Goal: Task Accomplishment & Management: Manage account settings

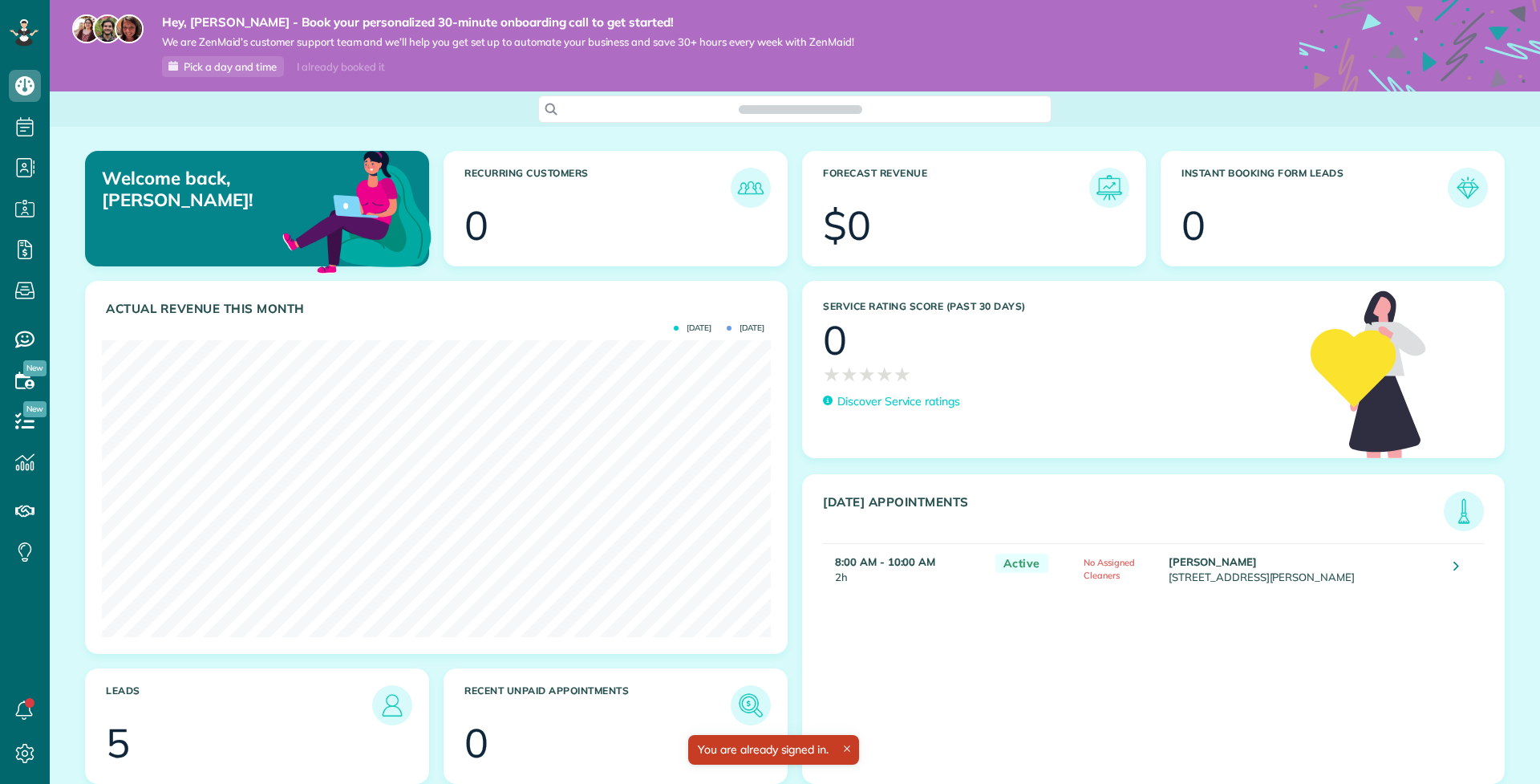
scroll to position [297, 669]
click at [776, 104] on span "Search ZenMaid…" at bounding box center [800, 109] width 487 height 16
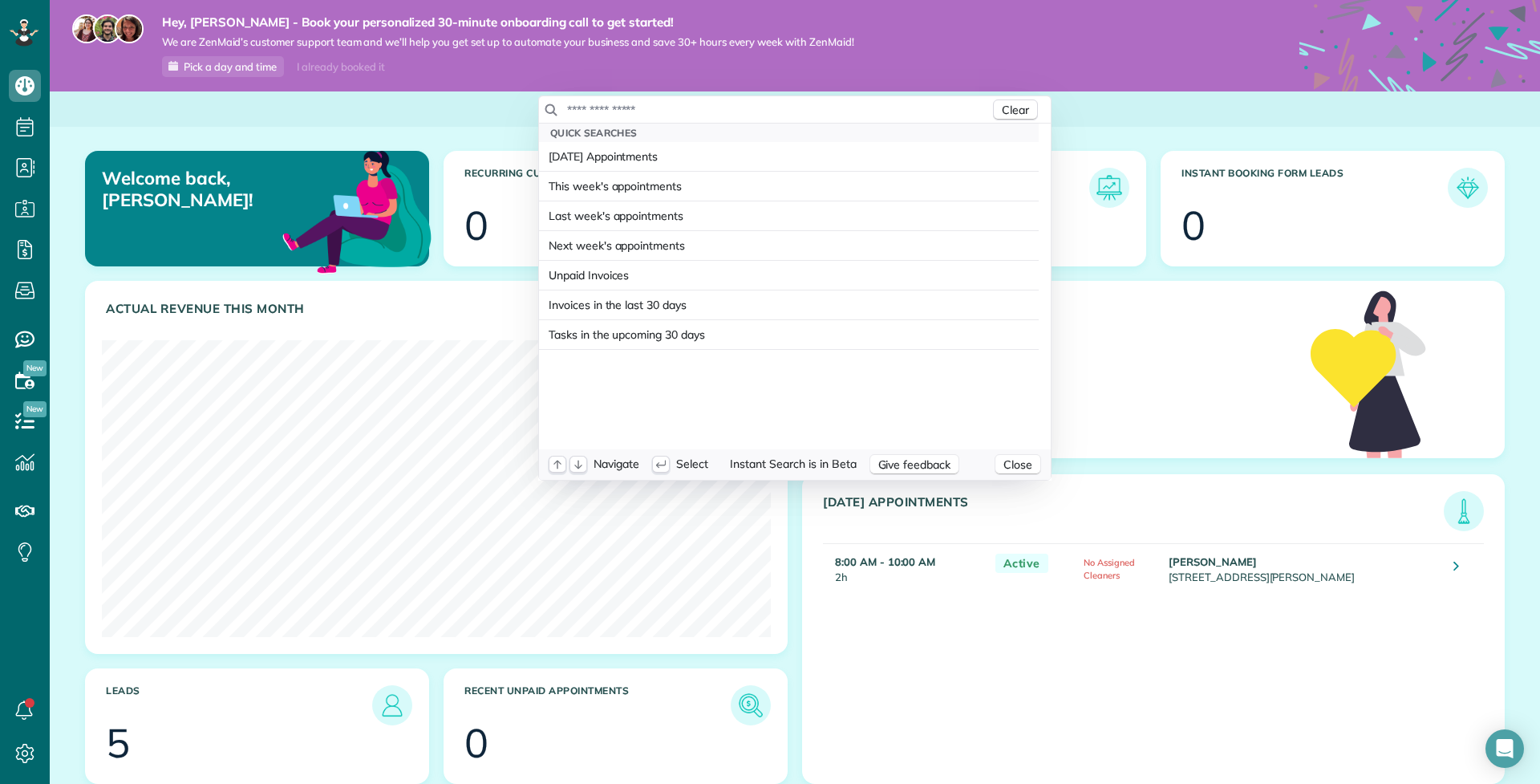
click at [776, 104] on input "text" at bounding box center [778, 110] width 424 height 16
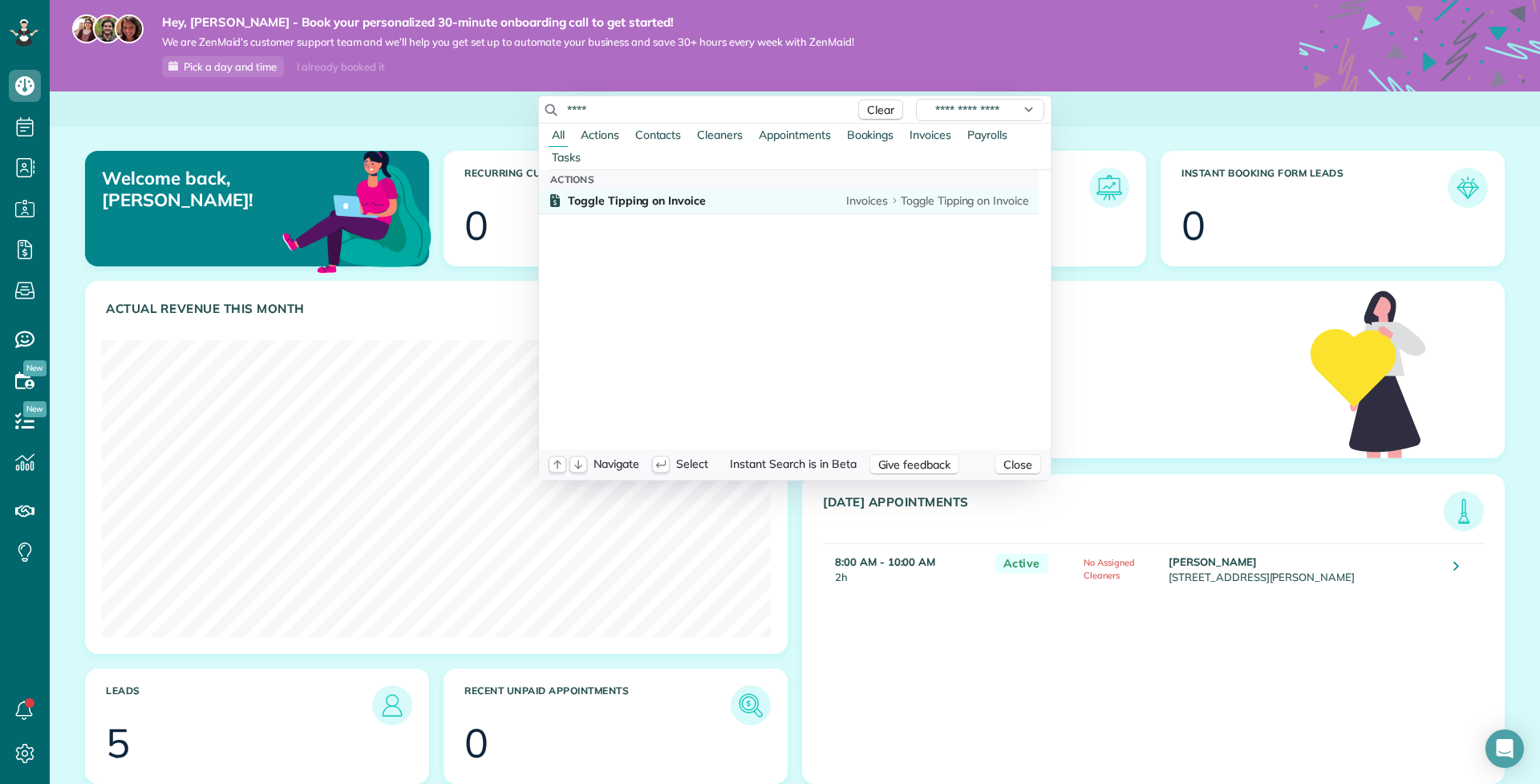
type input "****"
click at [668, 199] on span "Toggle Tipping on Invoice" at bounding box center [637, 200] width 138 height 14
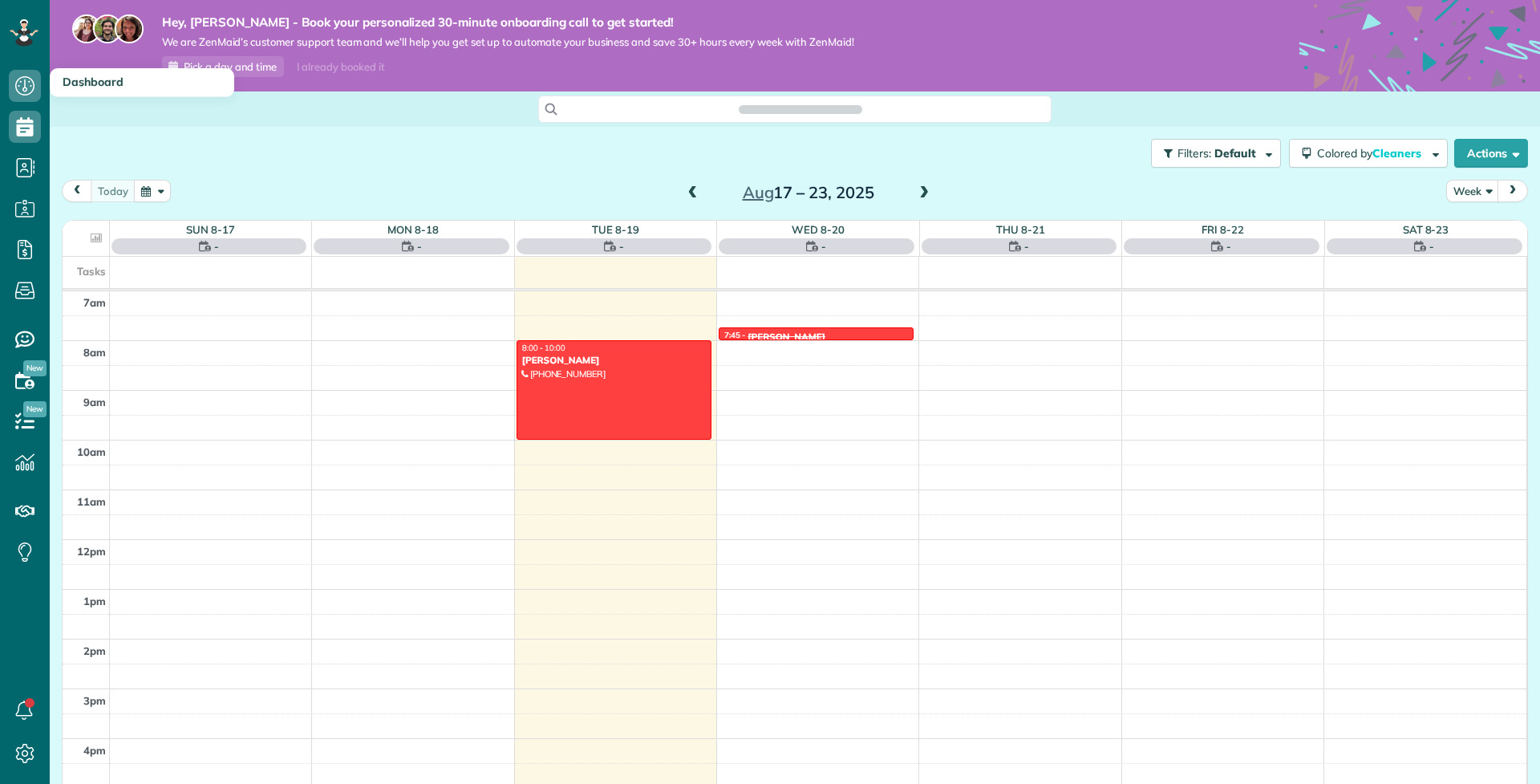
scroll to position [7, 7]
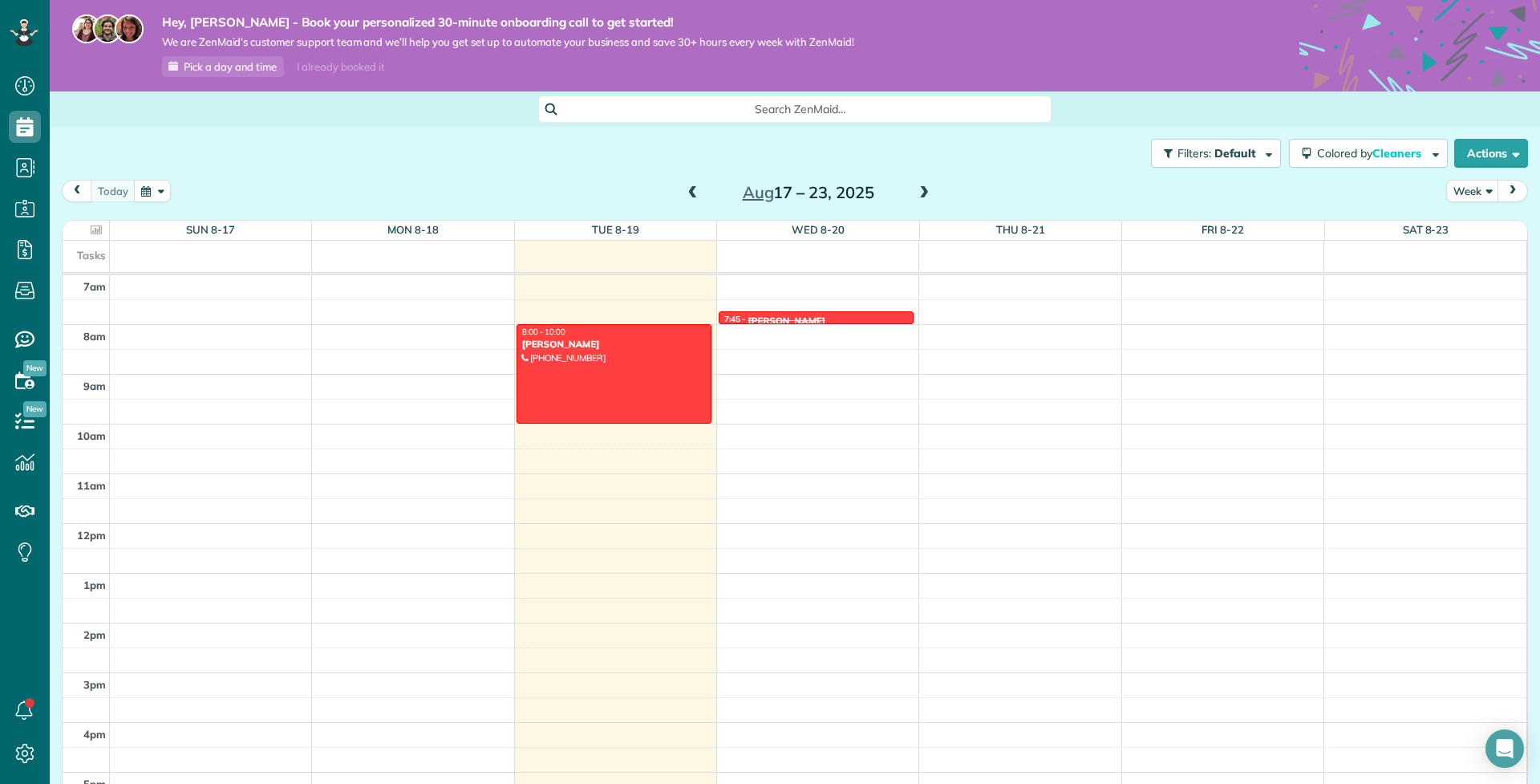
click at [823, 312] on div at bounding box center [816, 317] width 193 height 11
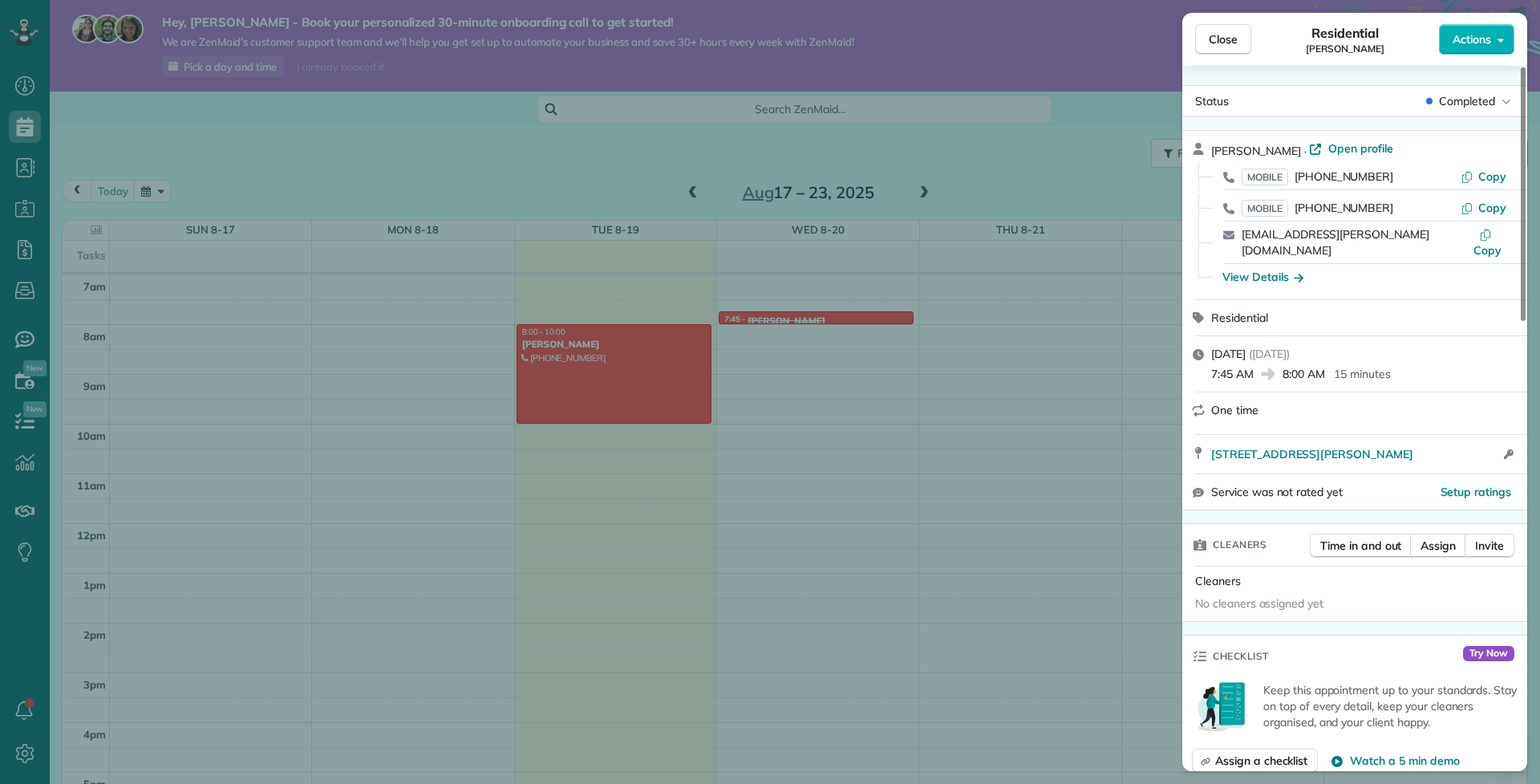
click at [867, 342] on div "Close Residential Chris Vassiliou Actions Status Completed Chris Vassiliou · Op…" at bounding box center [770, 392] width 1540 height 784
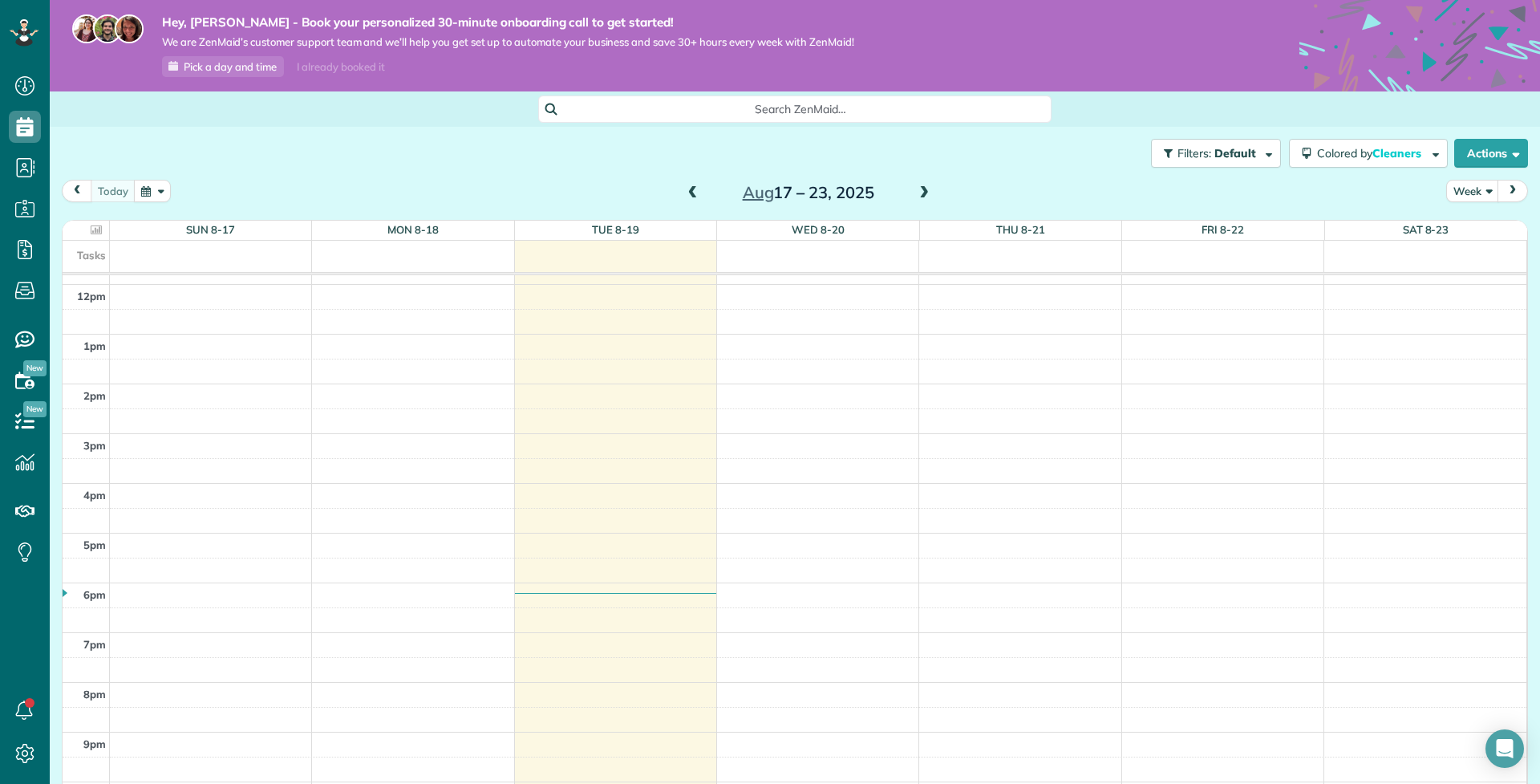
scroll to position [587, 0]
click at [560, 563] on div "12am 1am 2am 3am 4am 5am 6am 7am 8am 9am 10am 11am 12pm 1pm 2pm 3pm 4pm 5pm 6pm…" at bounding box center [794, 285] width 1464 height 1193
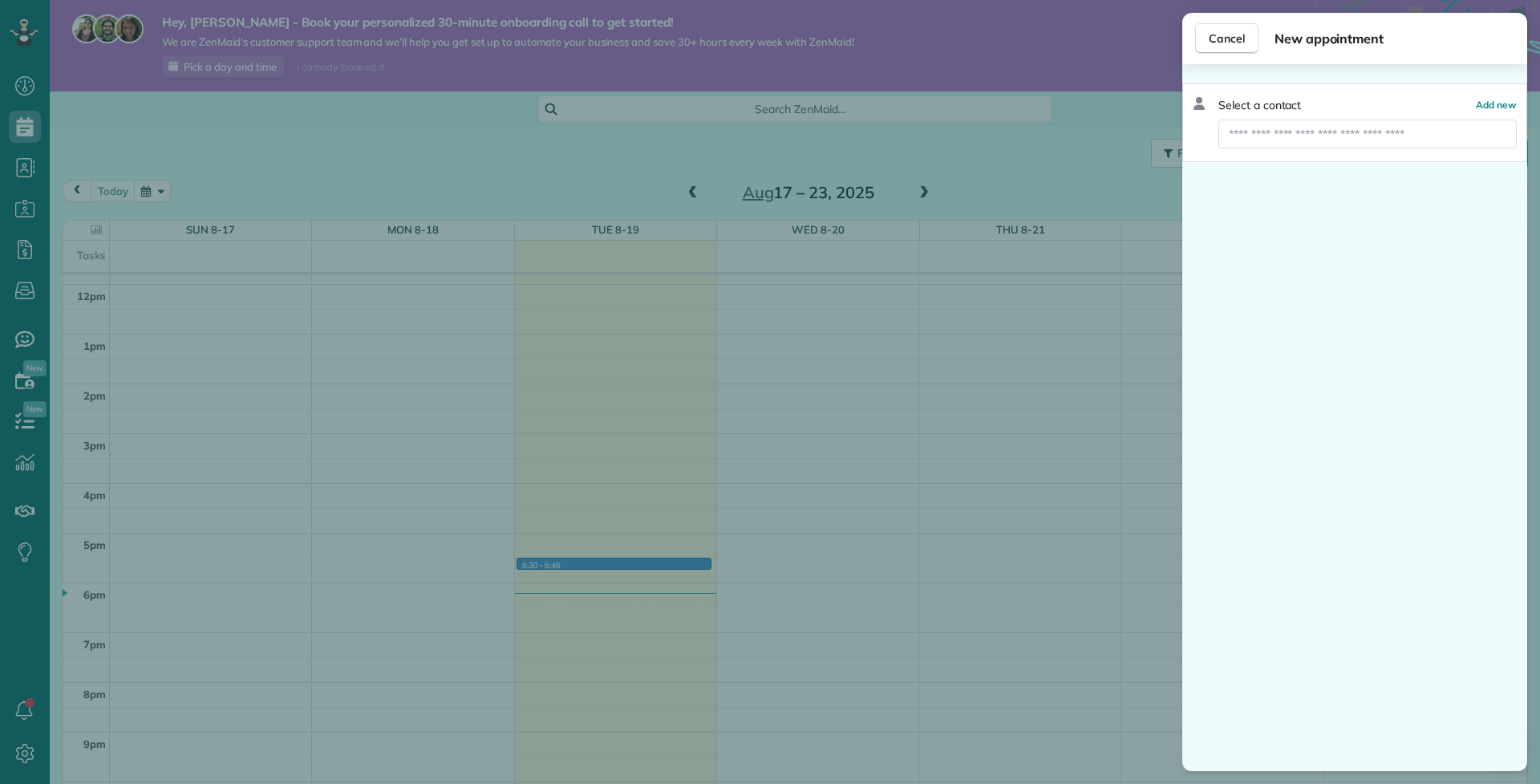
click at [604, 489] on div "Cancel New appointment Select a contact Add new" at bounding box center [770, 392] width 1540 height 784
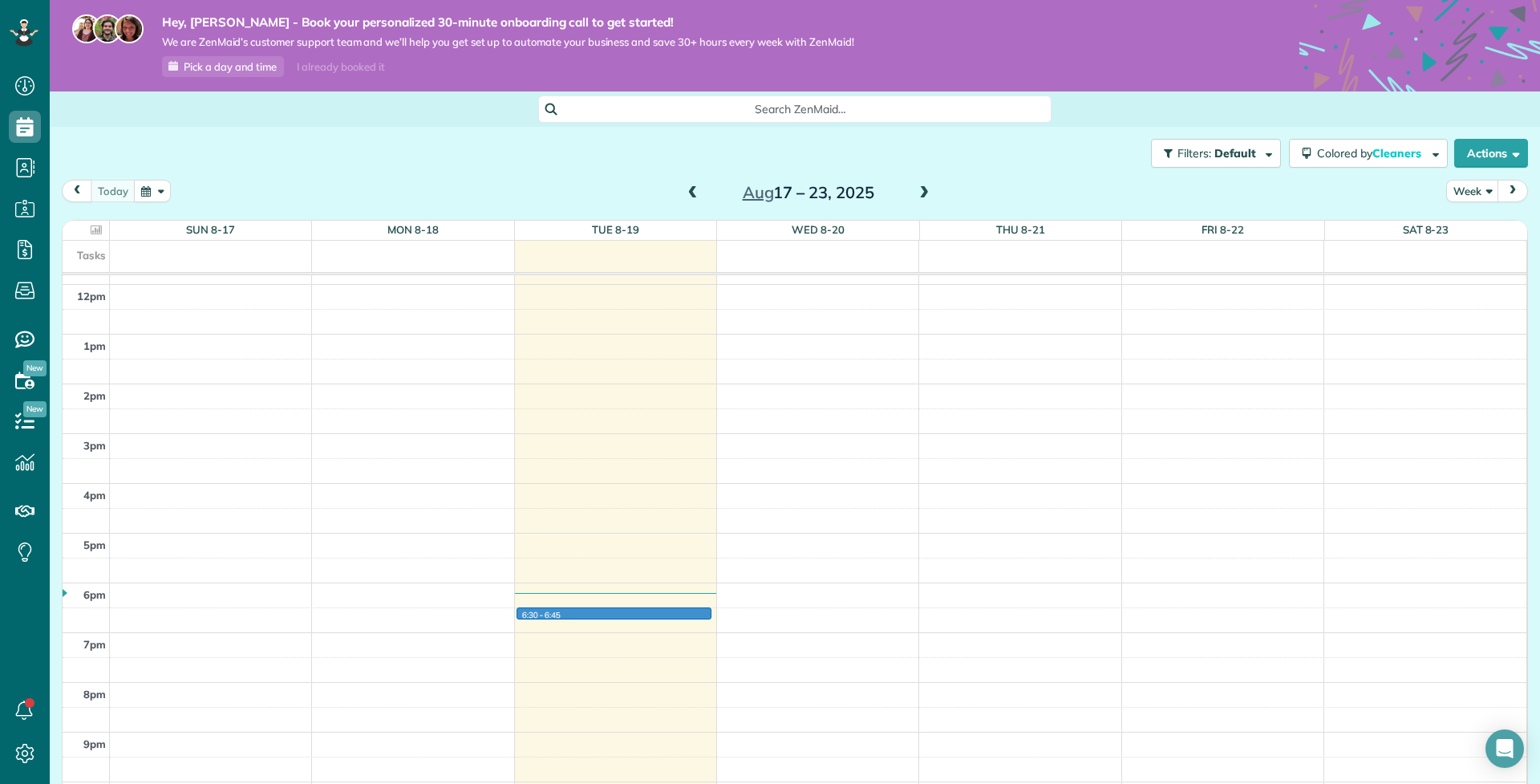
click at [618, 608] on div "12am 1am 2am 3am 4am 5am 6am 7am 8am 9am 10am 11am 12pm 1pm 2pm 3pm 4pm 5pm 6pm…" at bounding box center [794, 285] width 1464 height 1193
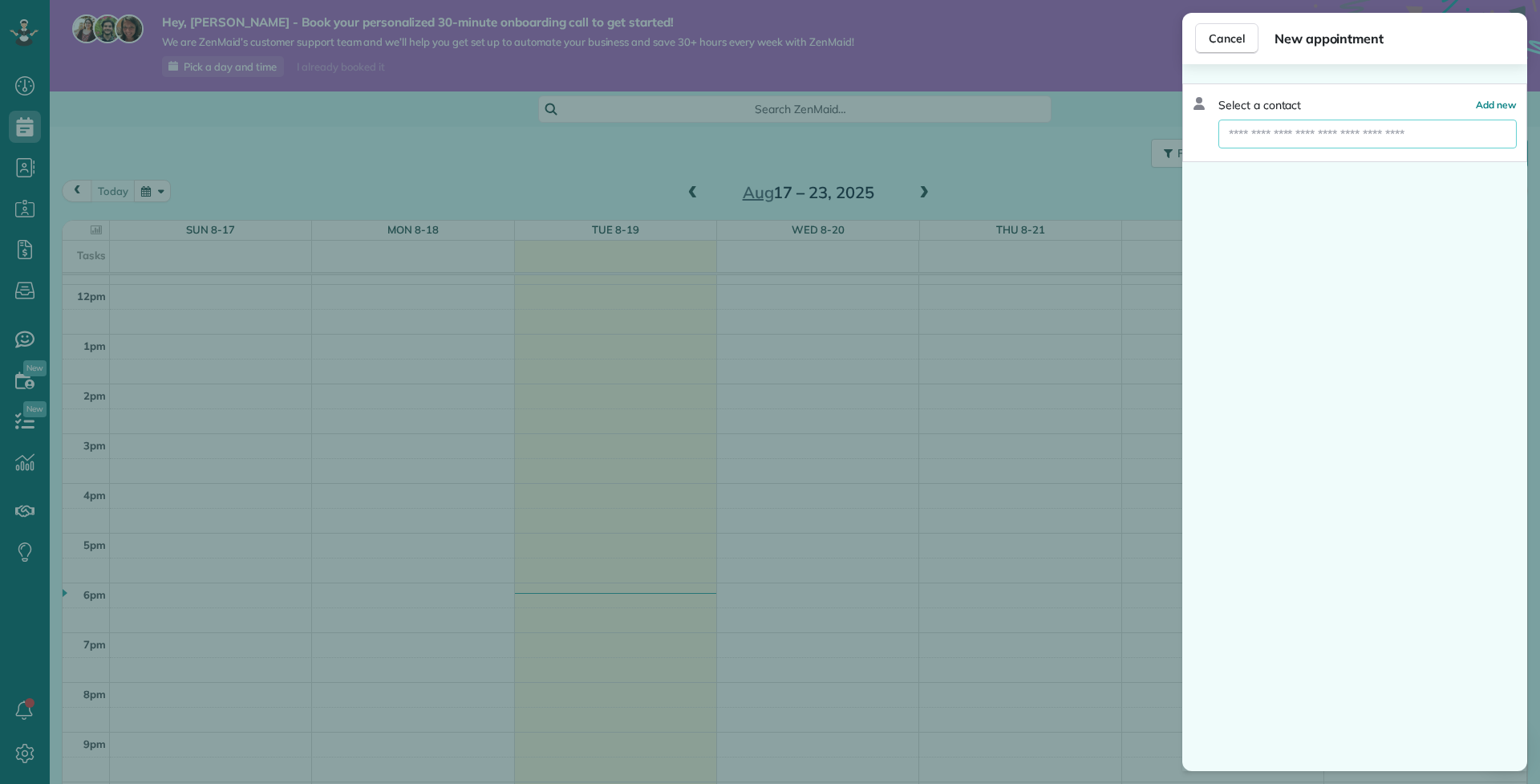
click at [1376, 128] on input "text" at bounding box center [1368, 134] width 298 height 29
type input "*****"
click at [1361, 158] on button "Chris Vassiliou" at bounding box center [1368, 163] width 298 height 29
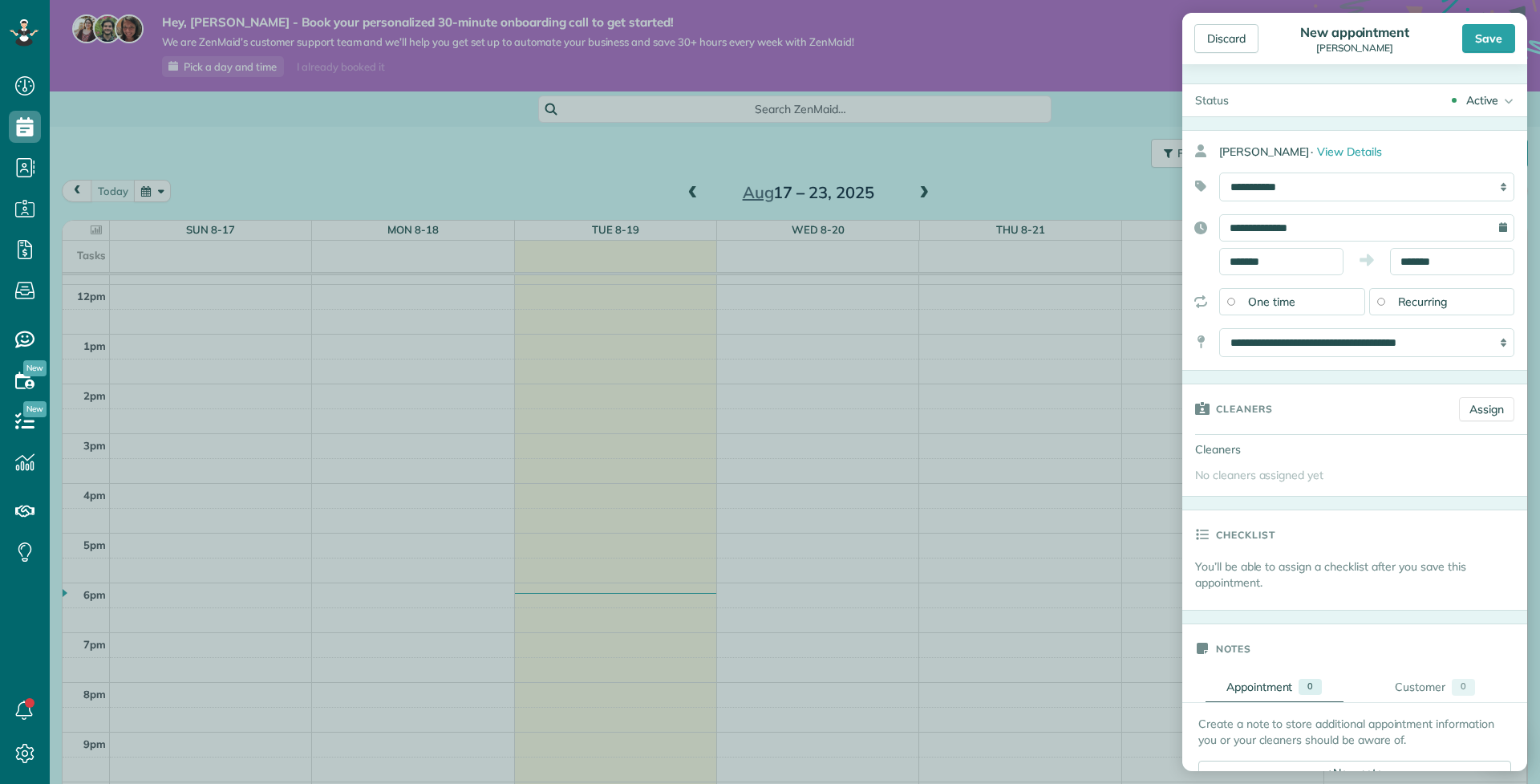
click at [1485, 244] on div "**********" at bounding box center [1355, 245] width 345 height 61
click at [1483, 262] on input "*******" at bounding box center [1452, 262] width 124 height 27
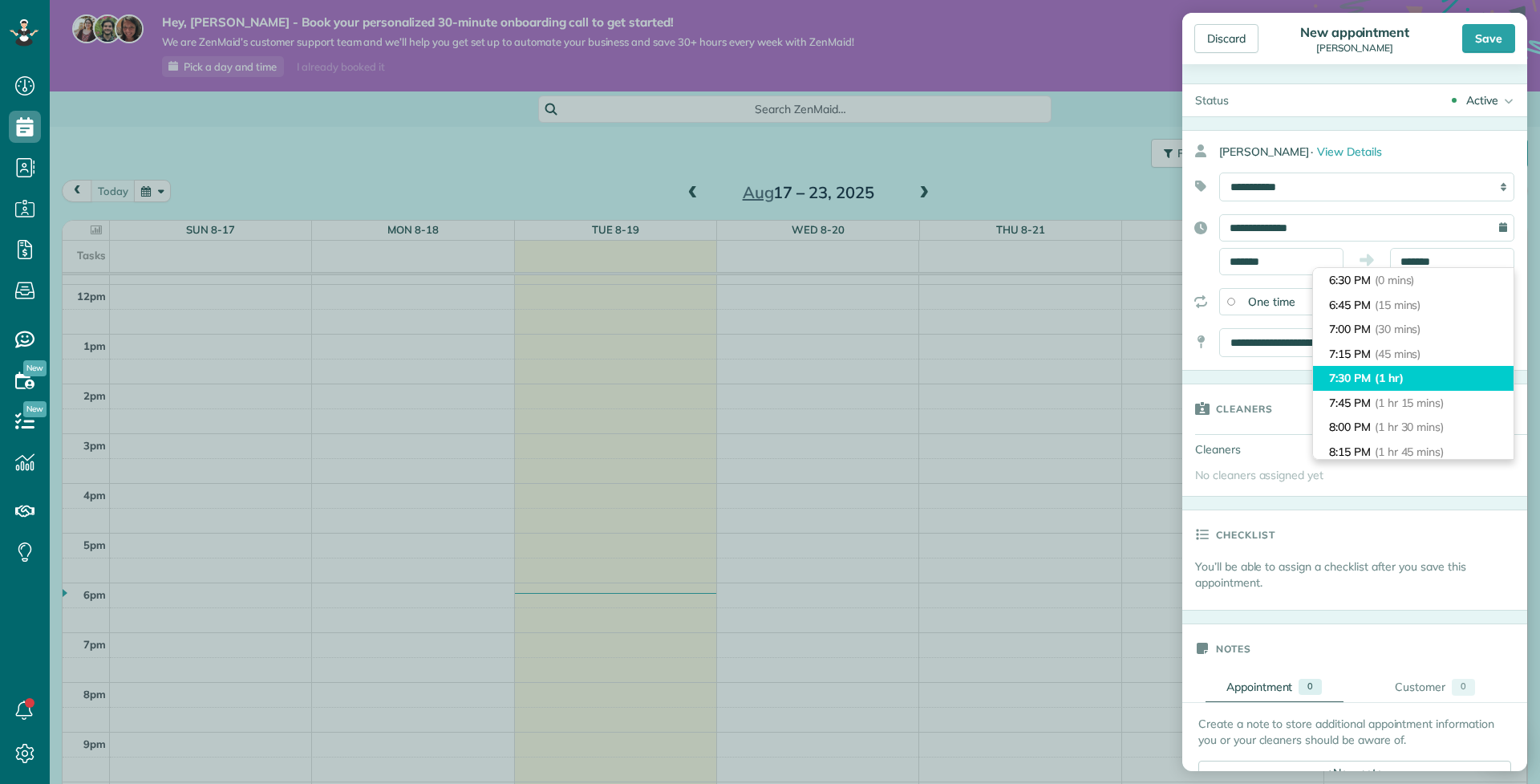
type input "*******"
click at [1365, 382] on li "7:30 PM (1 hr)" at bounding box center [1413, 378] width 200 height 25
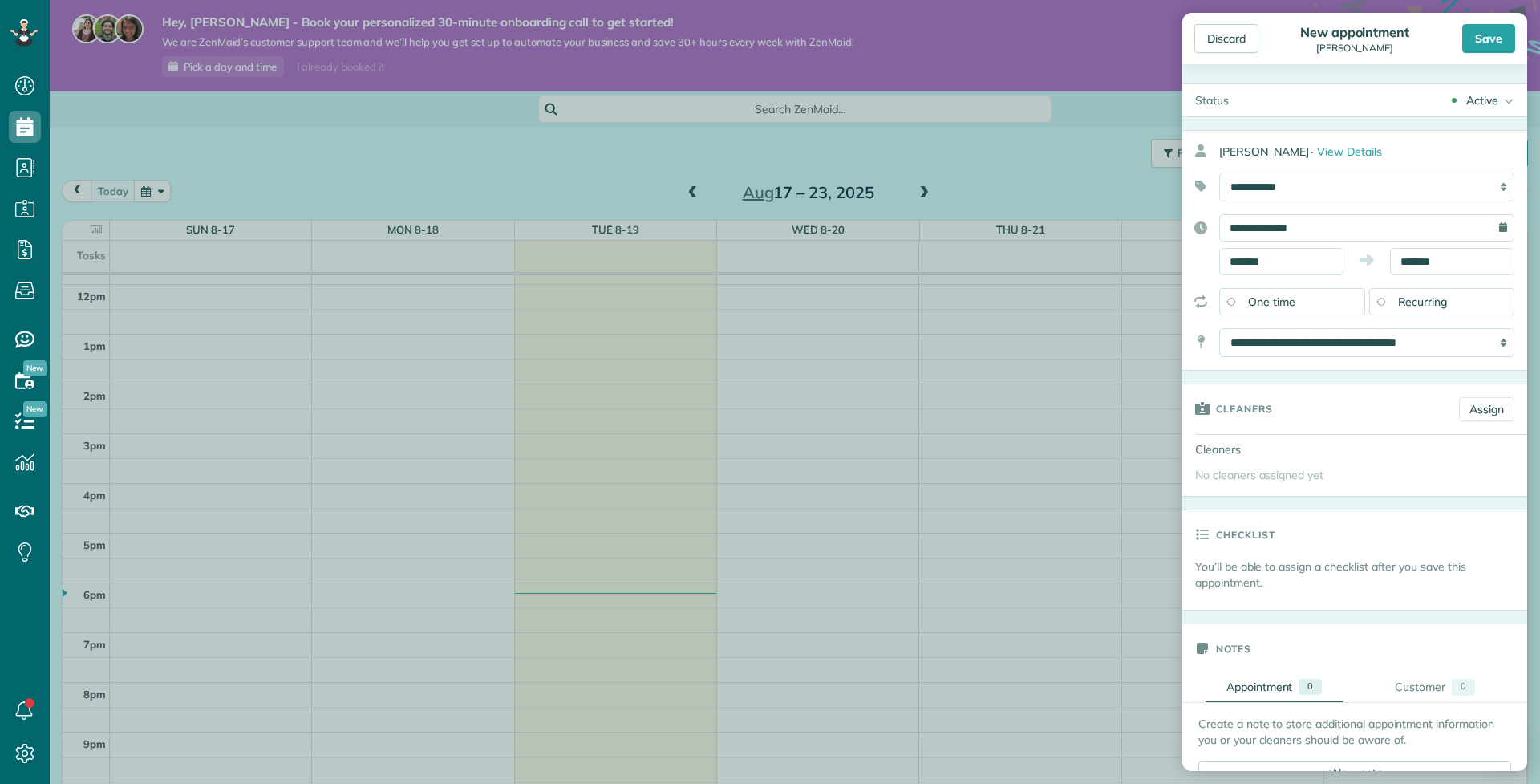
click at [1365, 382] on form "Status Active Active Estimate Stand-By Cancelled" at bounding box center [1355, 729] width 345 height 1293
click at [1488, 49] on div "Save" at bounding box center [1489, 38] width 53 height 29
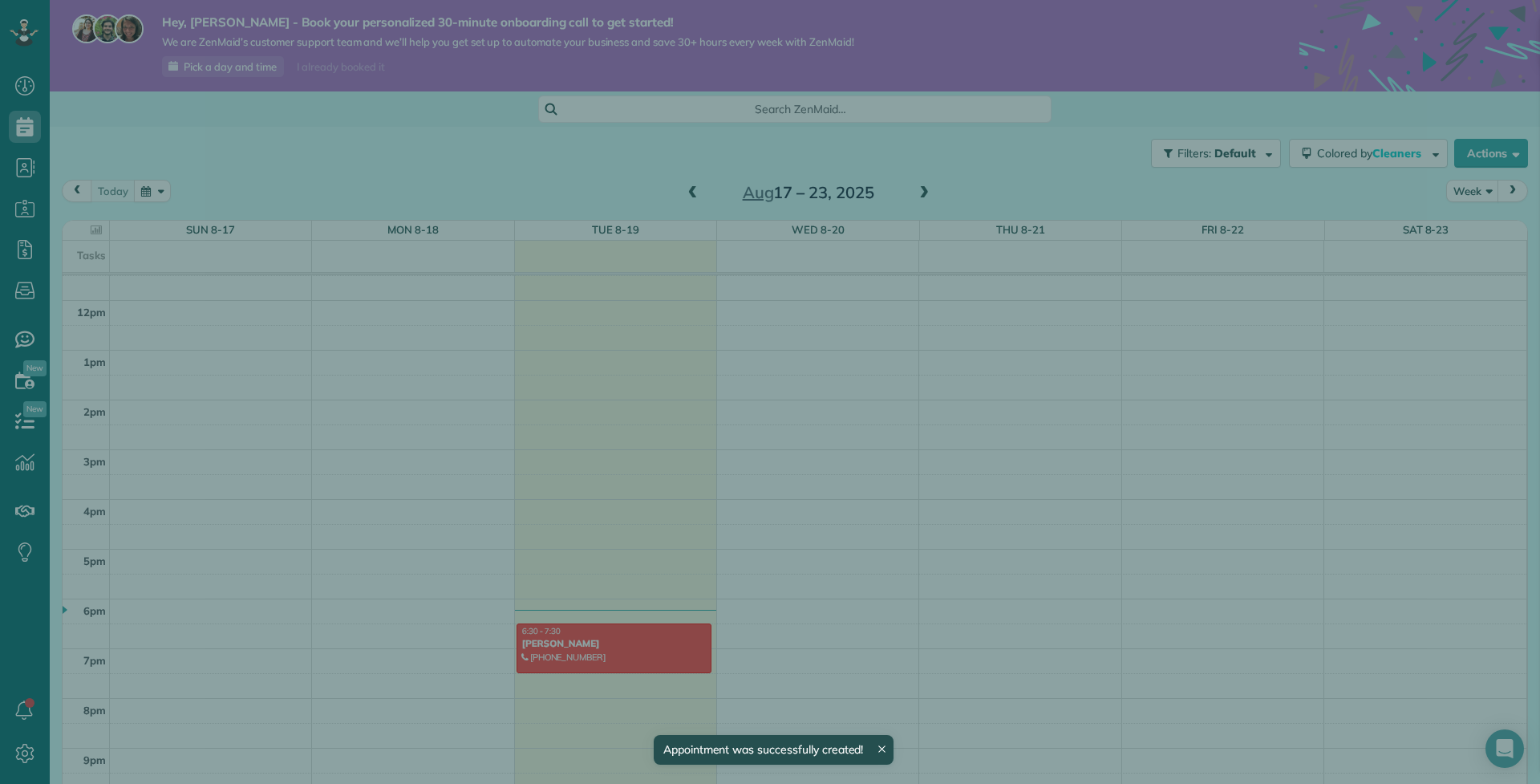
scroll to position [571, 0]
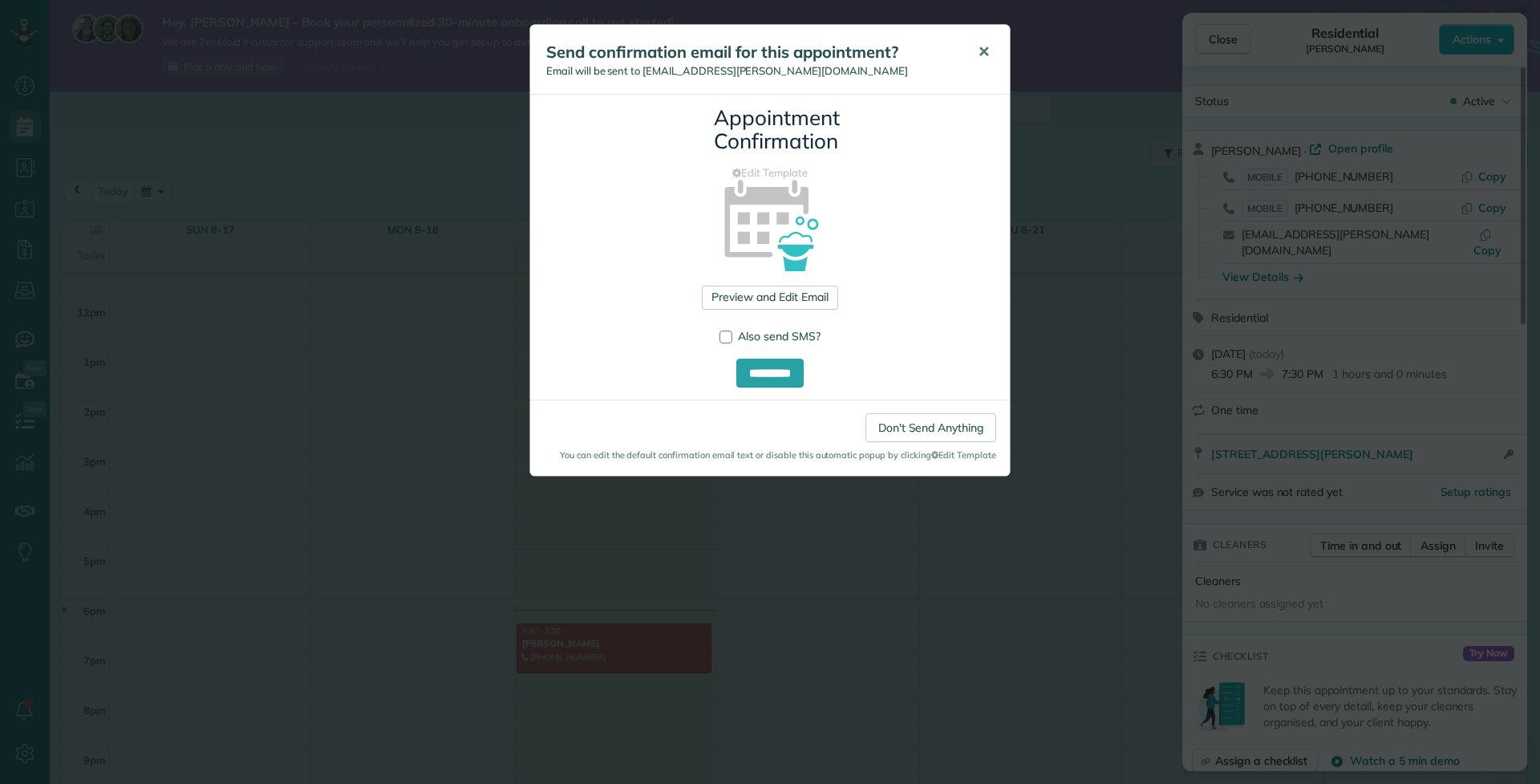
click at [978, 50] on span "✕" at bounding box center [983, 52] width 12 height 19
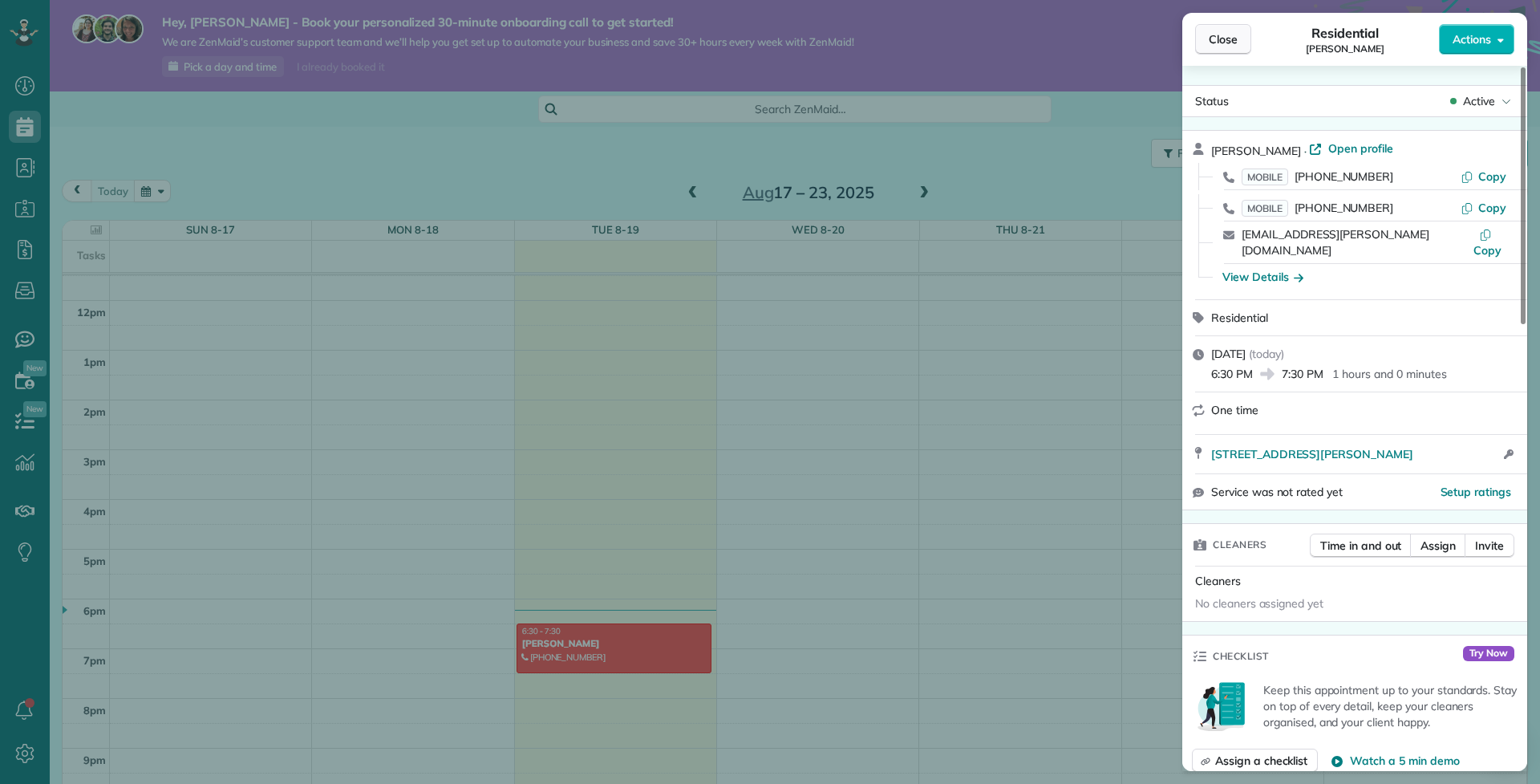
click at [1206, 40] on button "Close" at bounding box center [1224, 39] width 56 height 31
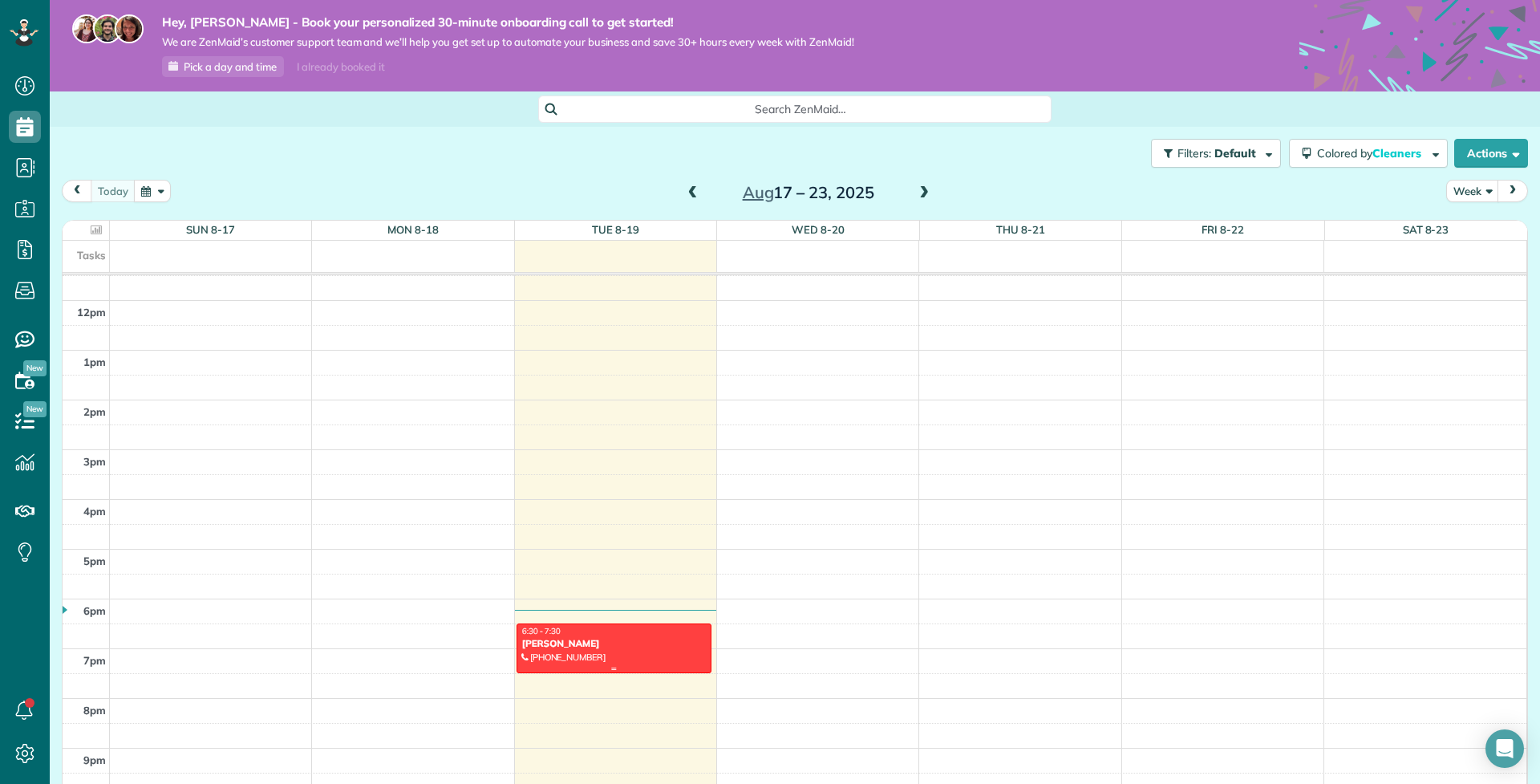
click at [630, 636] on div "6:30 - 7:30 Chris Vassiliou" at bounding box center [614, 637] width 185 height 23
click at [0, 0] on div at bounding box center [0, 0] width 0 height 0
click at [630, 636] on div "6:30 - 7:30 Chris Vassiliou" at bounding box center [614, 637] width 185 height 23
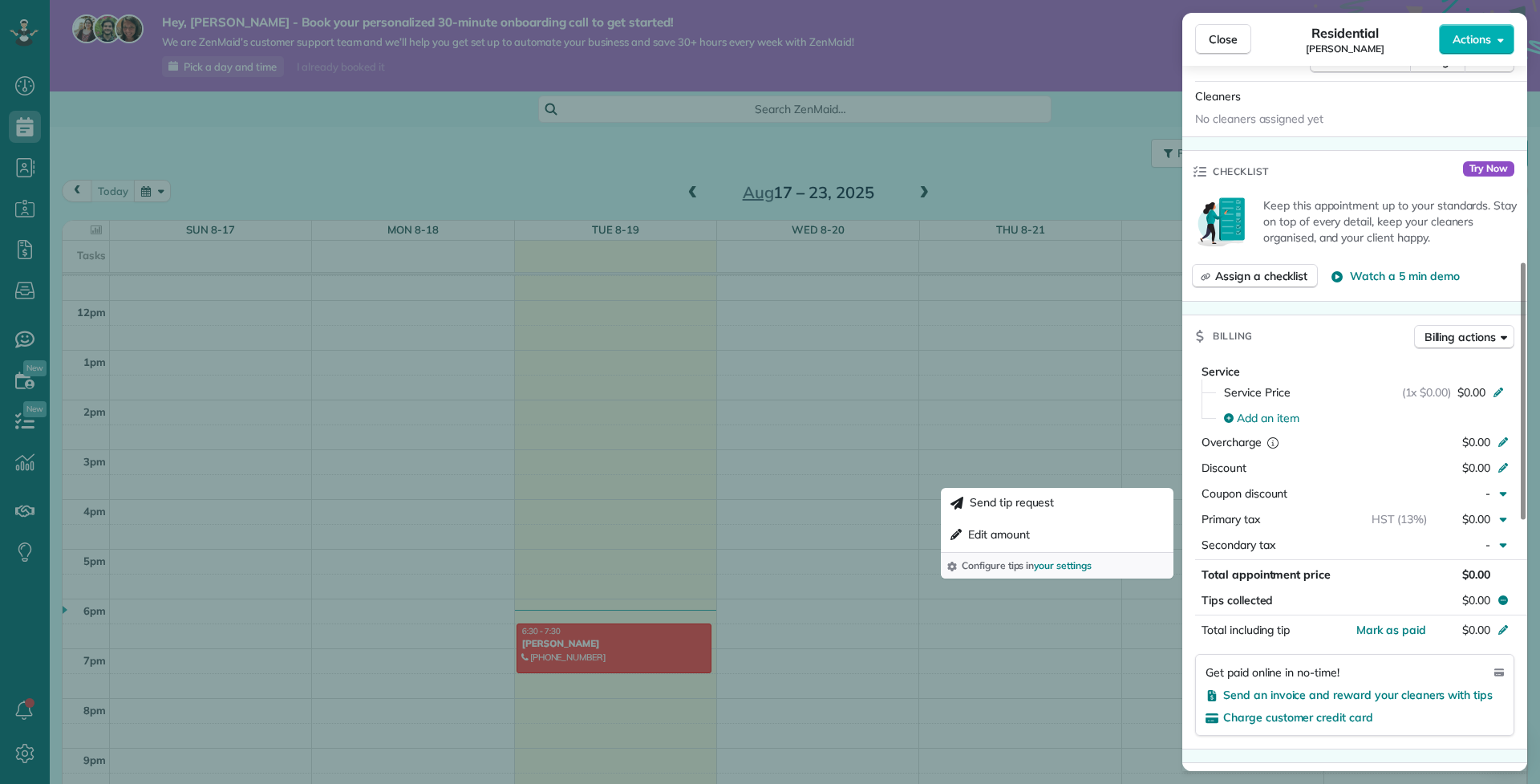
scroll to position [550, 0]
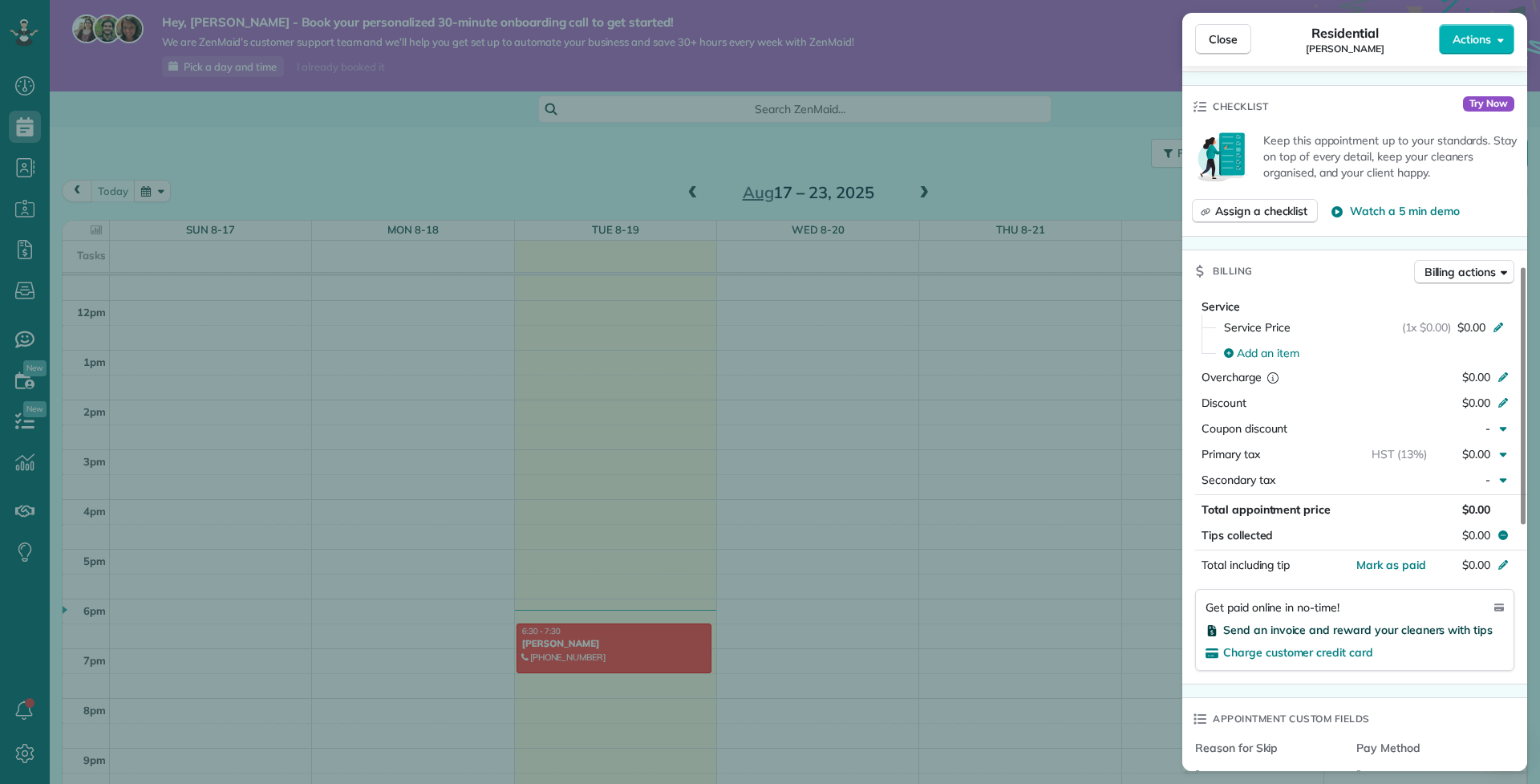
click at [1293, 622] on span "Send an invoice and reward your cleaners with tips" at bounding box center [1358, 629] width 269 height 14
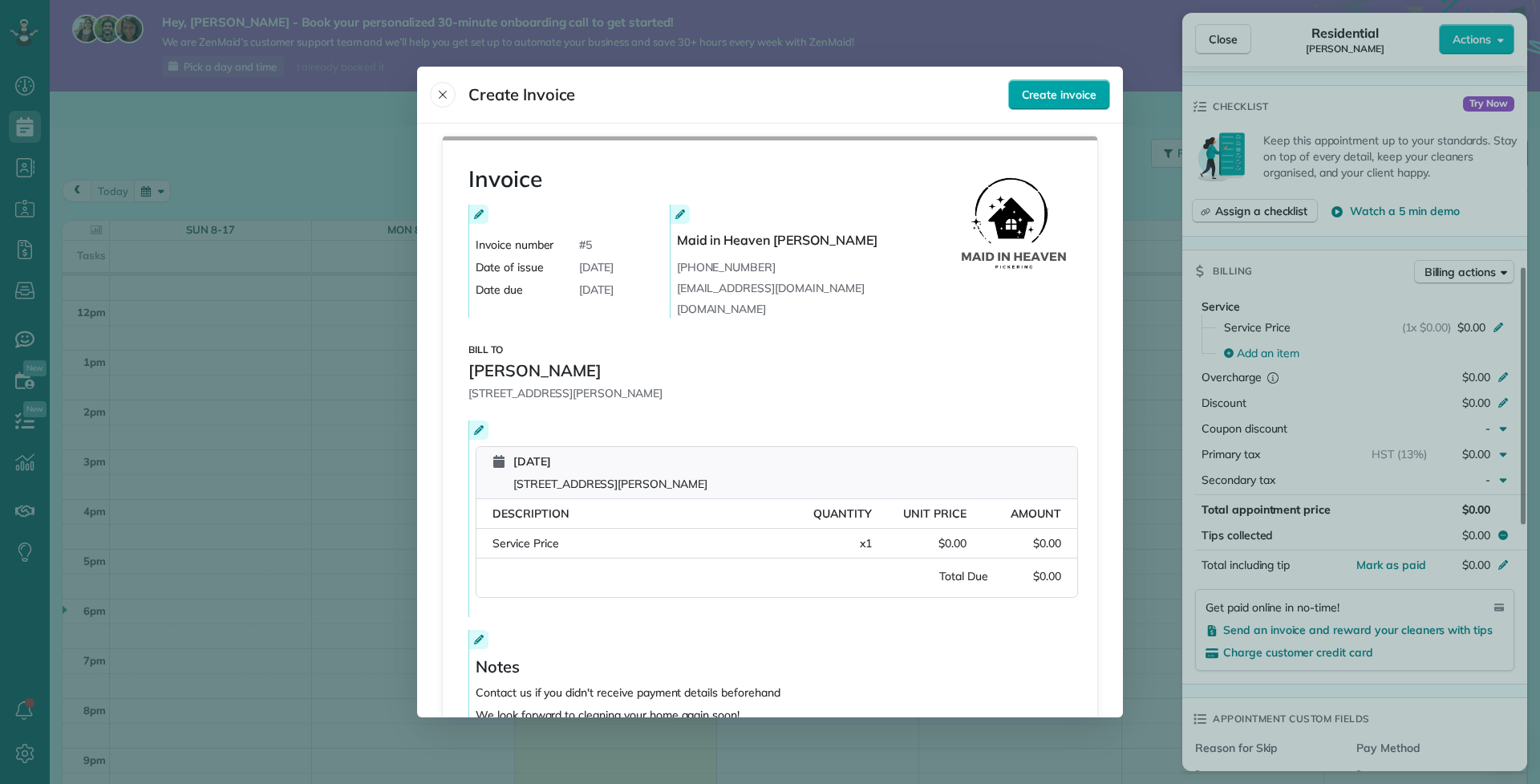
click at [1078, 96] on span "Create invoice" at bounding box center [1059, 95] width 75 height 16
click at [940, 545] on span "$0.00" at bounding box center [952, 543] width 28 height 16
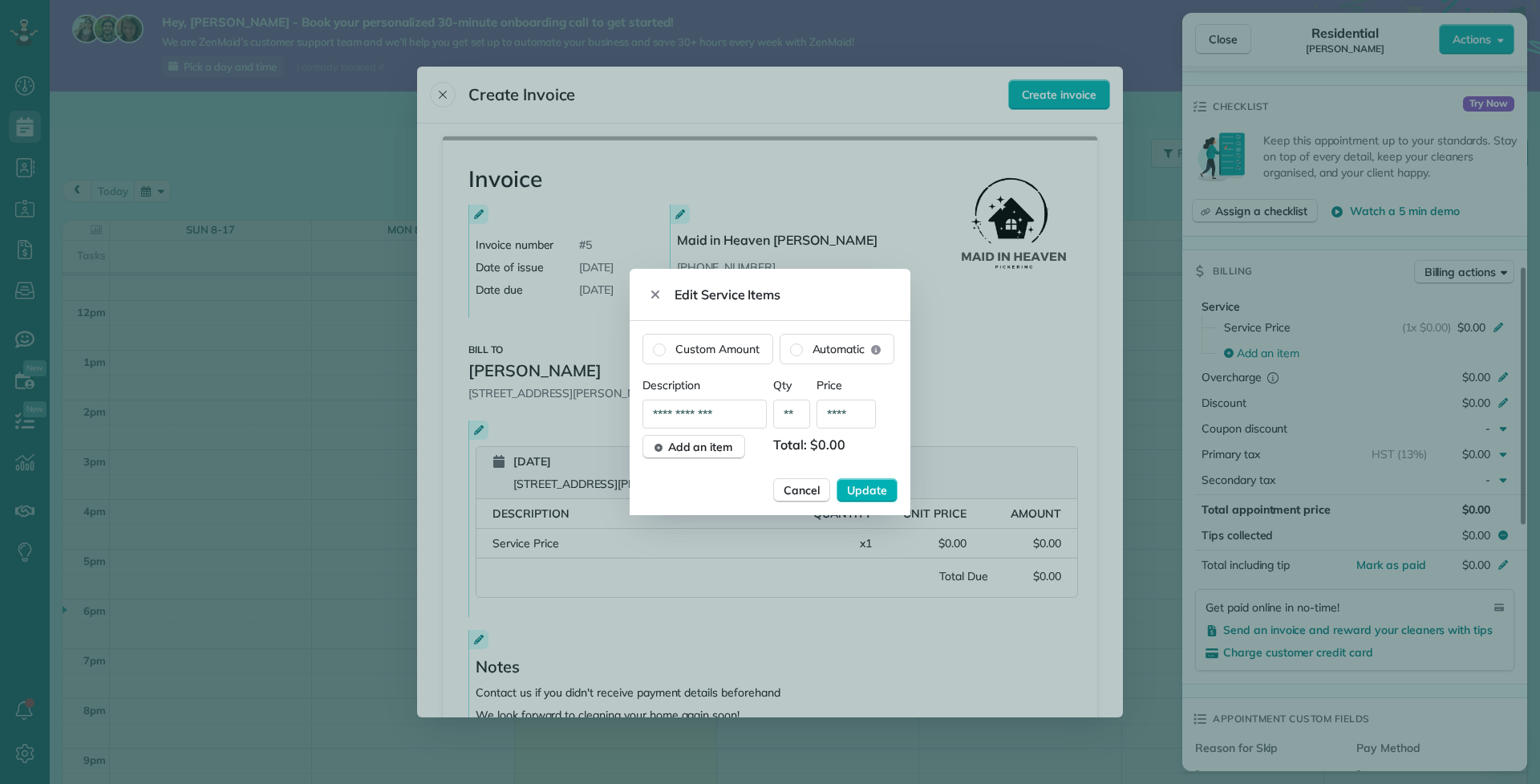
click at [839, 421] on input "****" at bounding box center [846, 414] width 60 height 29
type input "****"
click at [856, 490] on span "Update" at bounding box center [867, 490] width 40 height 16
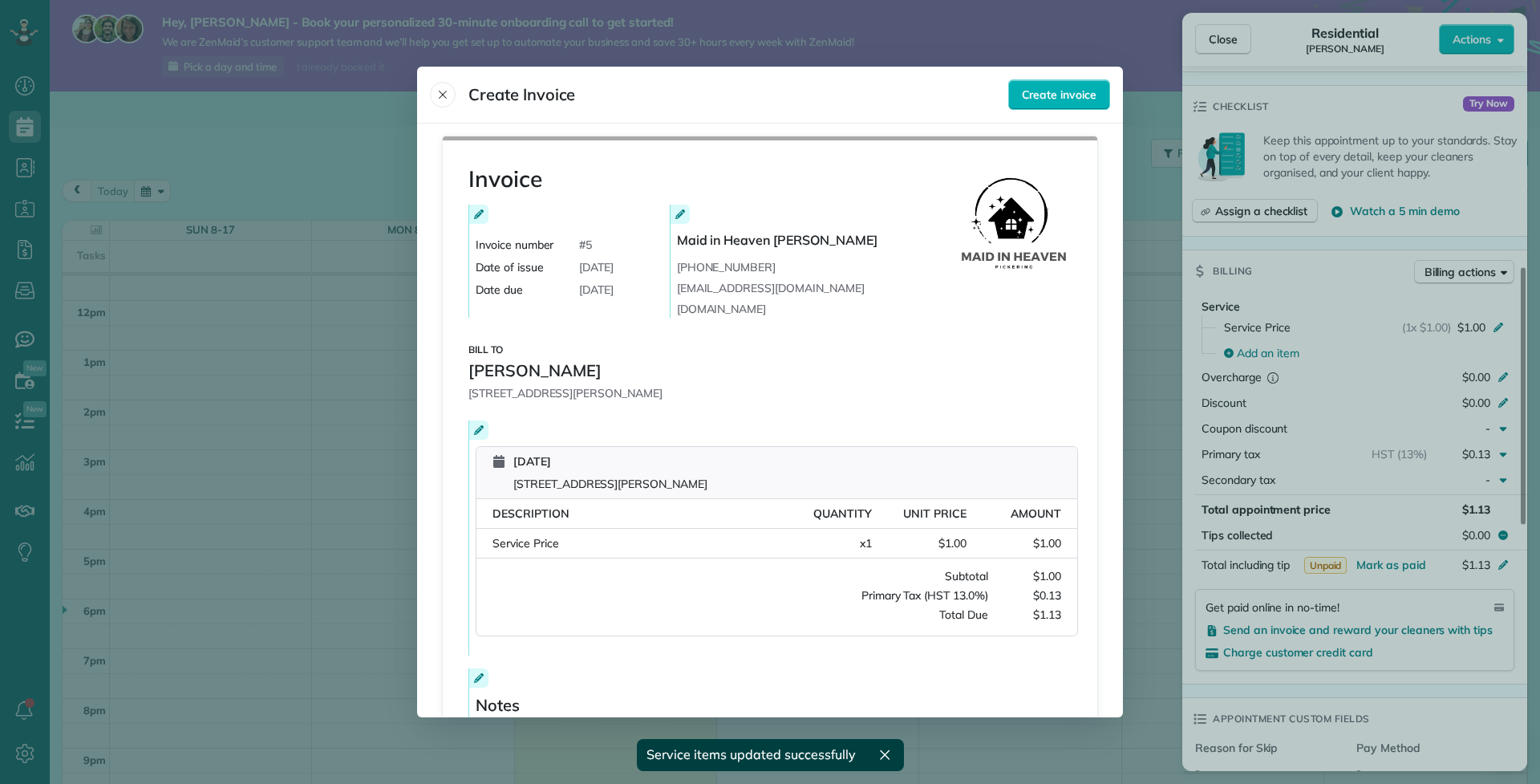
scroll to position [141, 0]
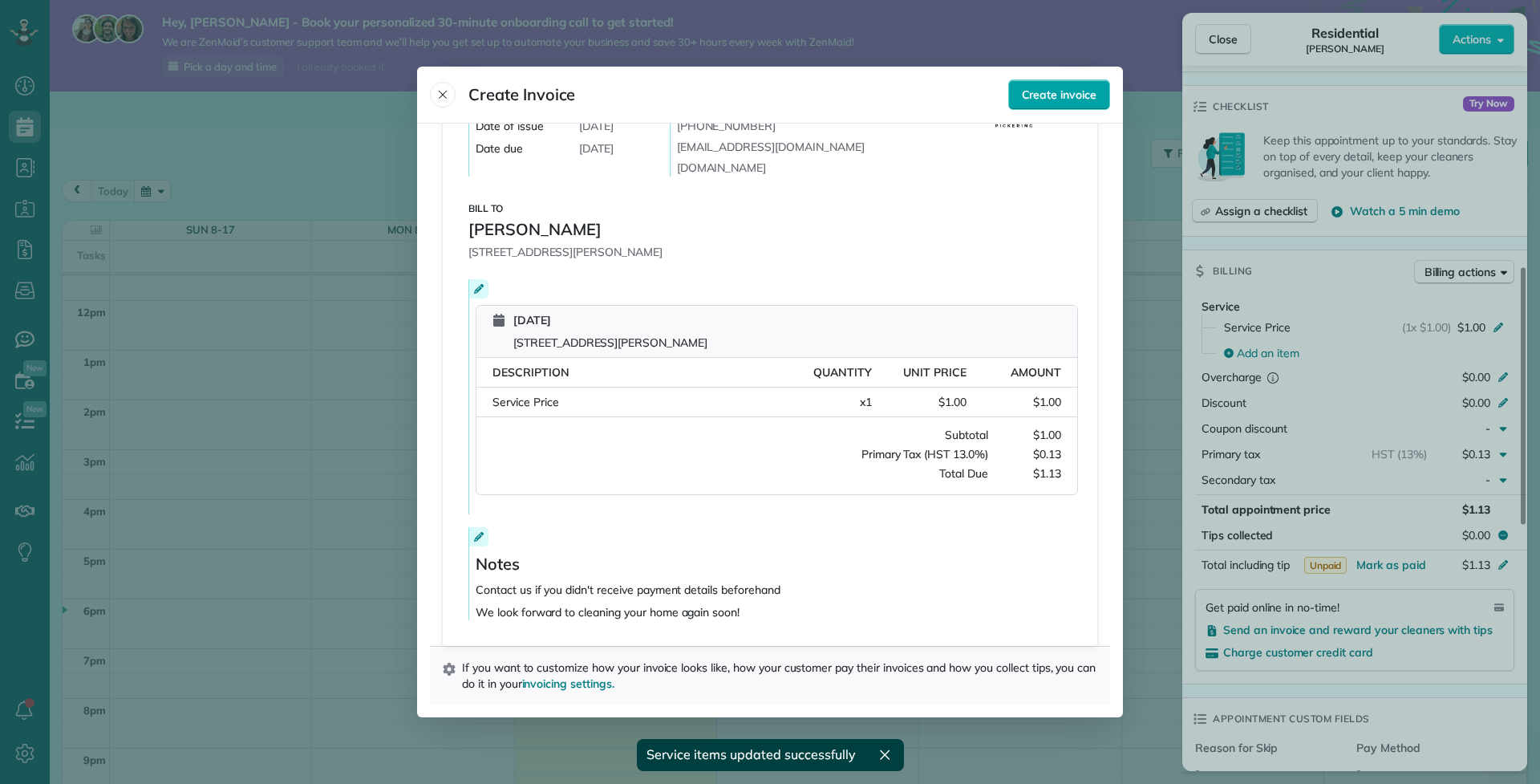
click at [1045, 98] on span "Create invoice" at bounding box center [1059, 95] width 75 height 16
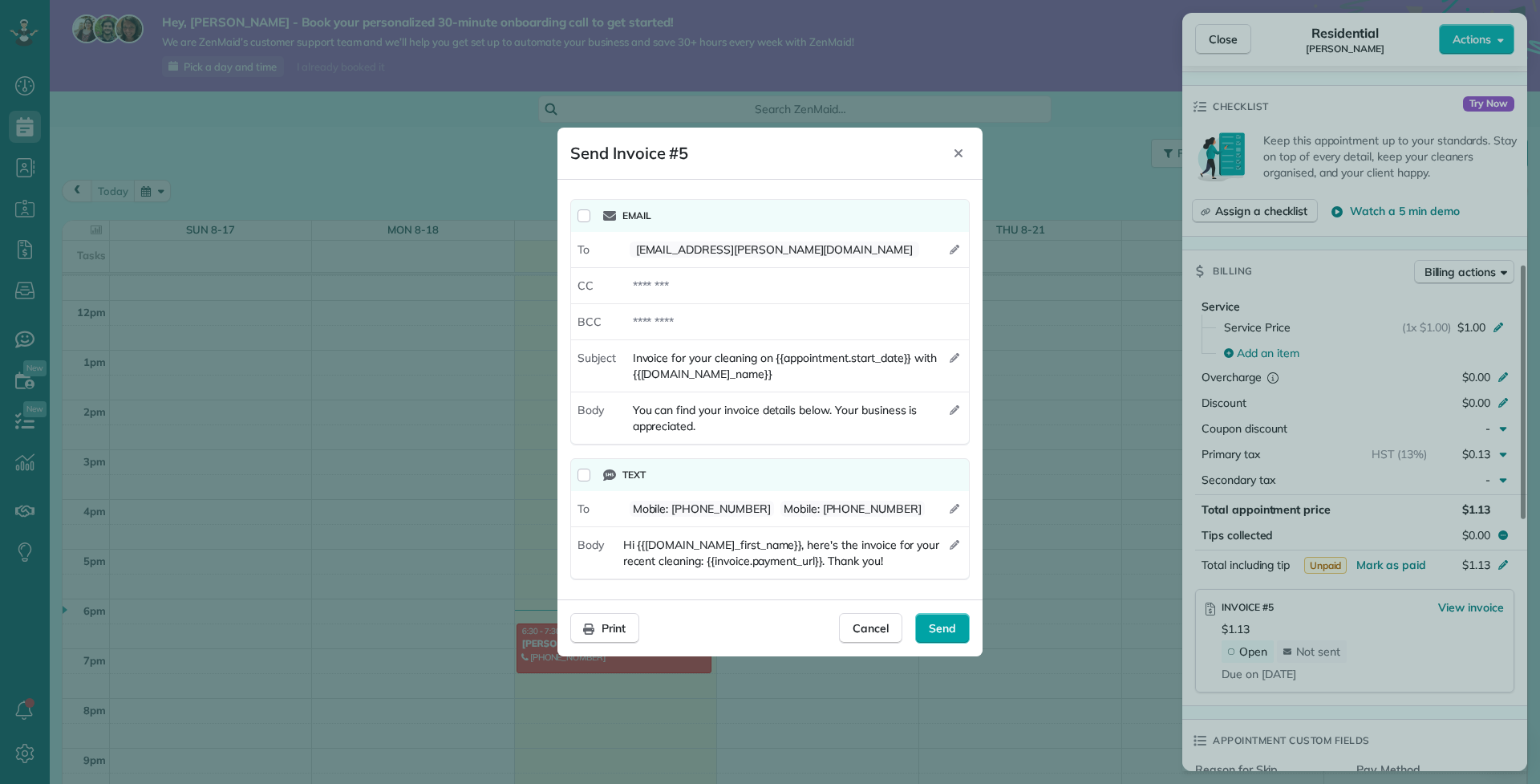
click at [937, 621] on span "Send" at bounding box center [943, 628] width 27 height 16
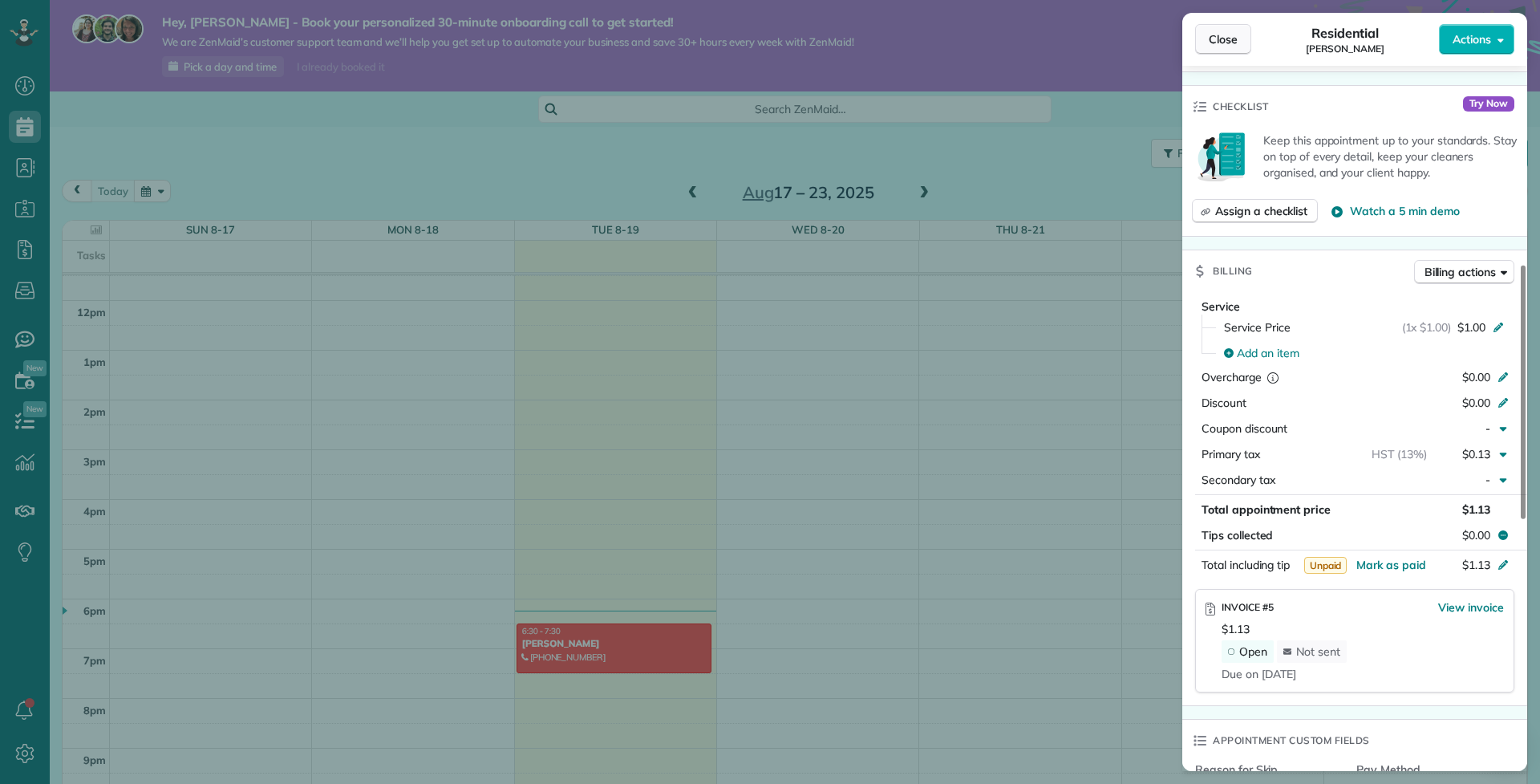
click at [1221, 32] on span "Close" at bounding box center [1224, 39] width 29 height 16
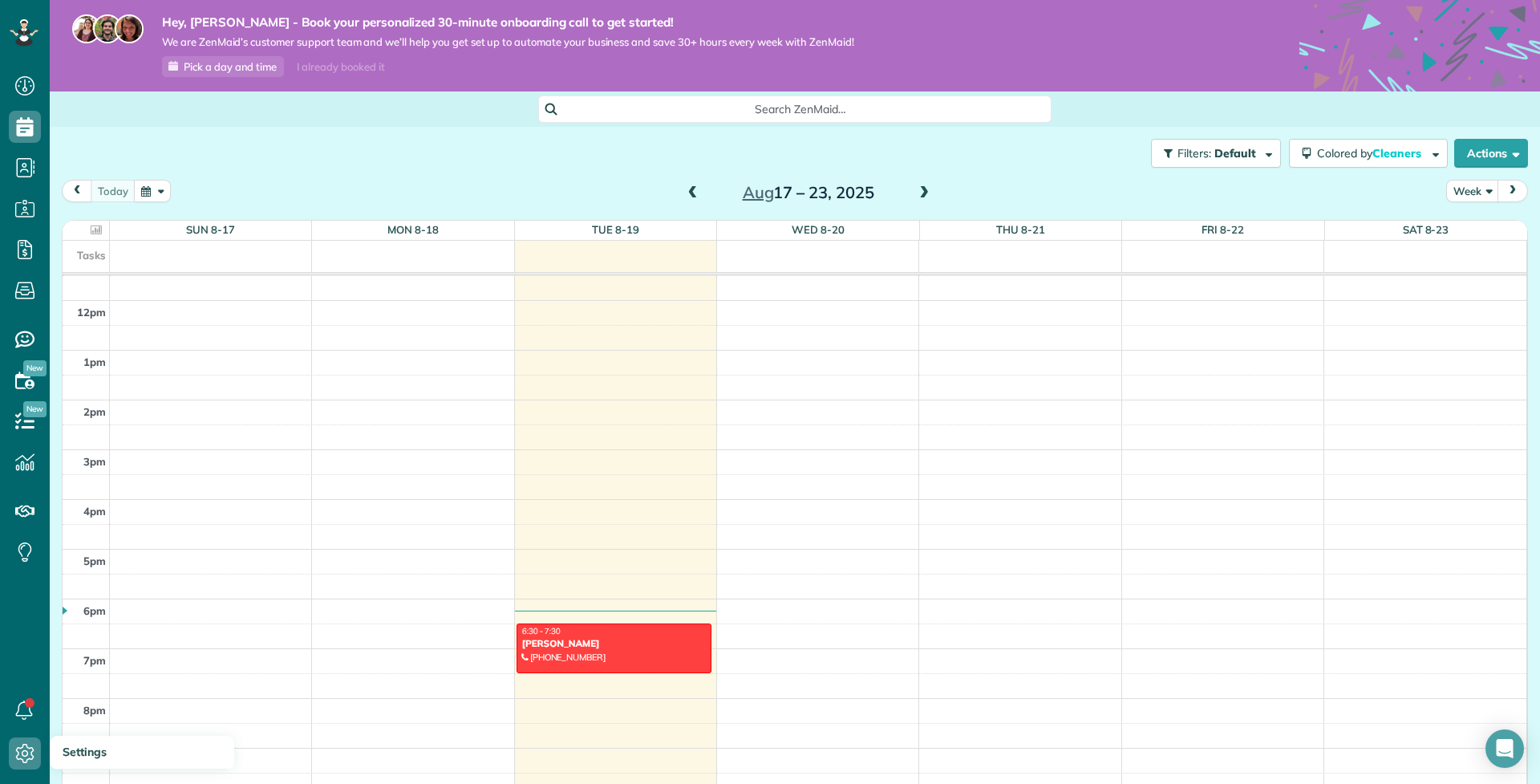
click at [15, 744] on icon at bounding box center [25, 753] width 32 height 32
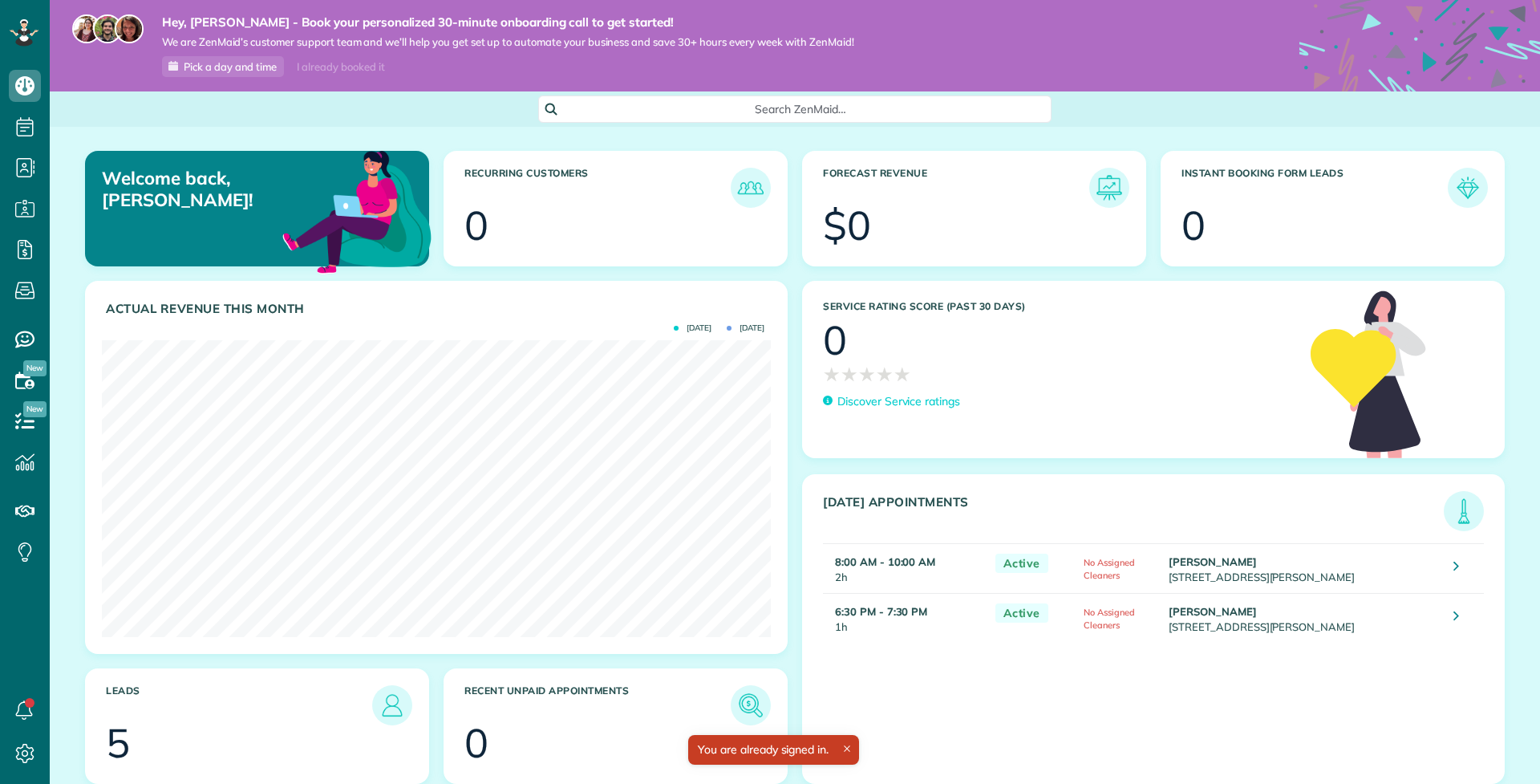
scroll to position [297, 669]
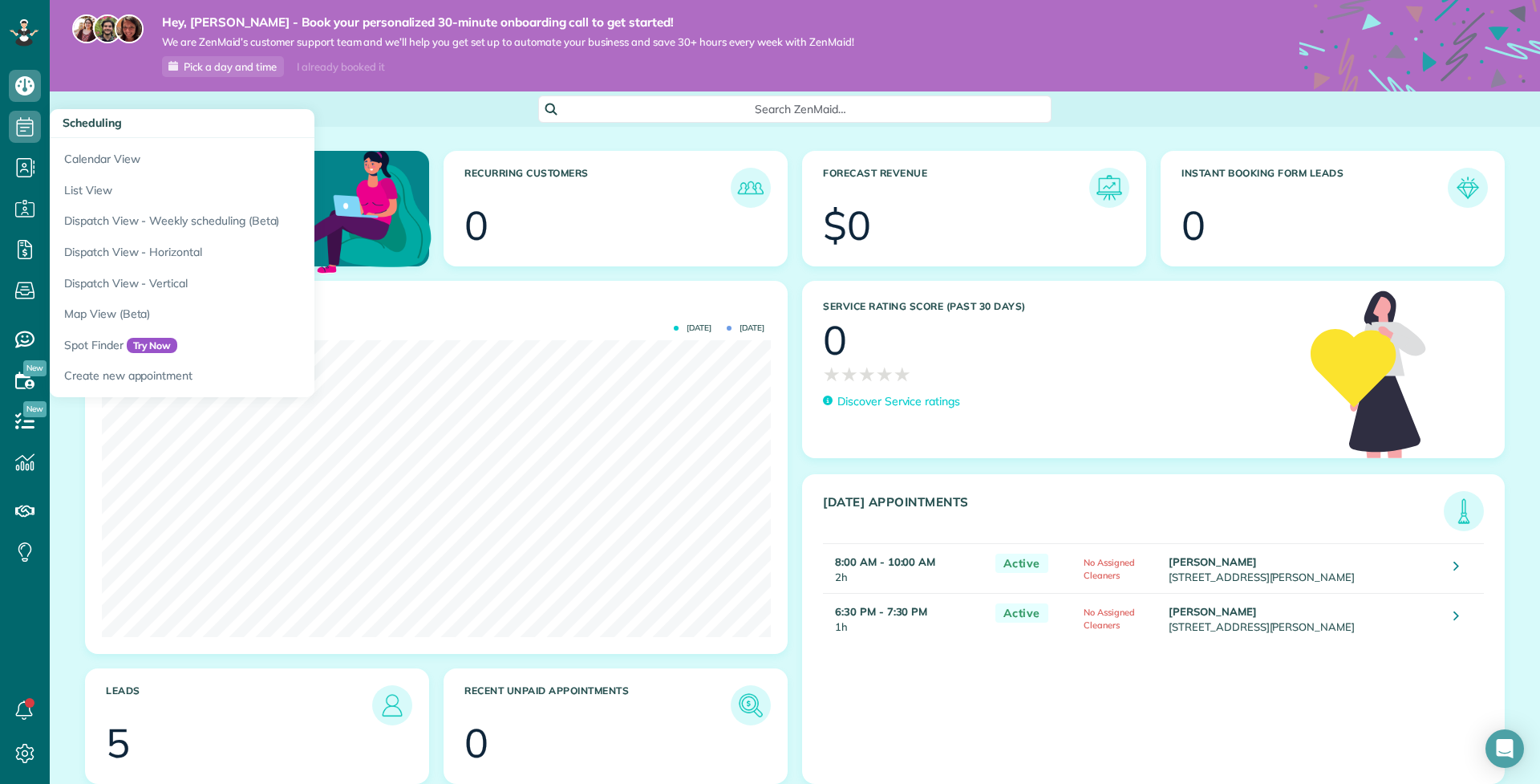
click at [23, 121] on icon at bounding box center [25, 127] width 32 height 32
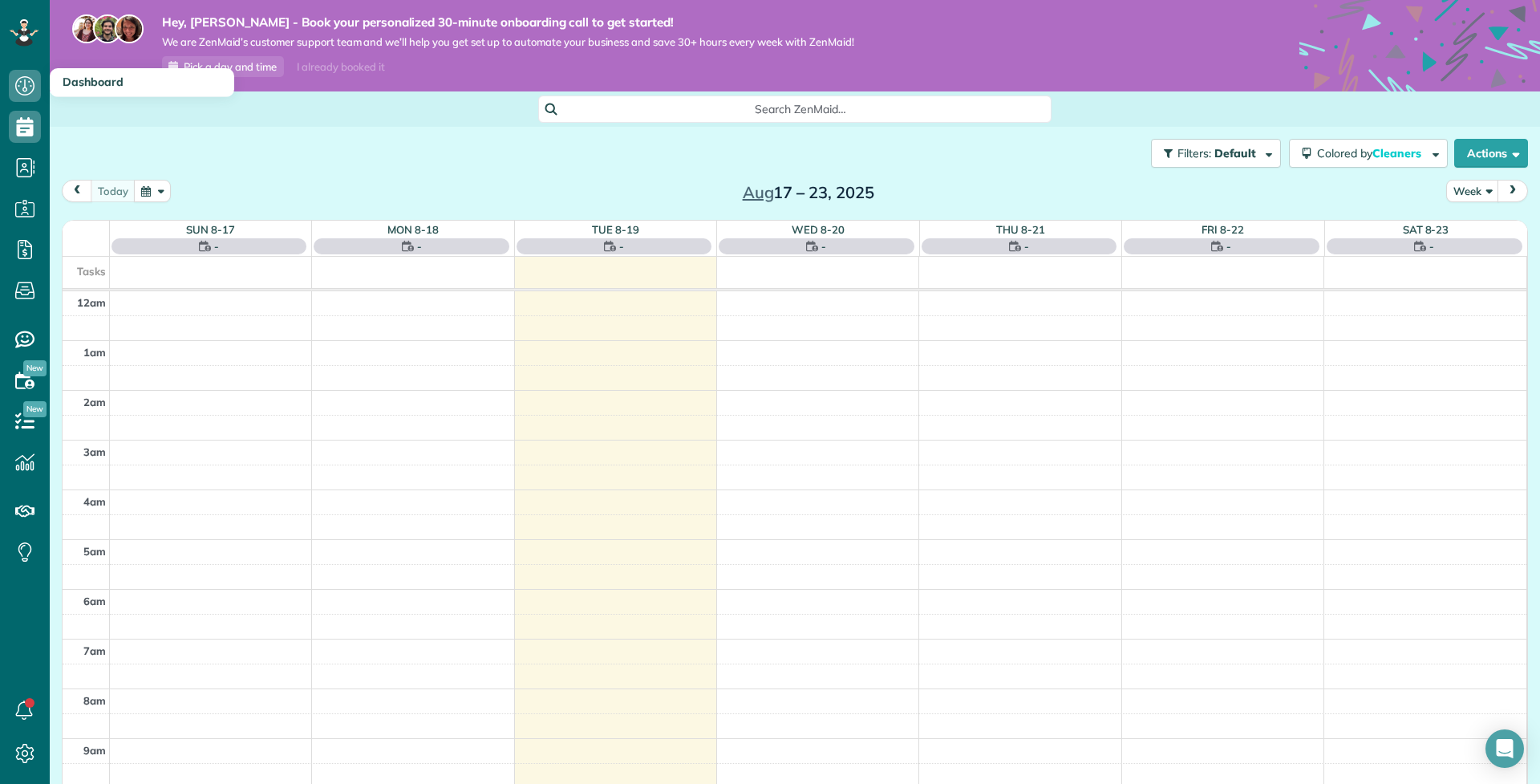
scroll to position [7, 7]
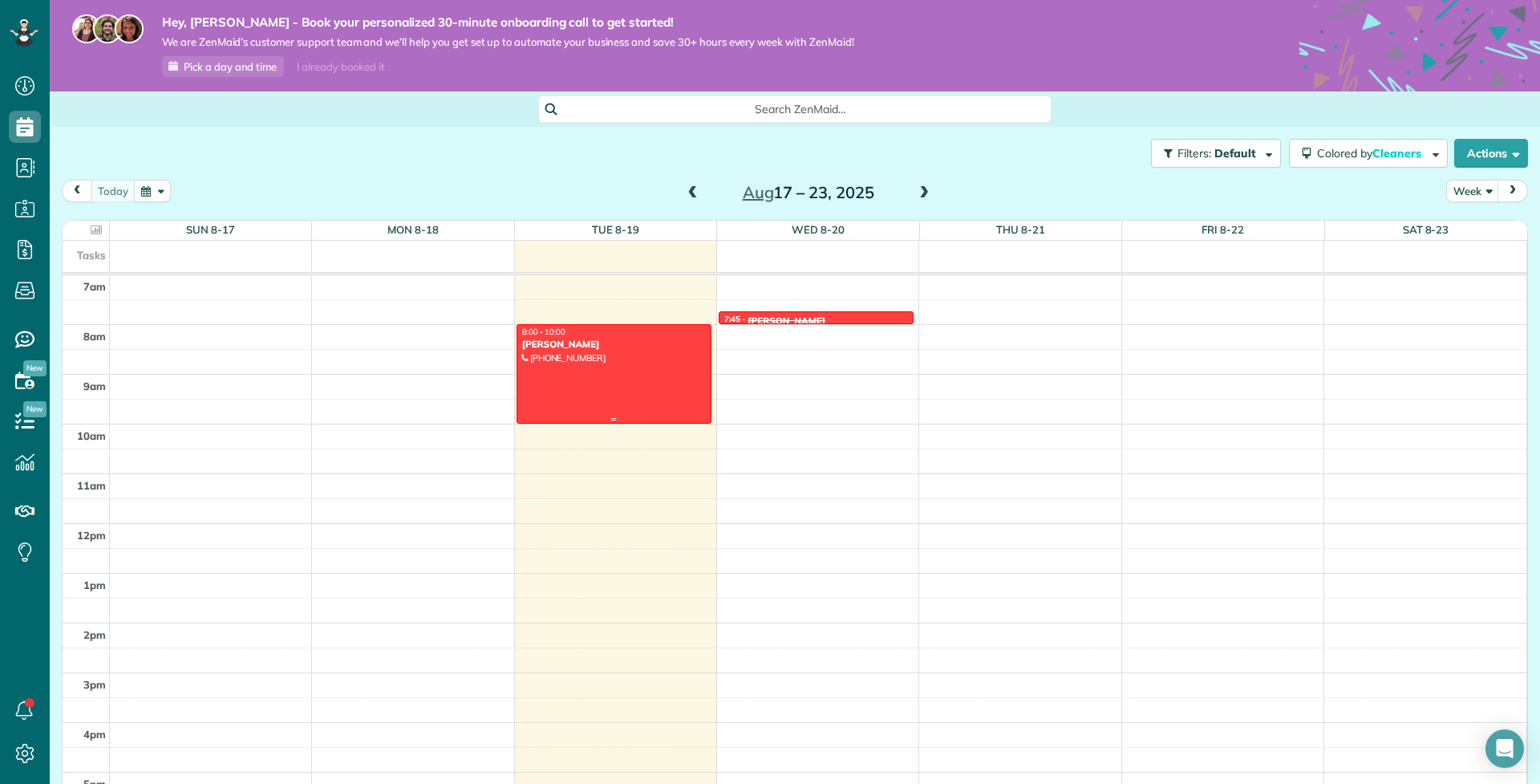
click at [677, 370] on div at bounding box center [614, 373] width 193 height 98
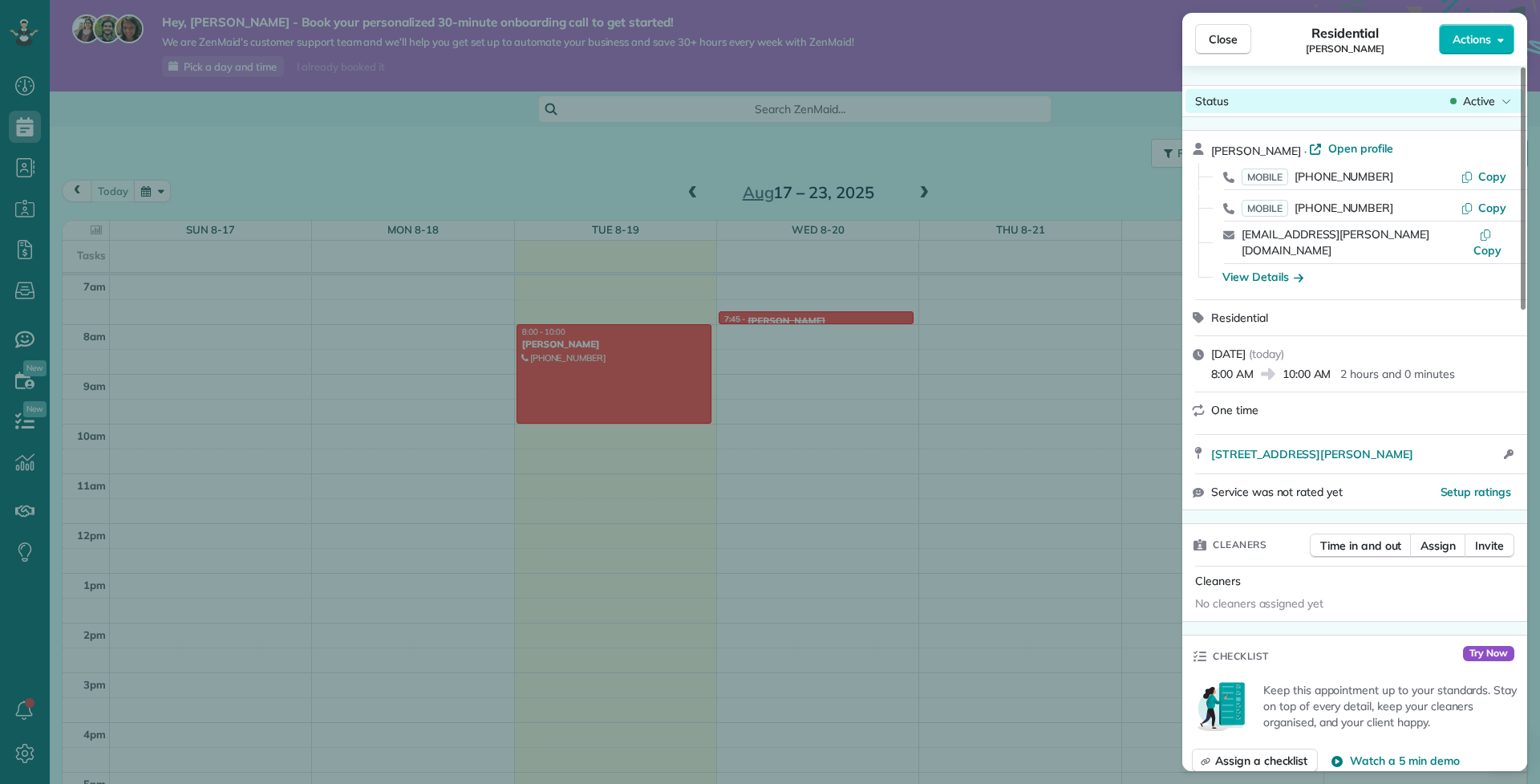
click at [1485, 106] on span "Active" at bounding box center [1479, 101] width 32 height 16
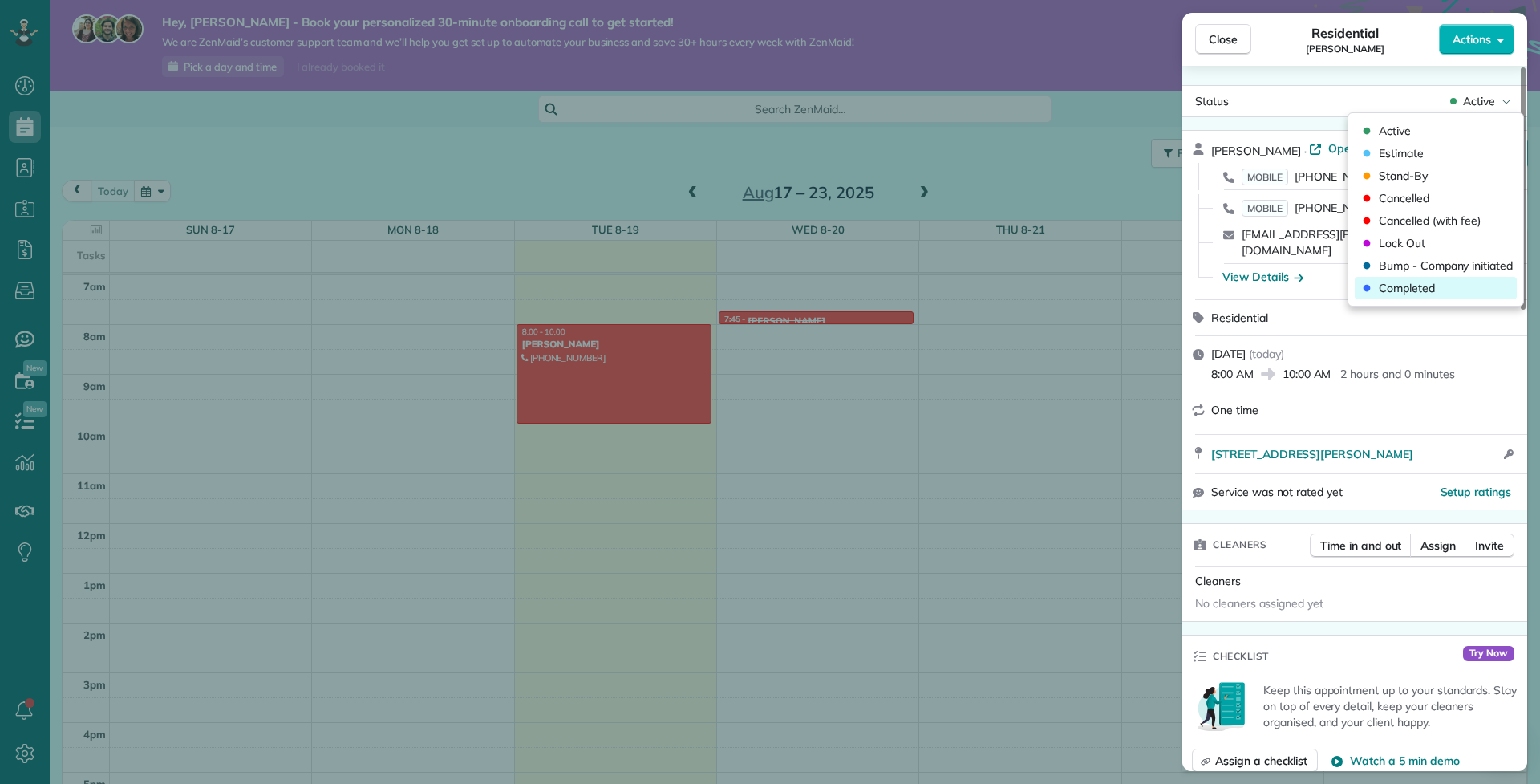
click at [1443, 289] on div "Completed" at bounding box center [1436, 288] width 162 height 22
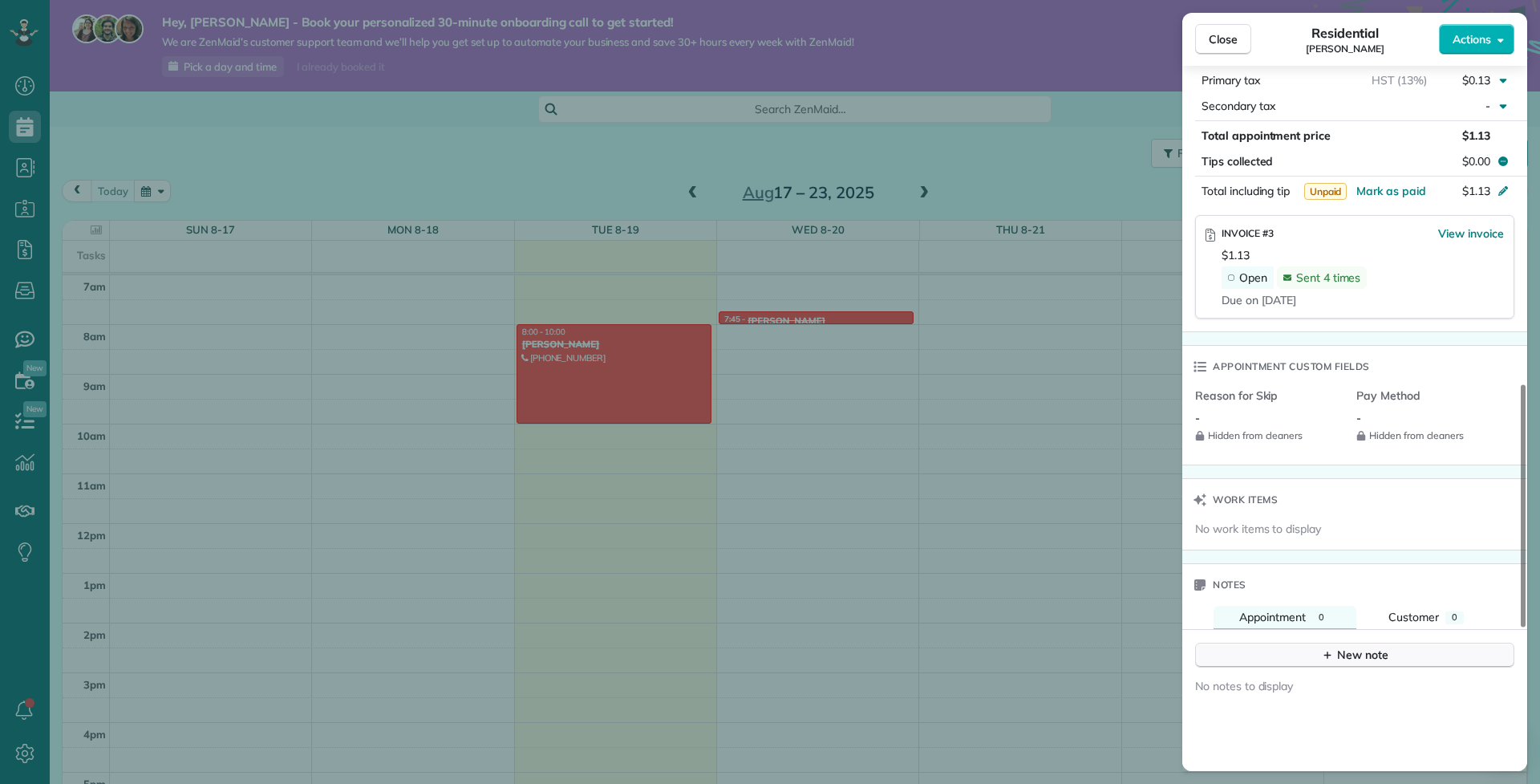
scroll to position [904, 0]
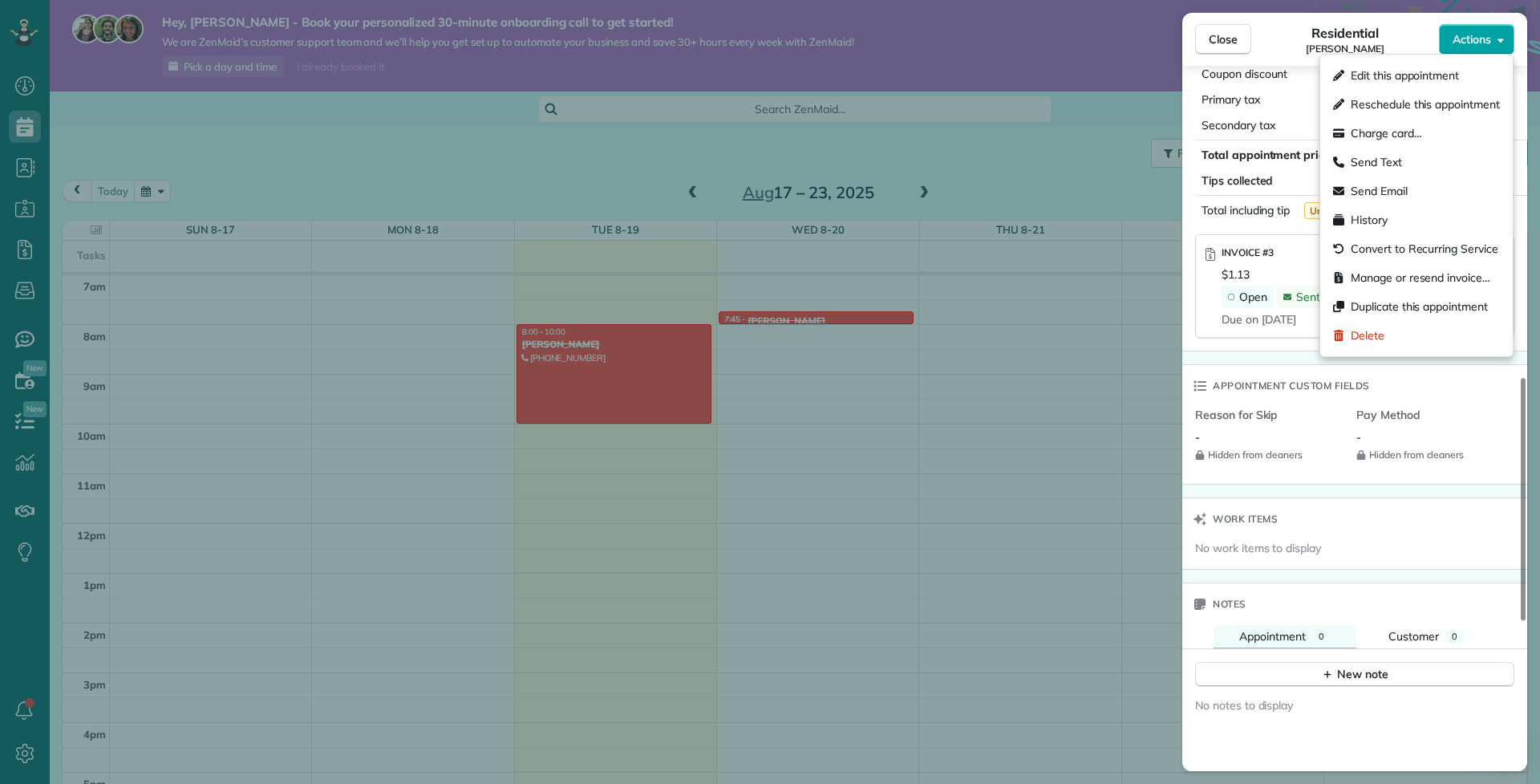
click at [1468, 50] on button "Actions" at bounding box center [1477, 39] width 75 height 31
click at [1437, 271] on span "Manage or resend invoice…" at bounding box center [1421, 277] width 140 height 16
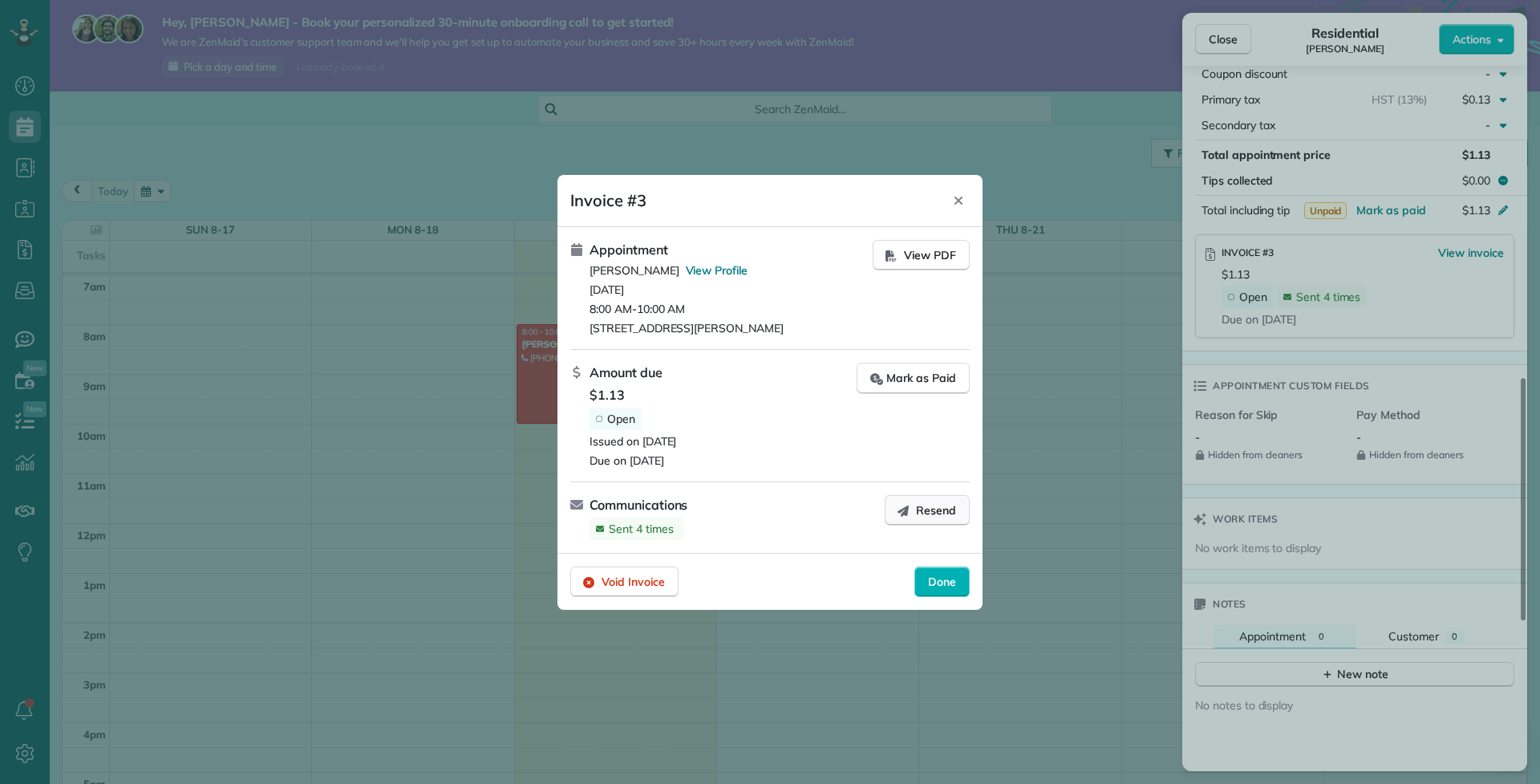
click at [928, 514] on span "Resend" at bounding box center [936, 510] width 40 height 16
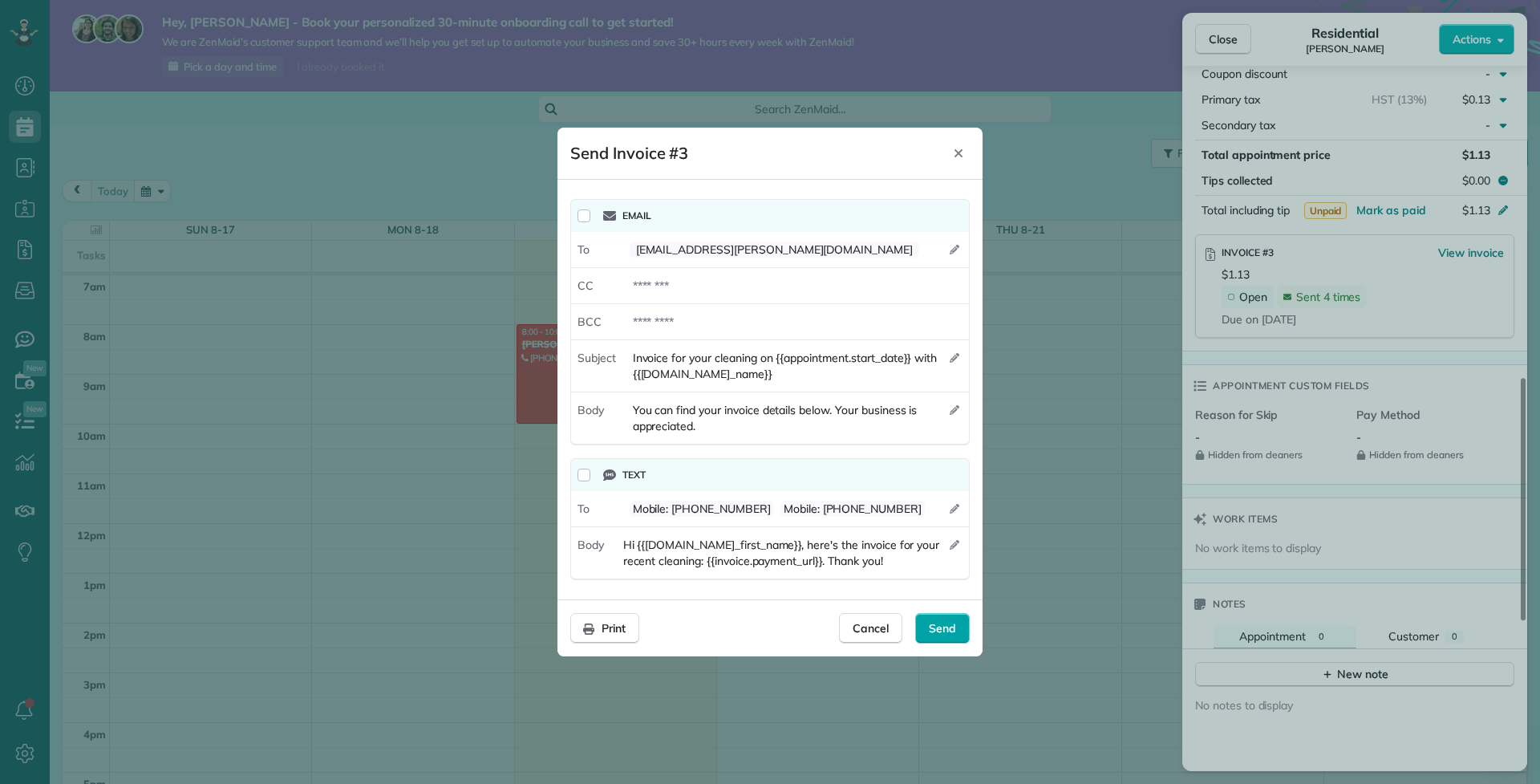
click at [966, 639] on div "Send" at bounding box center [943, 628] width 55 height 31
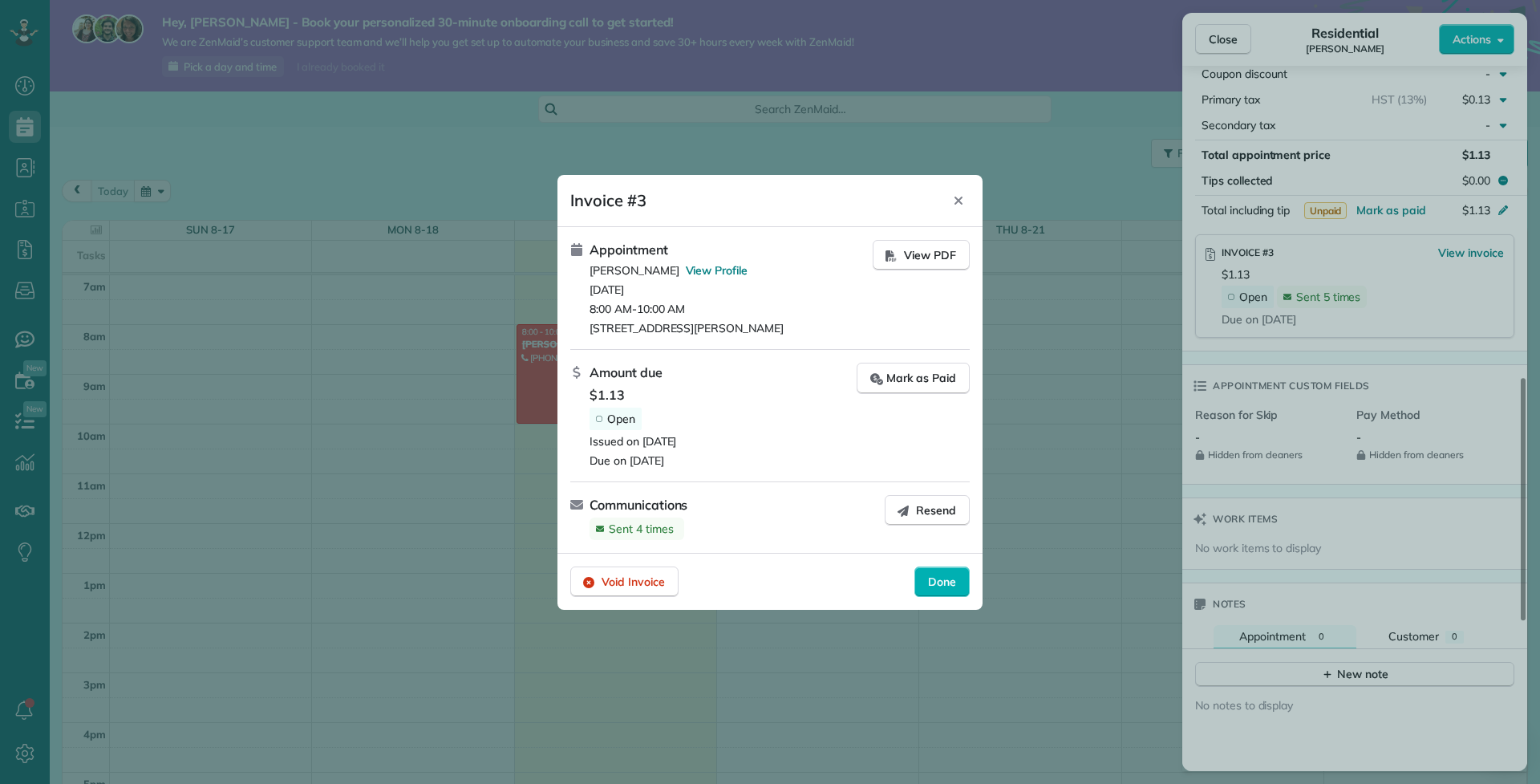
click at [821, 147] on div at bounding box center [770, 392] width 1540 height 784
click at [963, 205] on icon "Close" at bounding box center [958, 200] width 13 height 13
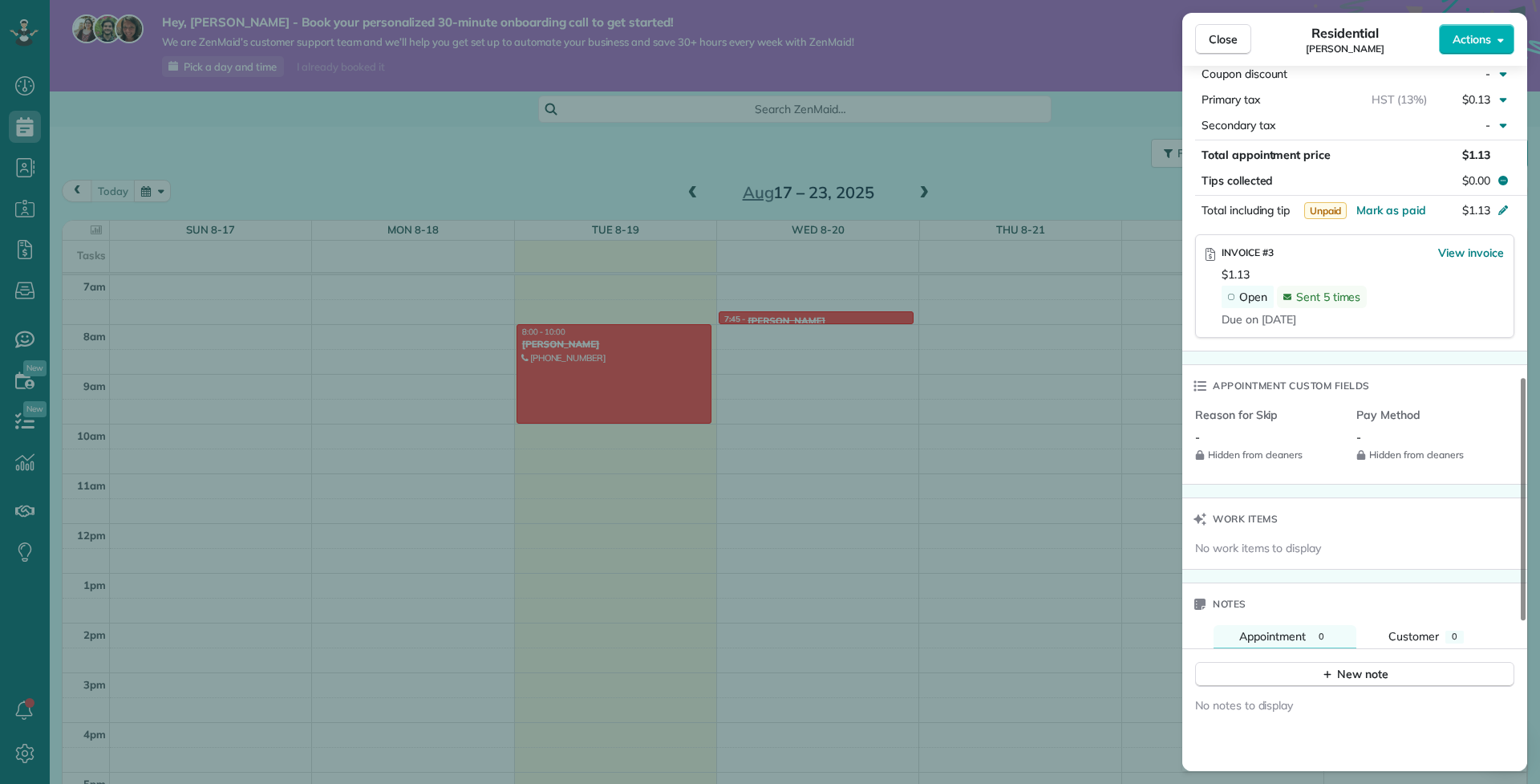
click at [647, 372] on div "Close Residential Chris Vassiliou Actions Status Completed Chris Vassiliou · Op…" at bounding box center [770, 392] width 1540 height 784
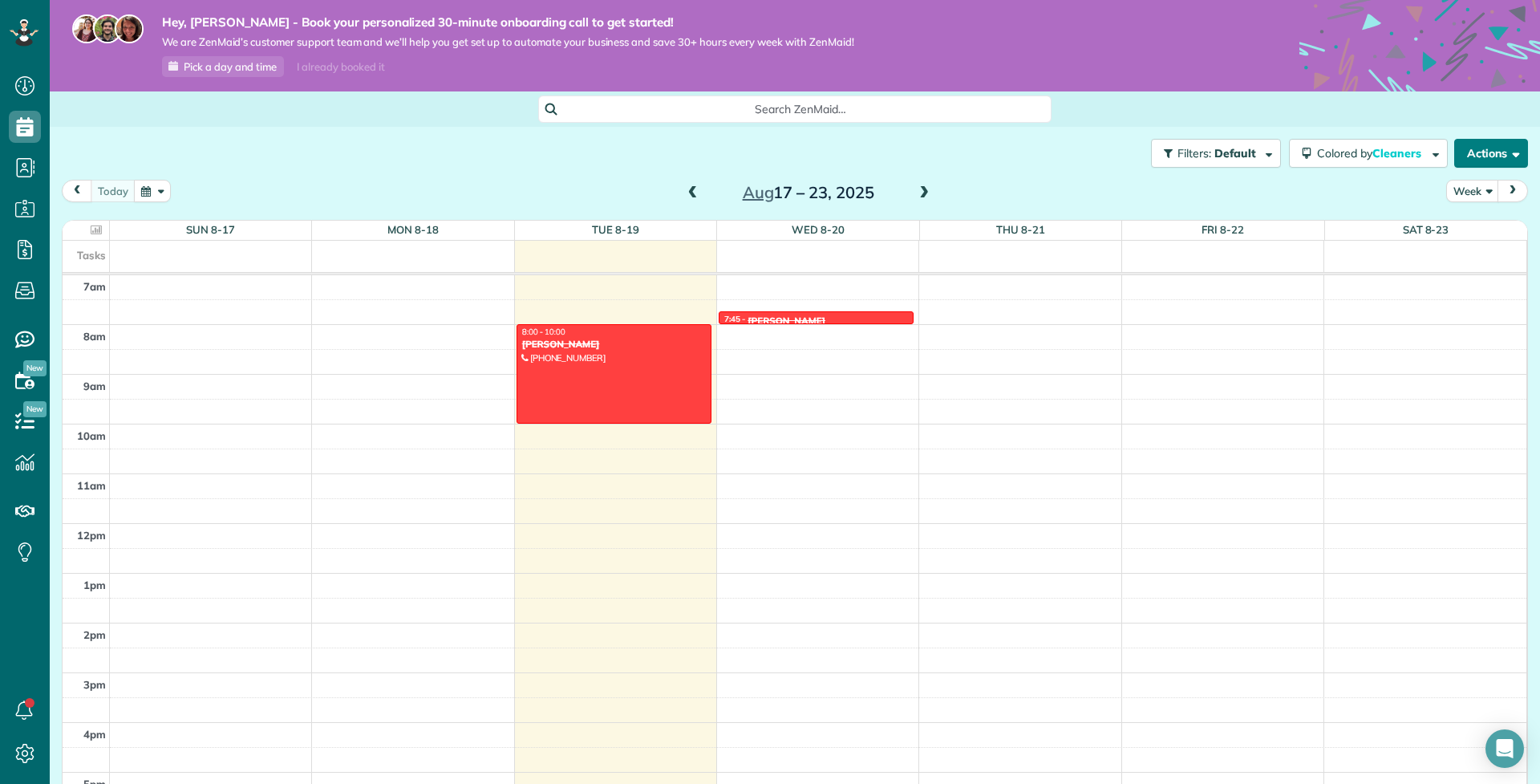
click at [1482, 141] on button "Actions" at bounding box center [1491, 153] width 74 height 29
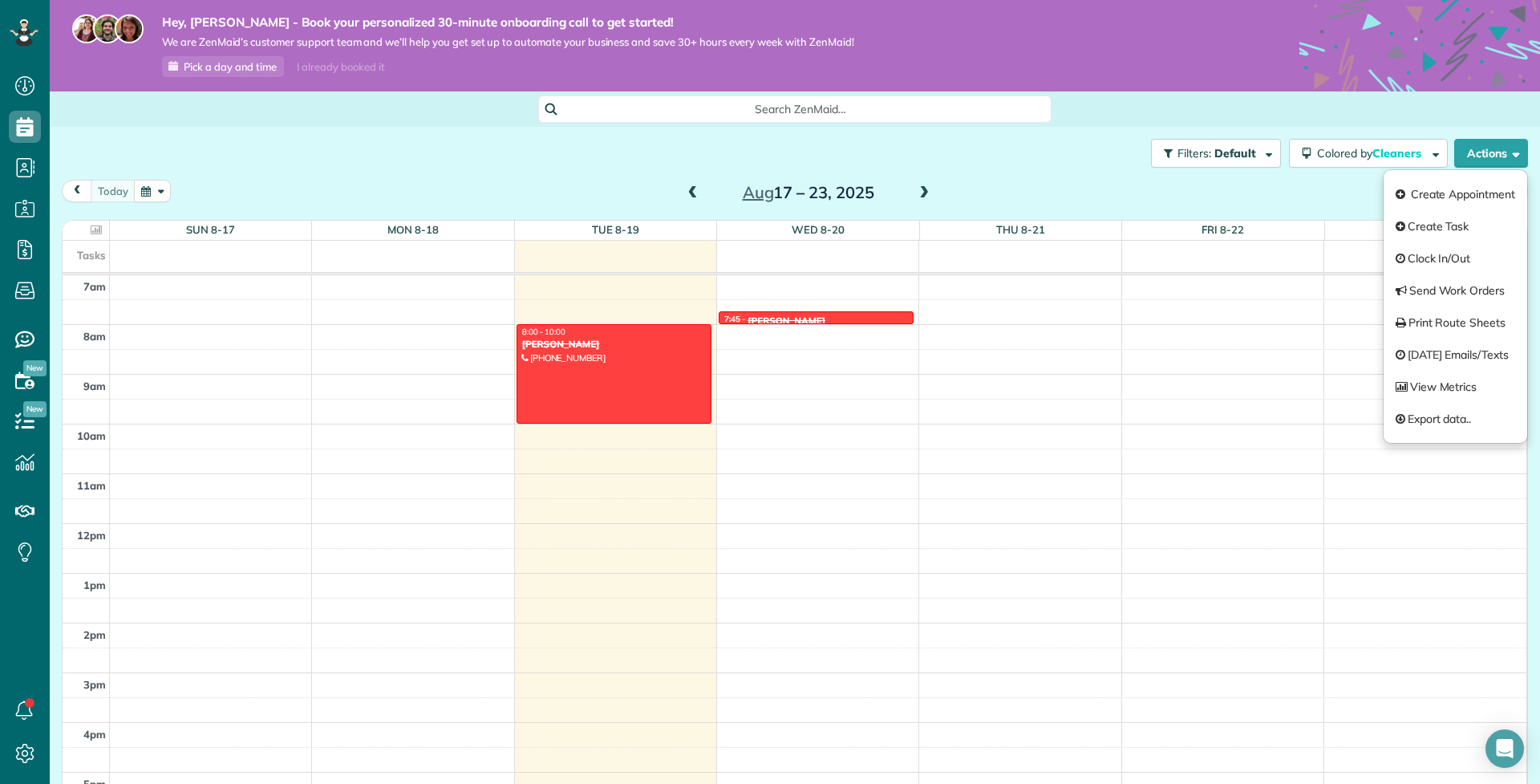
click at [1502, 130] on div "Filters: Default Colored by Cleaners Color by Cleaner Color by Team Color by St…" at bounding box center [794, 153] width 1491 height 53
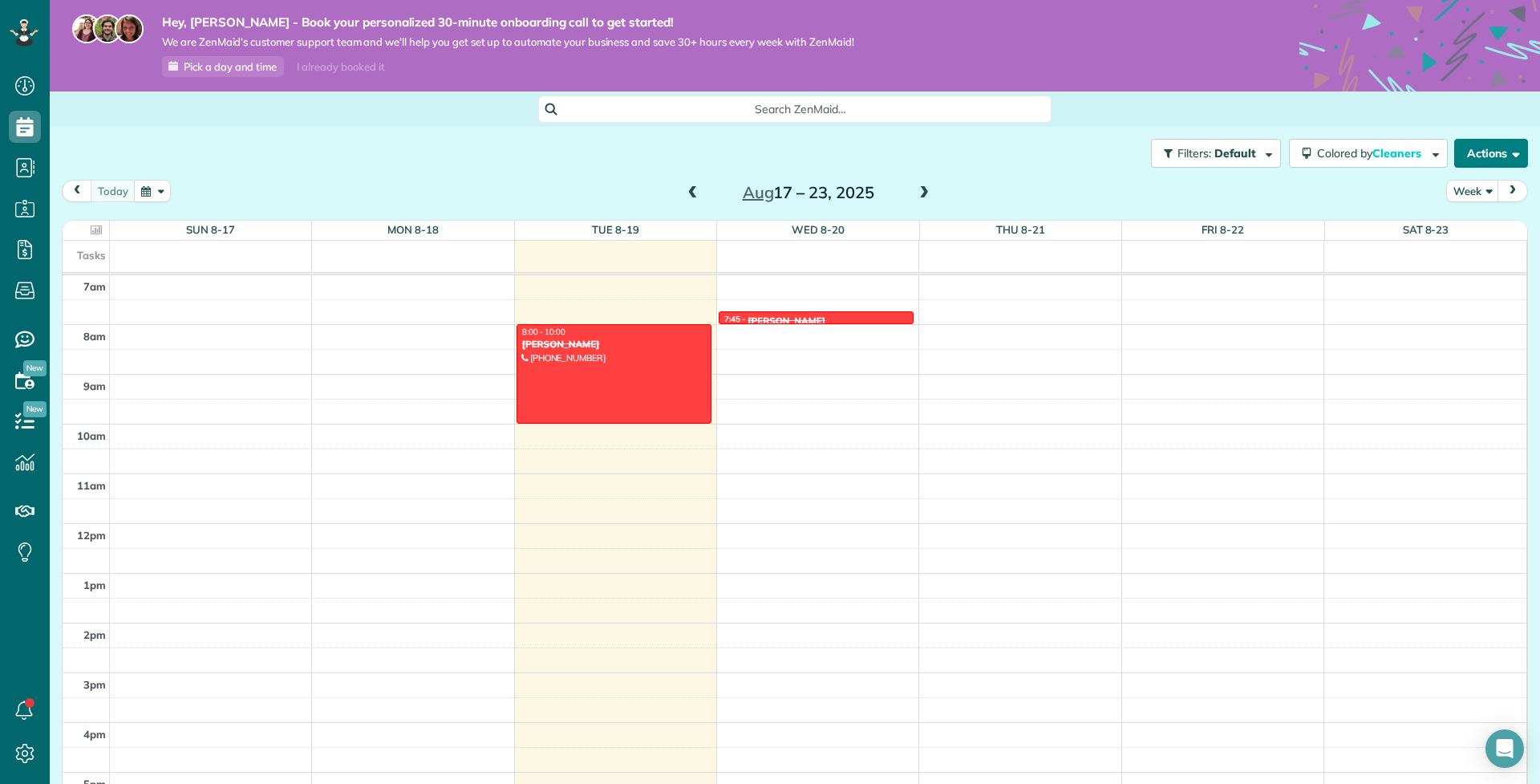
click at [1502, 147] on button "Actions" at bounding box center [1491, 153] width 74 height 29
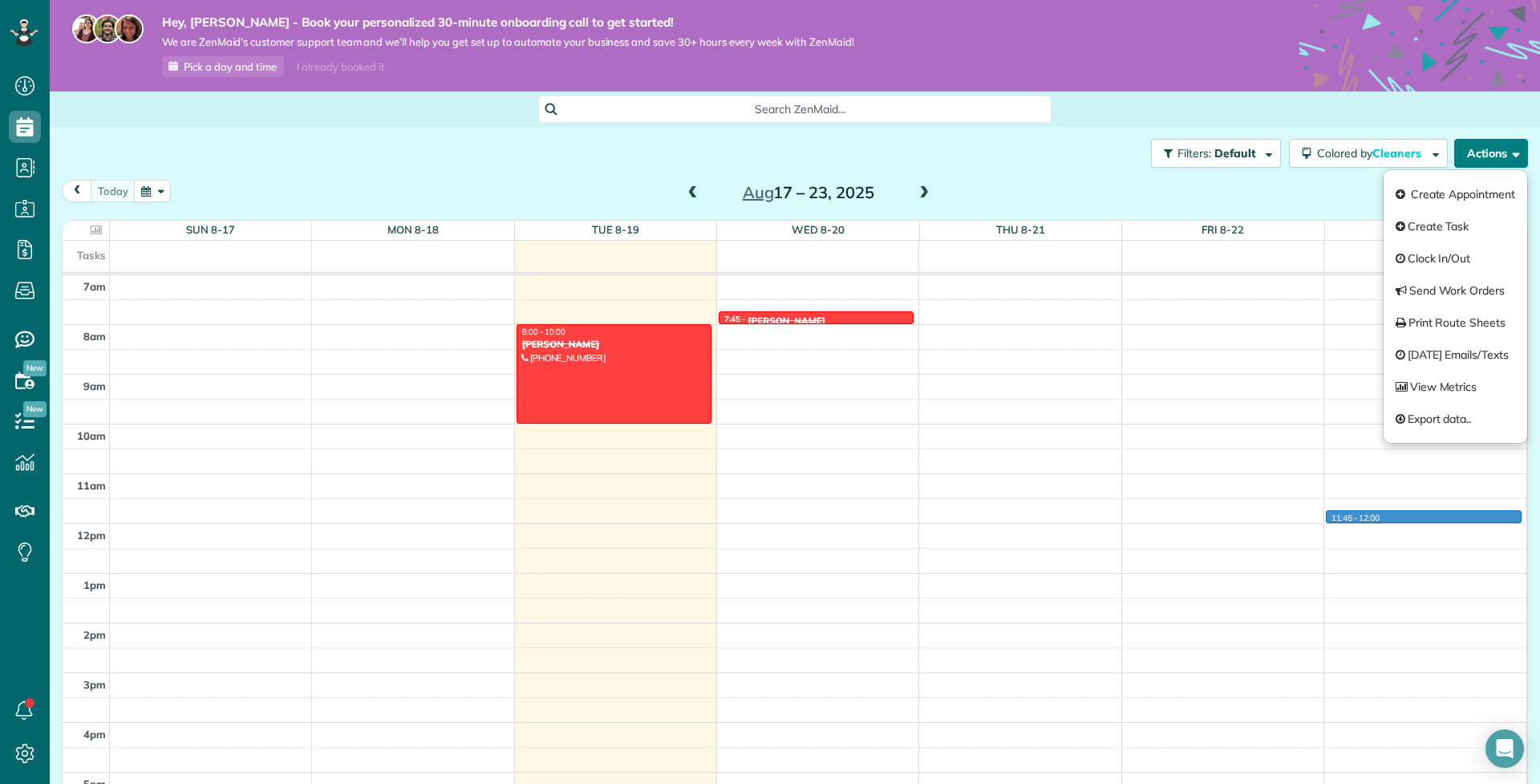
click at [1420, 521] on div "12am 1am 2am 3am 4am 5am 6am 7am 8am 9am 10am 11am 12pm 1pm 2pm 3pm 4pm 5pm 6pm…" at bounding box center [794, 523] width 1464 height 1193
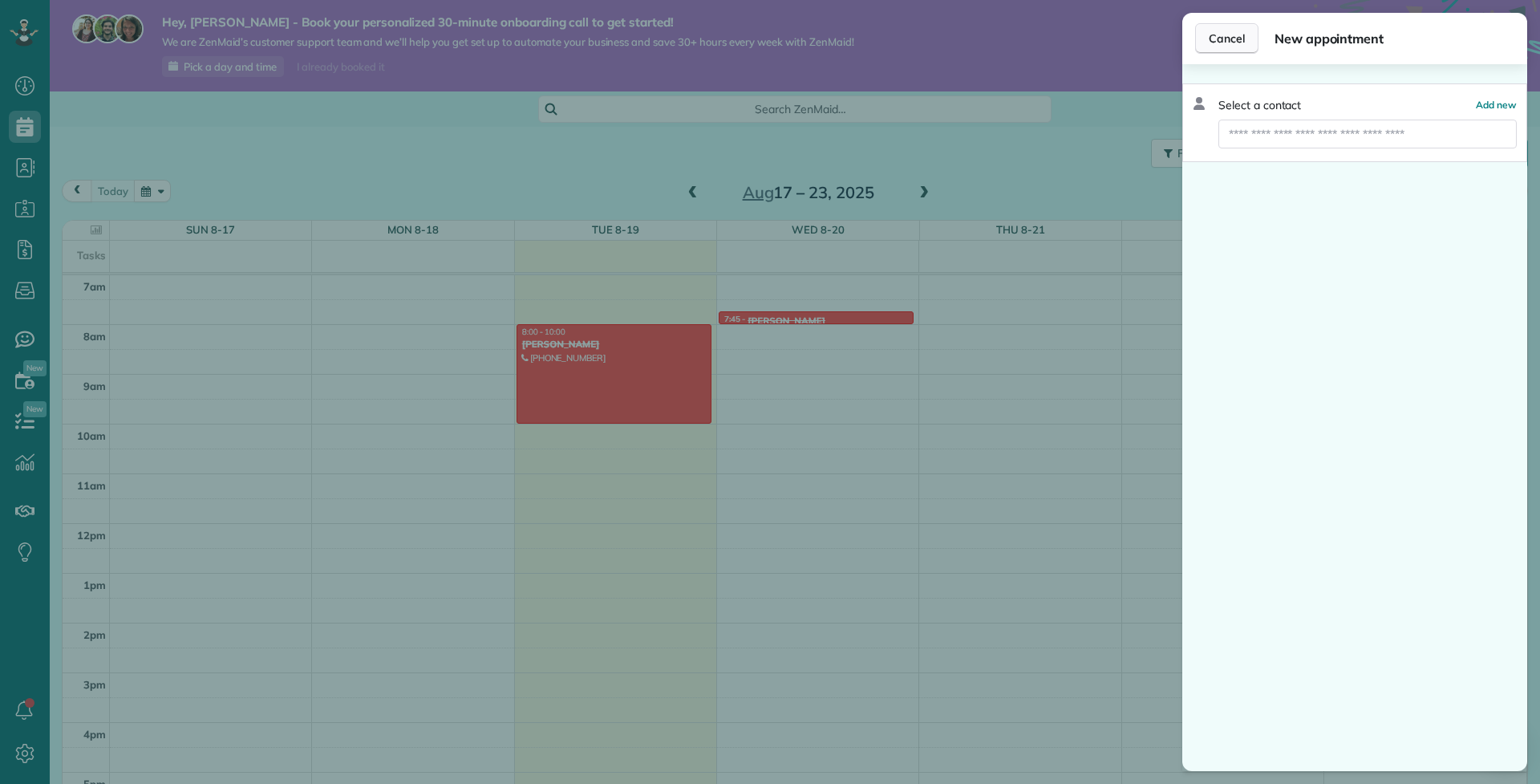
click at [1213, 49] on button "Cancel" at bounding box center [1227, 38] width 63 height 31
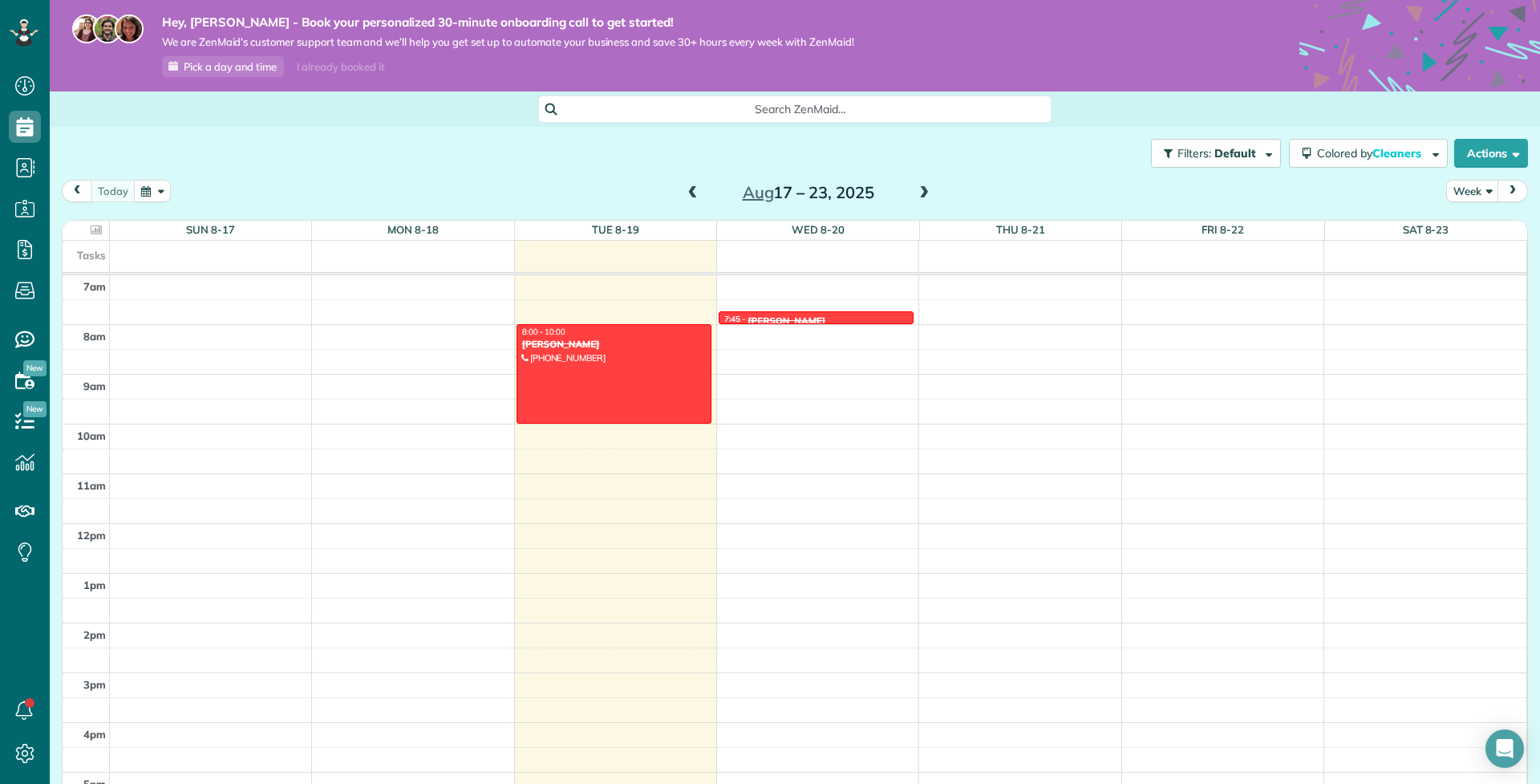
click at [882, 319] on div at bounding box center [816, 320] width 193 height 7
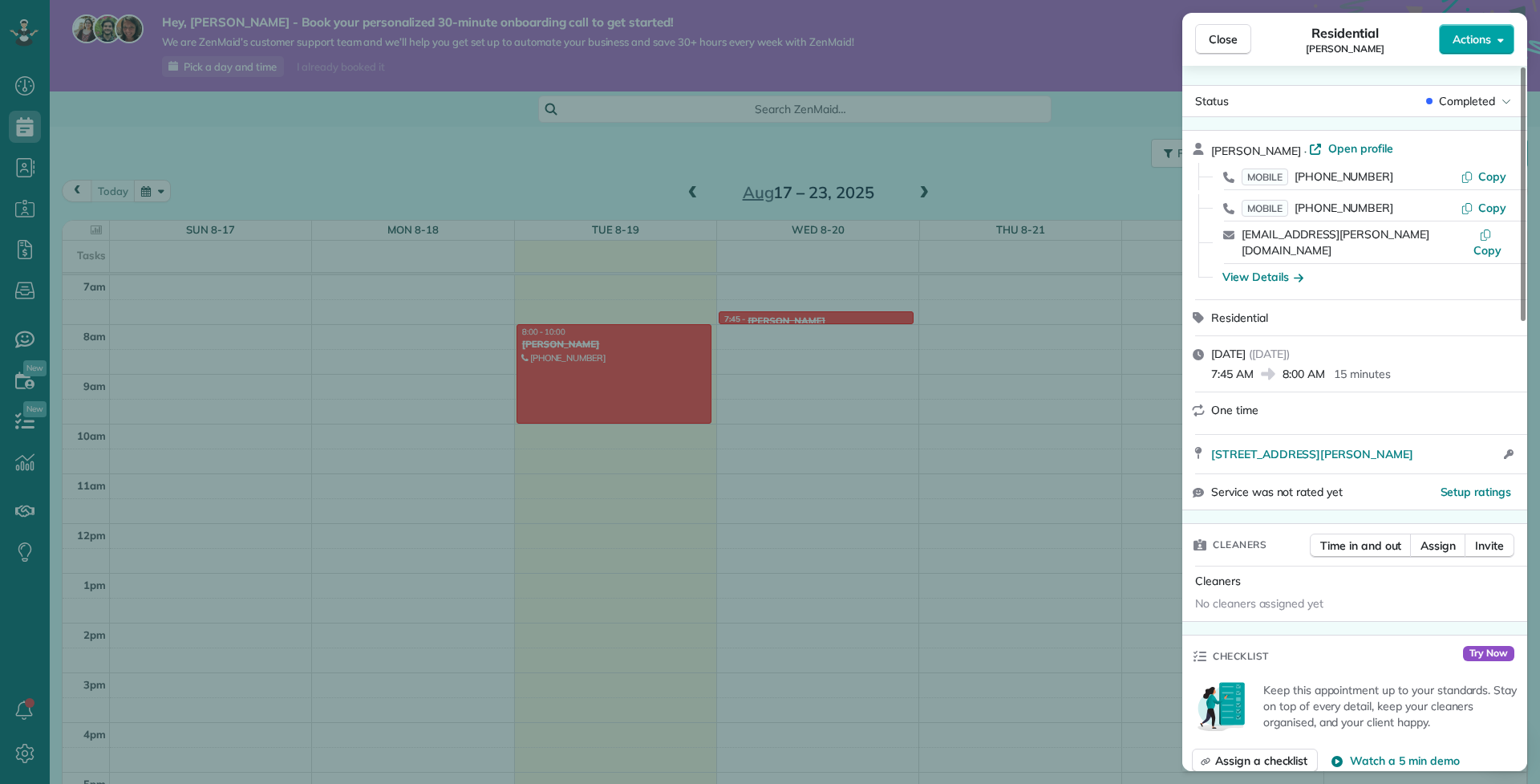
click at [1480, 48] on button "Actions" at bounding box center [1477, 39] width 75 height 31
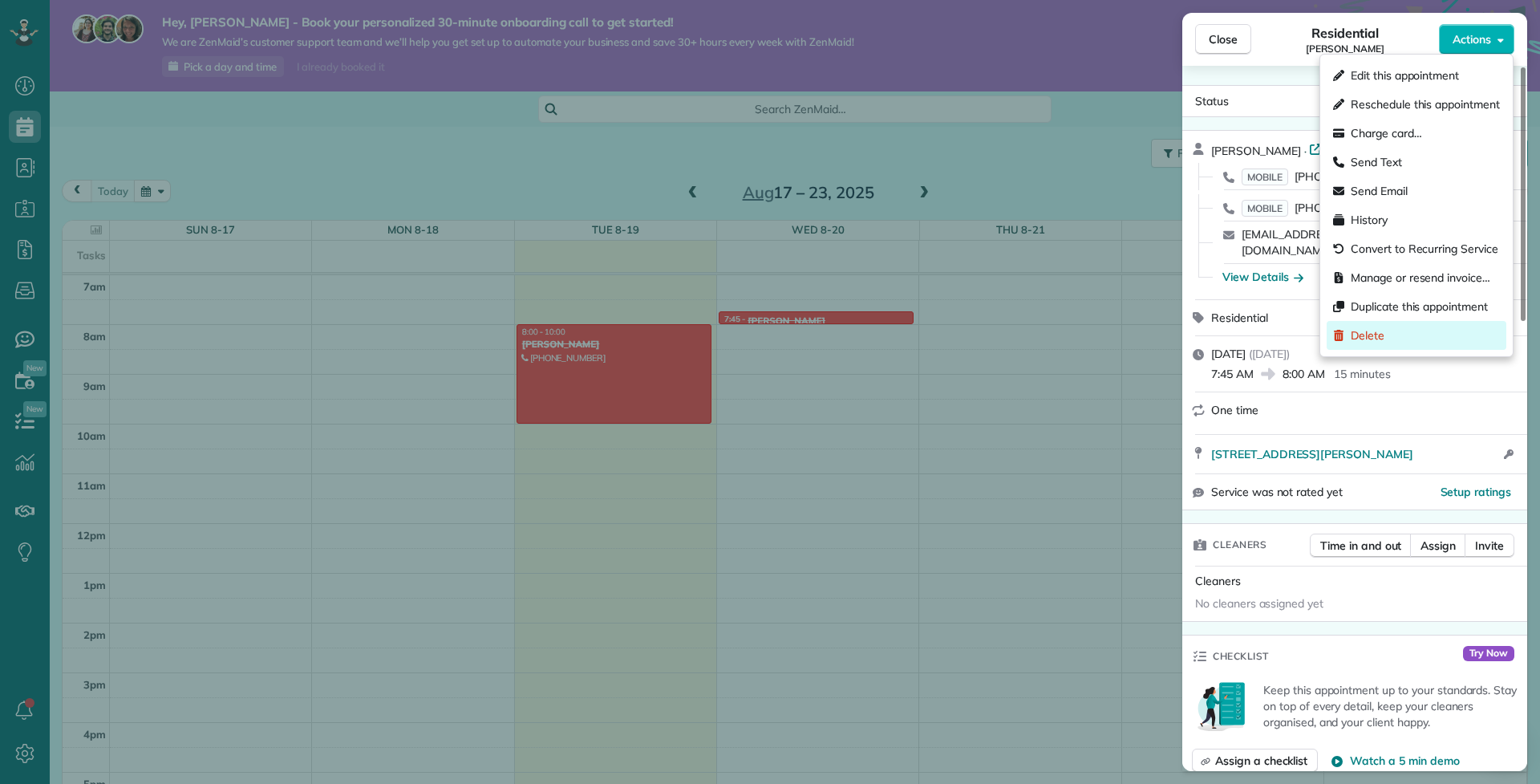
click at [1395, 327] on div "Delete" at bounding box center [1416, 336] width 180 height 29
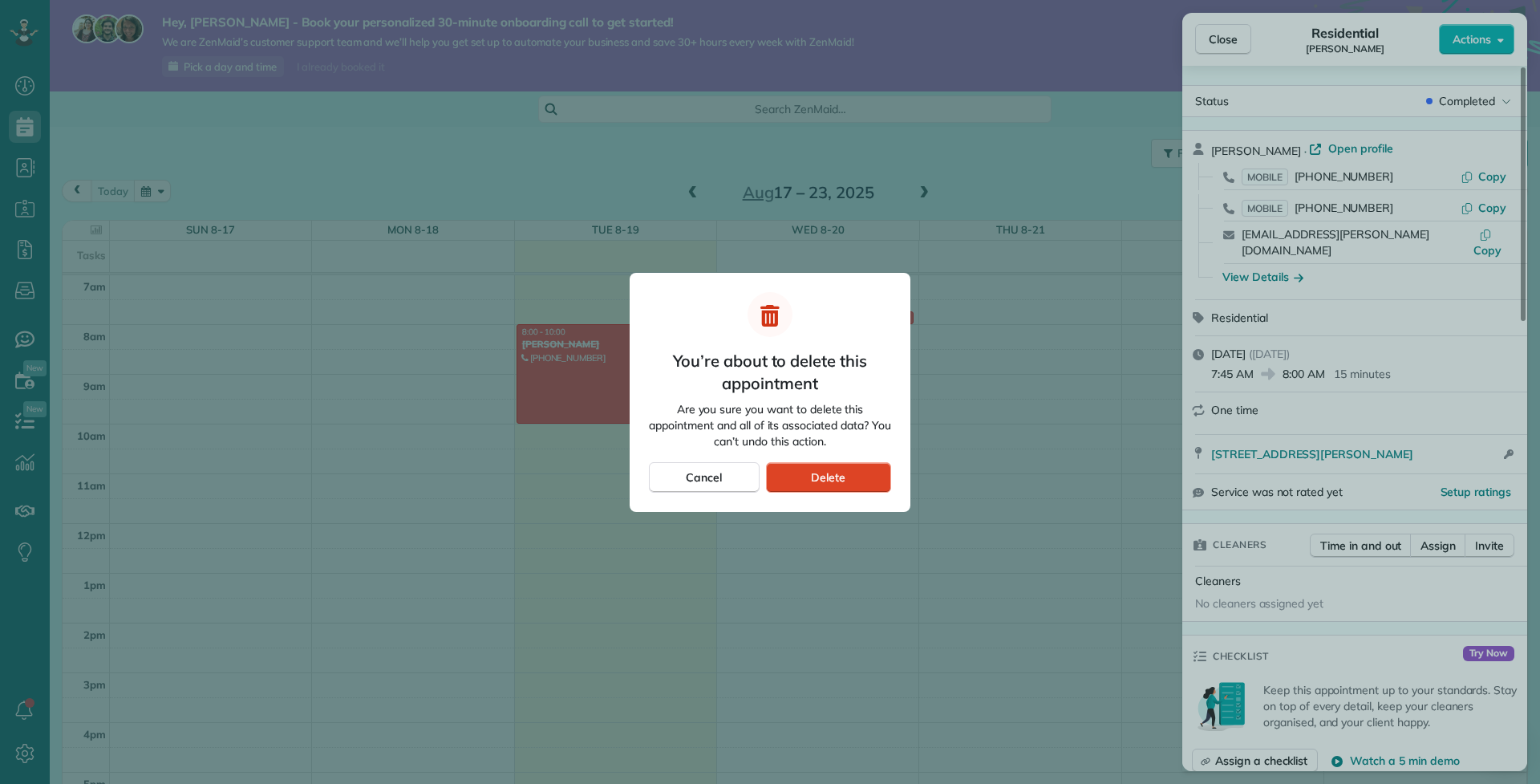
click at [878, 488] on div "Delete" at bounding box center [828, 477] width 125 height 31
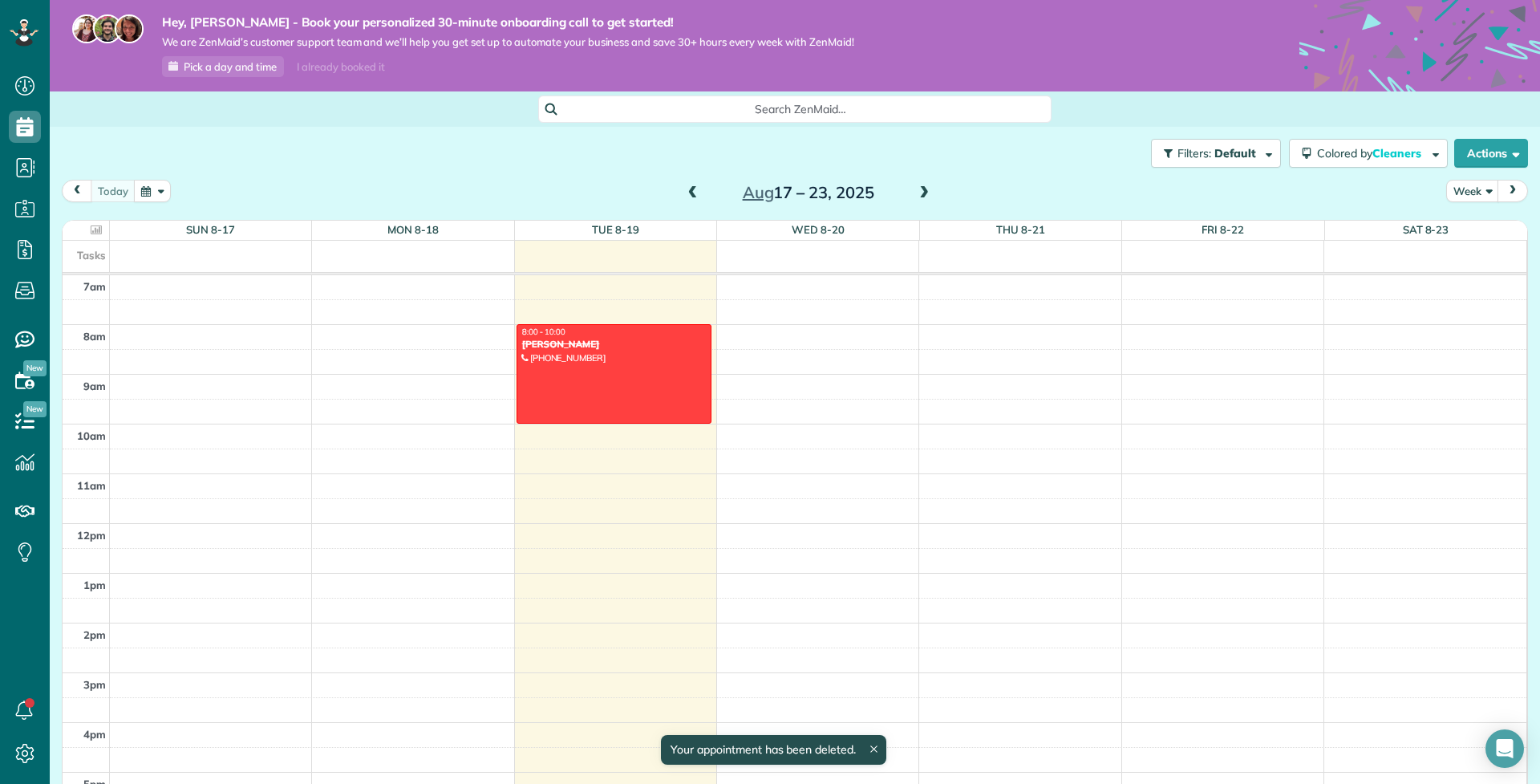
scroll to position [349, 0]
click at [644, 387] on div at bounding box center [614, 373] width 193 height 98
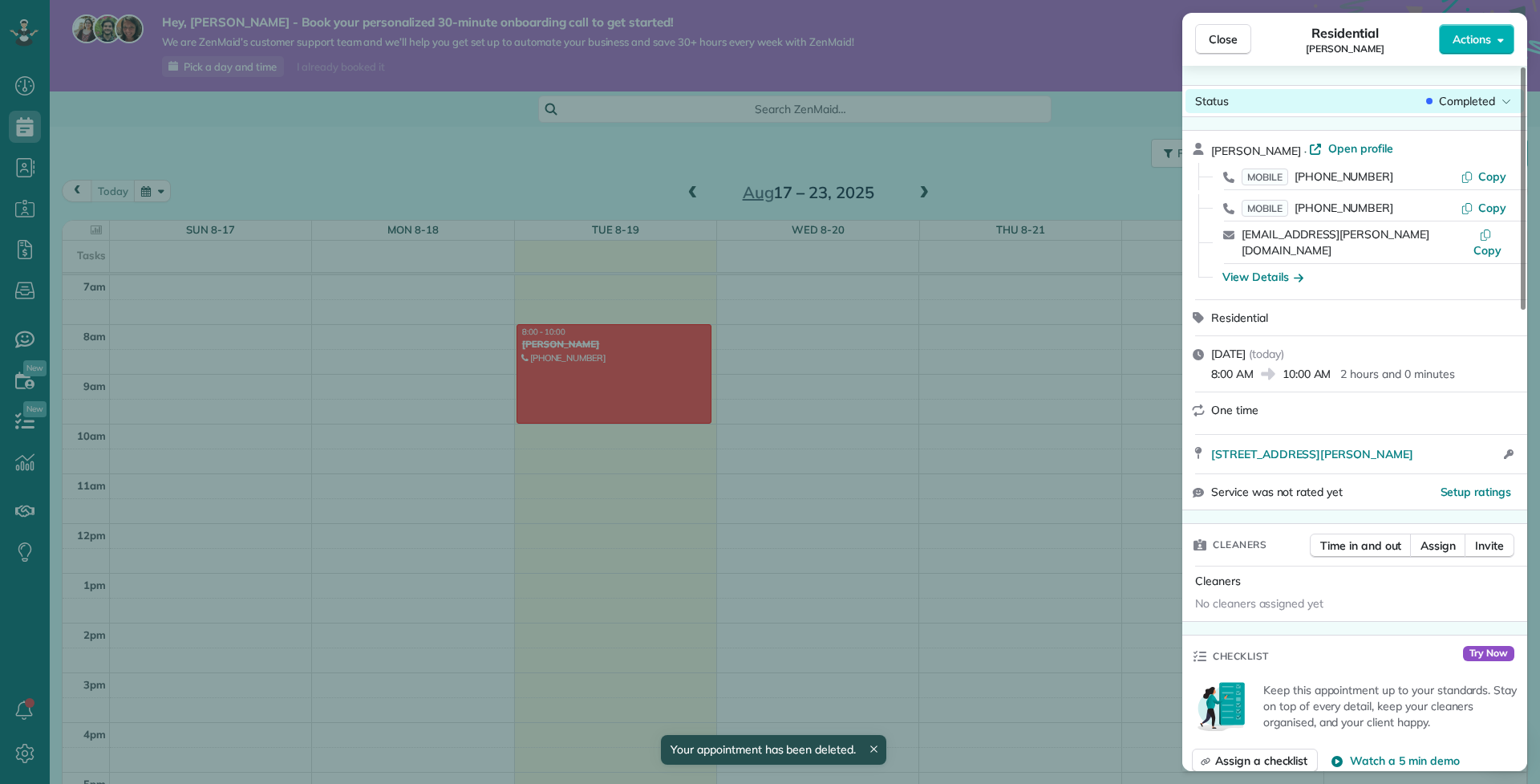
click at [1442, 95] on span "Completed" at bounding box center [1468, 101] width 56 height 16
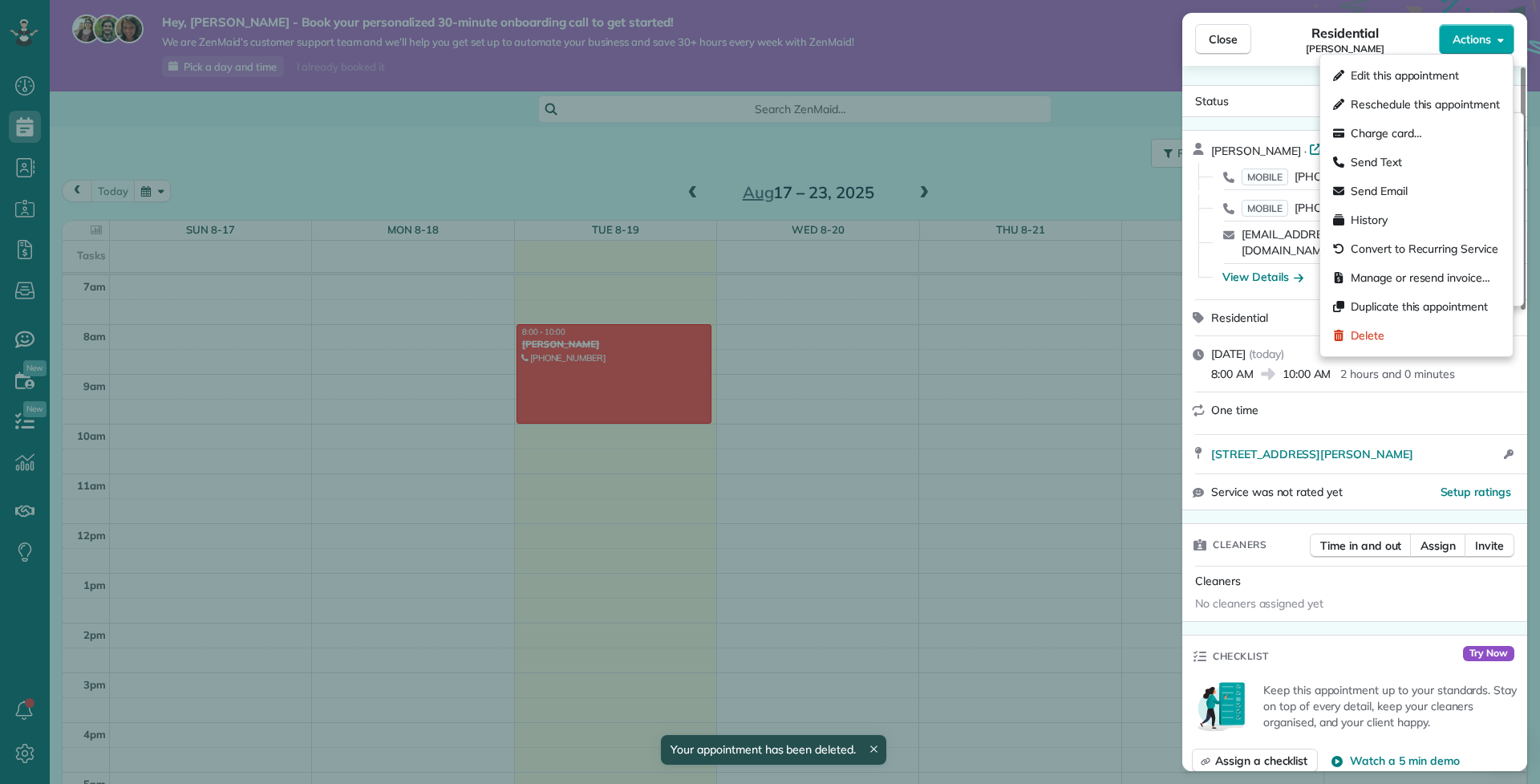
click at [1446, 39] on button "Actions" at bounding box center [1477, 39] width 75 height 31
click at [1401, 341] on div "Delete" at bounding box center [1416, 336] width 180 height 29
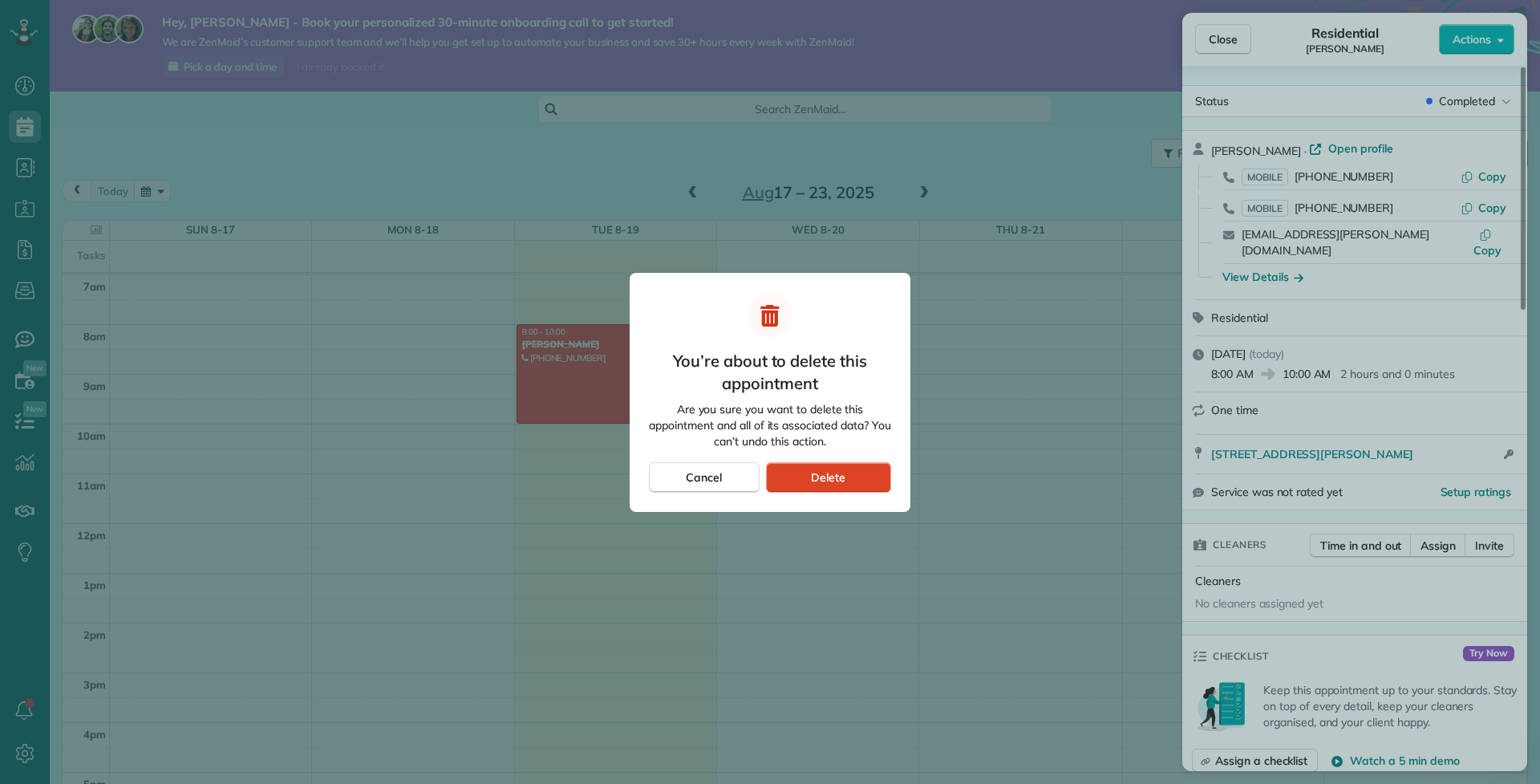
click at [865, 492] on div "Delete" at bounding box center [828, 477] width 125 height 31
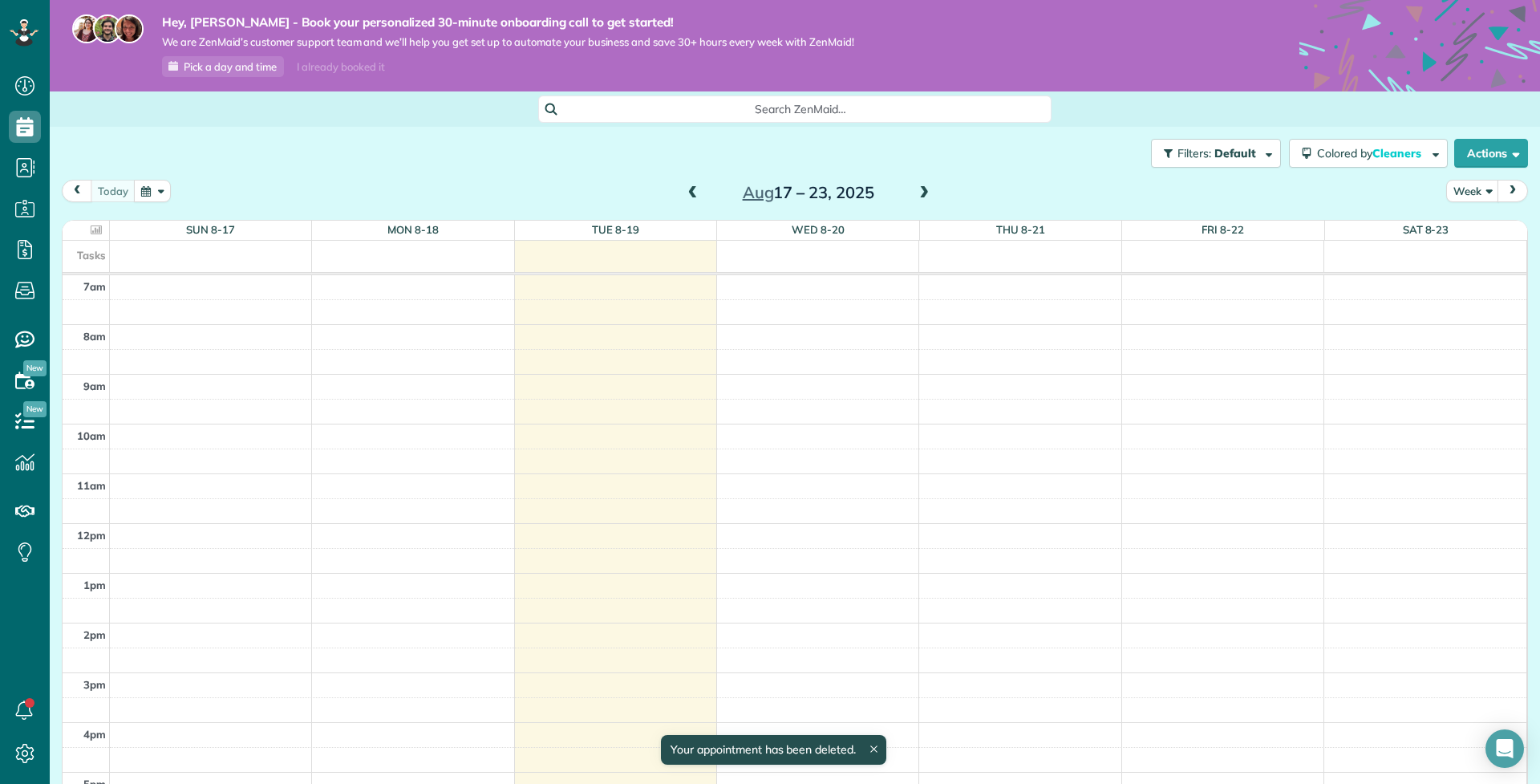
scroll to position [349, 0]
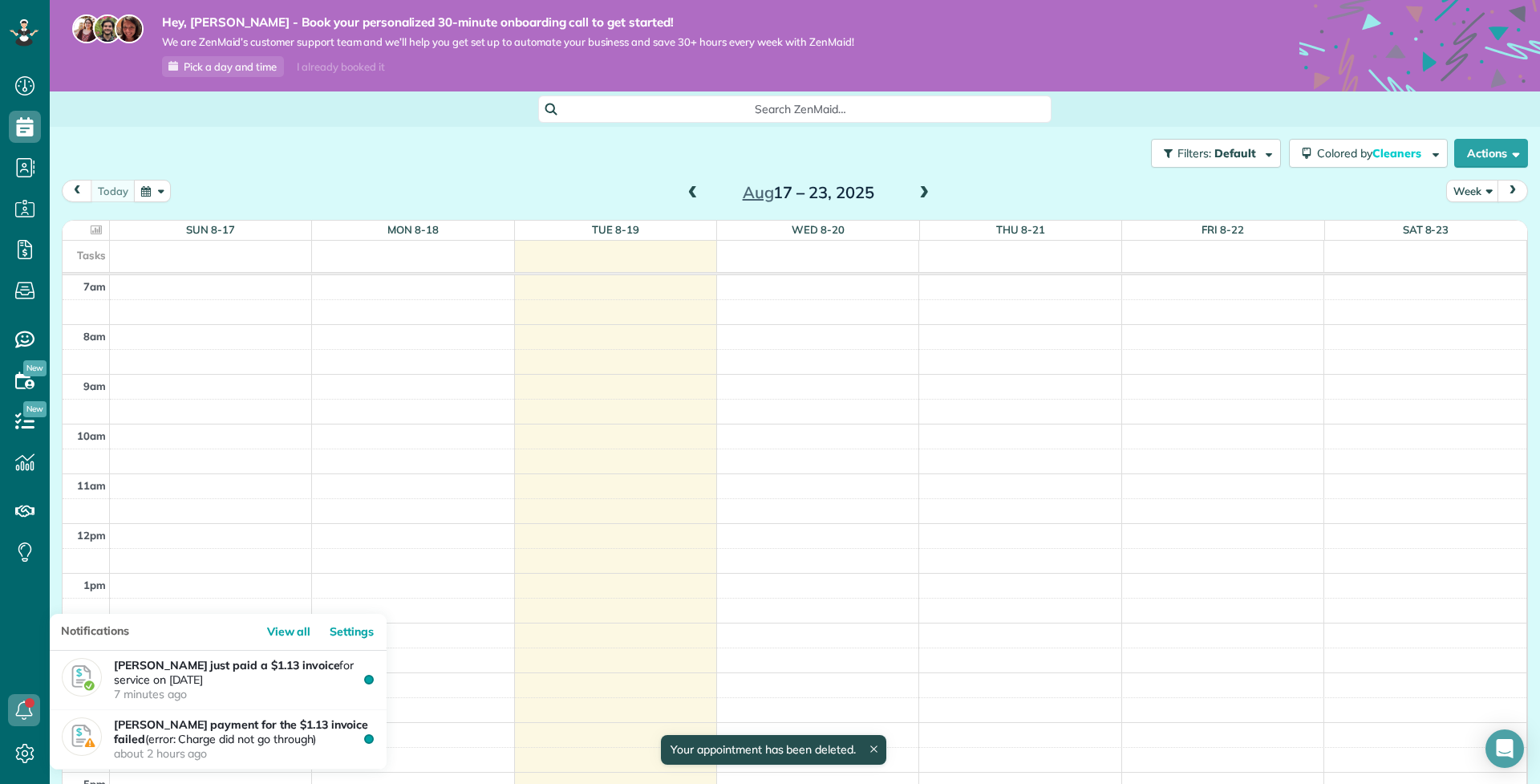
click at [20, 712] on icon at bounding box center [24, 710] width 32 height 32
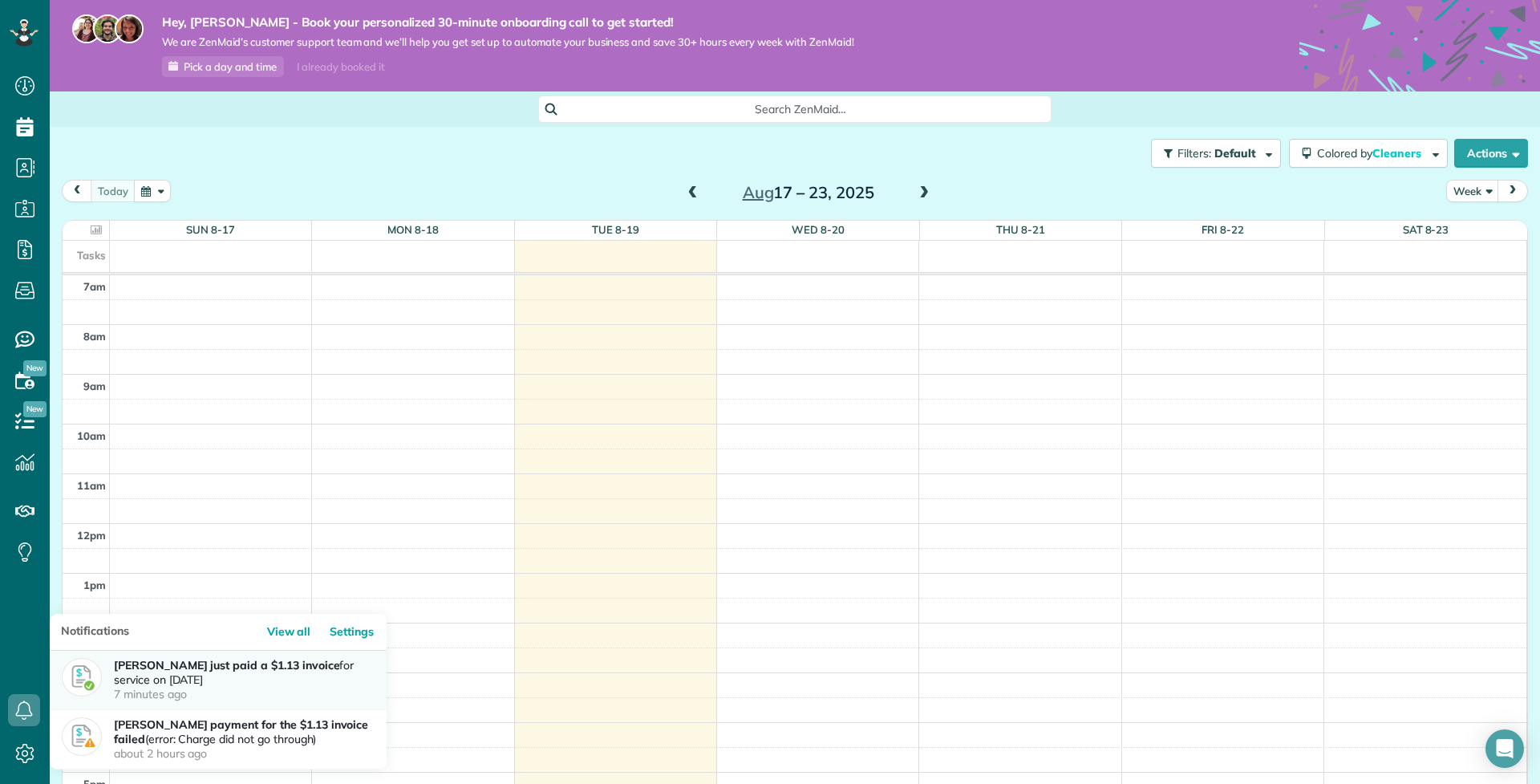
click at [211, 671] on strong "[PERSON_NAME] just paid a $1.13 invoice" at bounding box center [227, 665] width 226 height 14
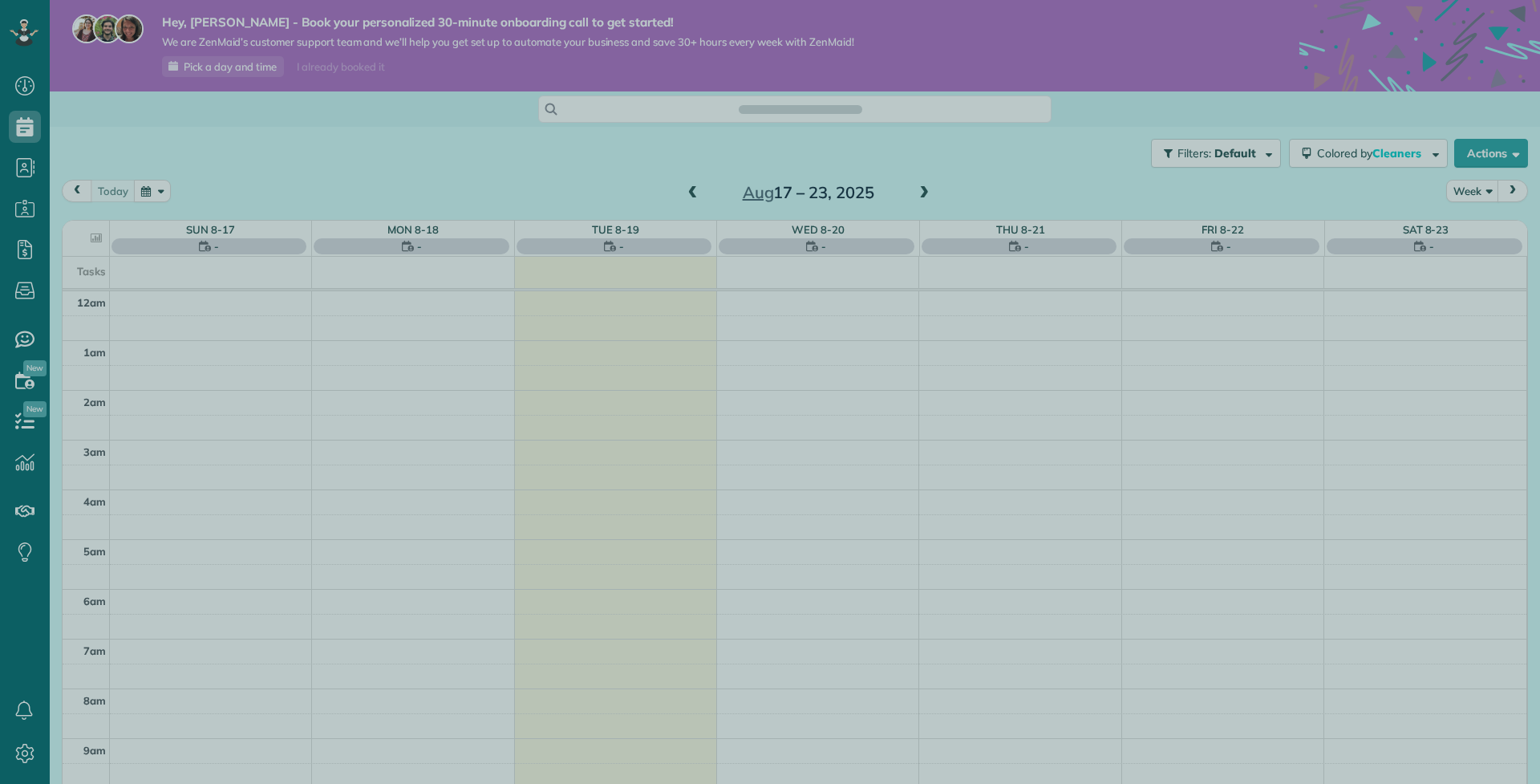
scroll to position [349, 0]
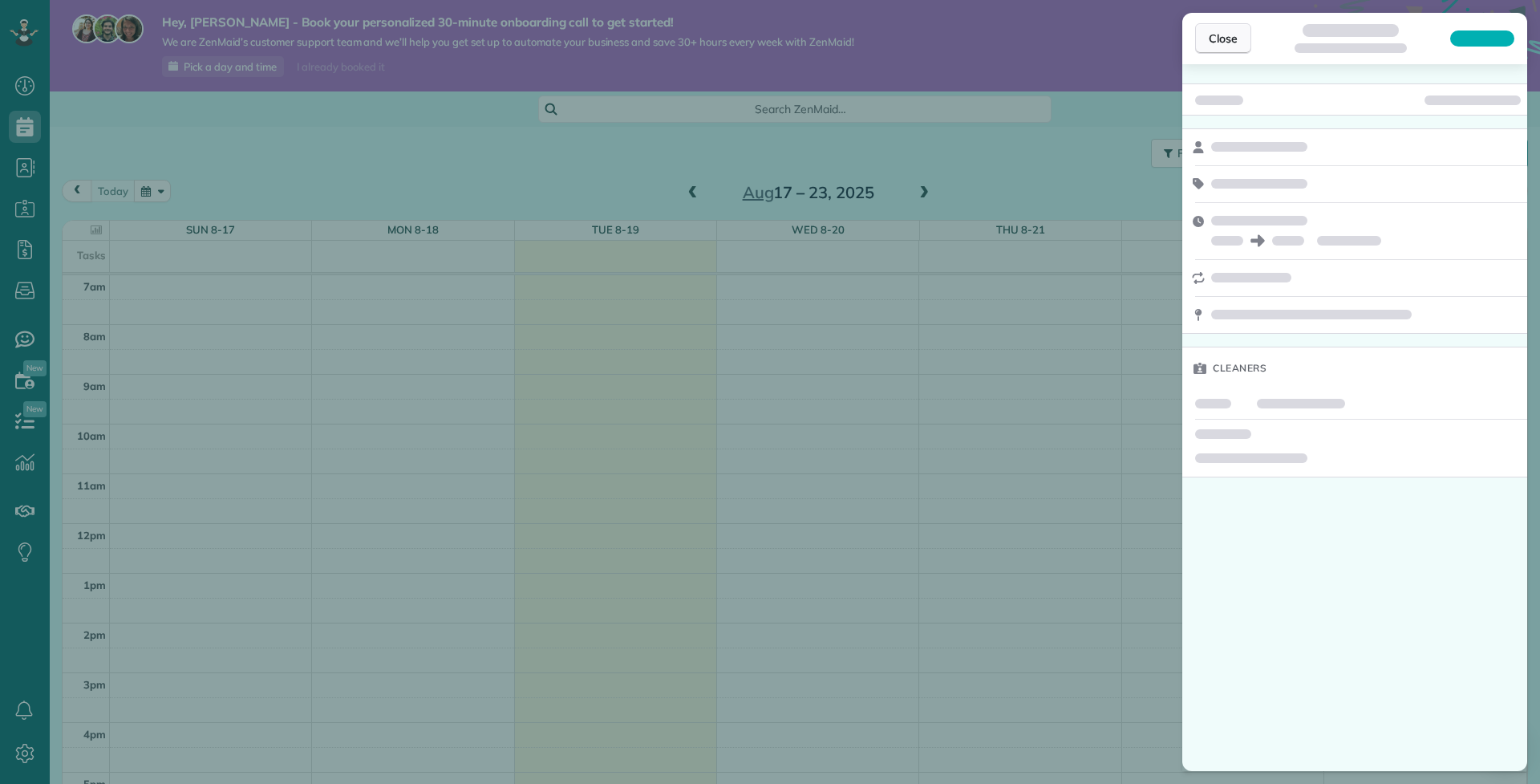
click at [1214, 34] on span "Close" at bounding box center [1224, 38] width 29 height 16
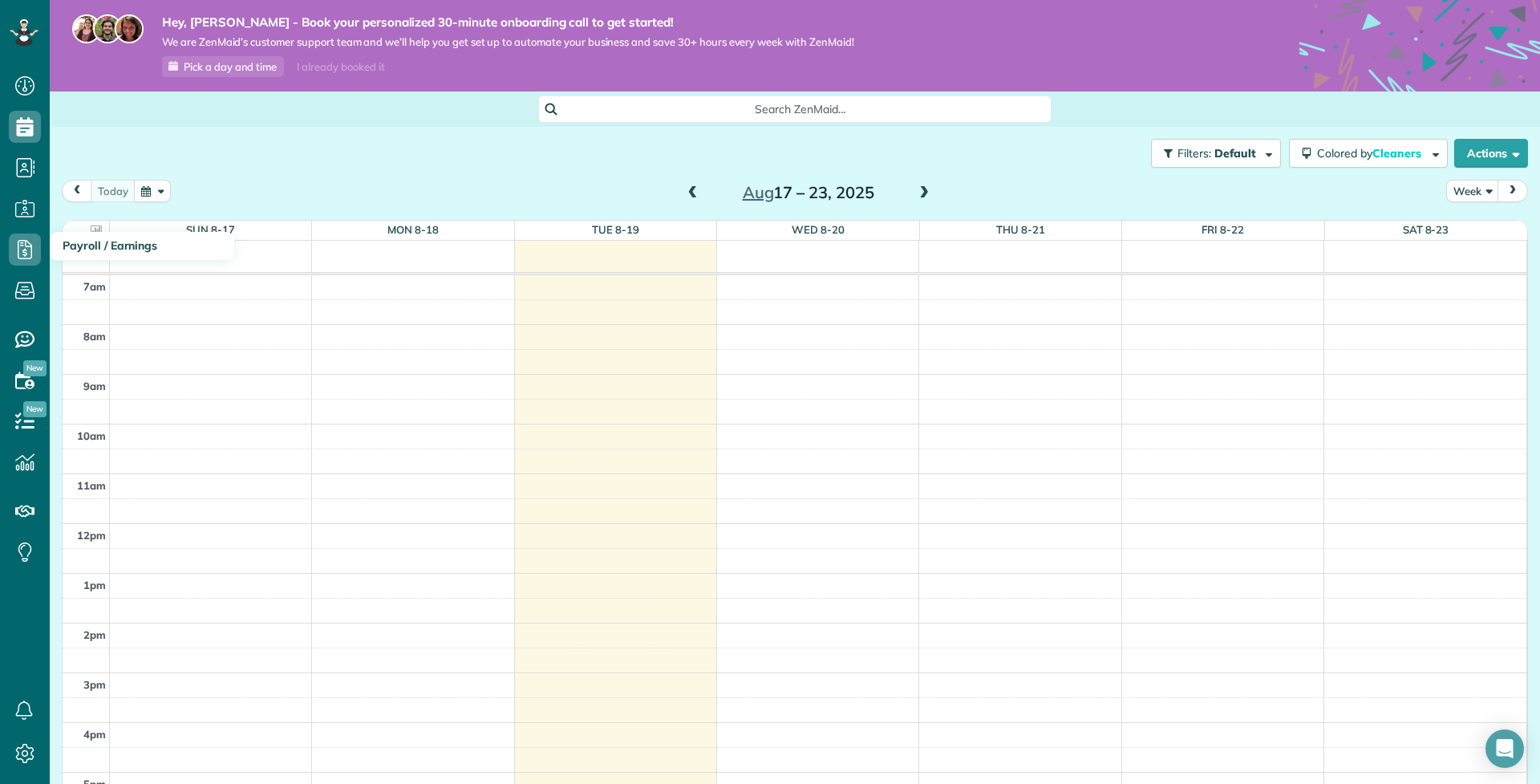
click at [26, 239] on icon at bounding box center [25, 250] width 32 height 32
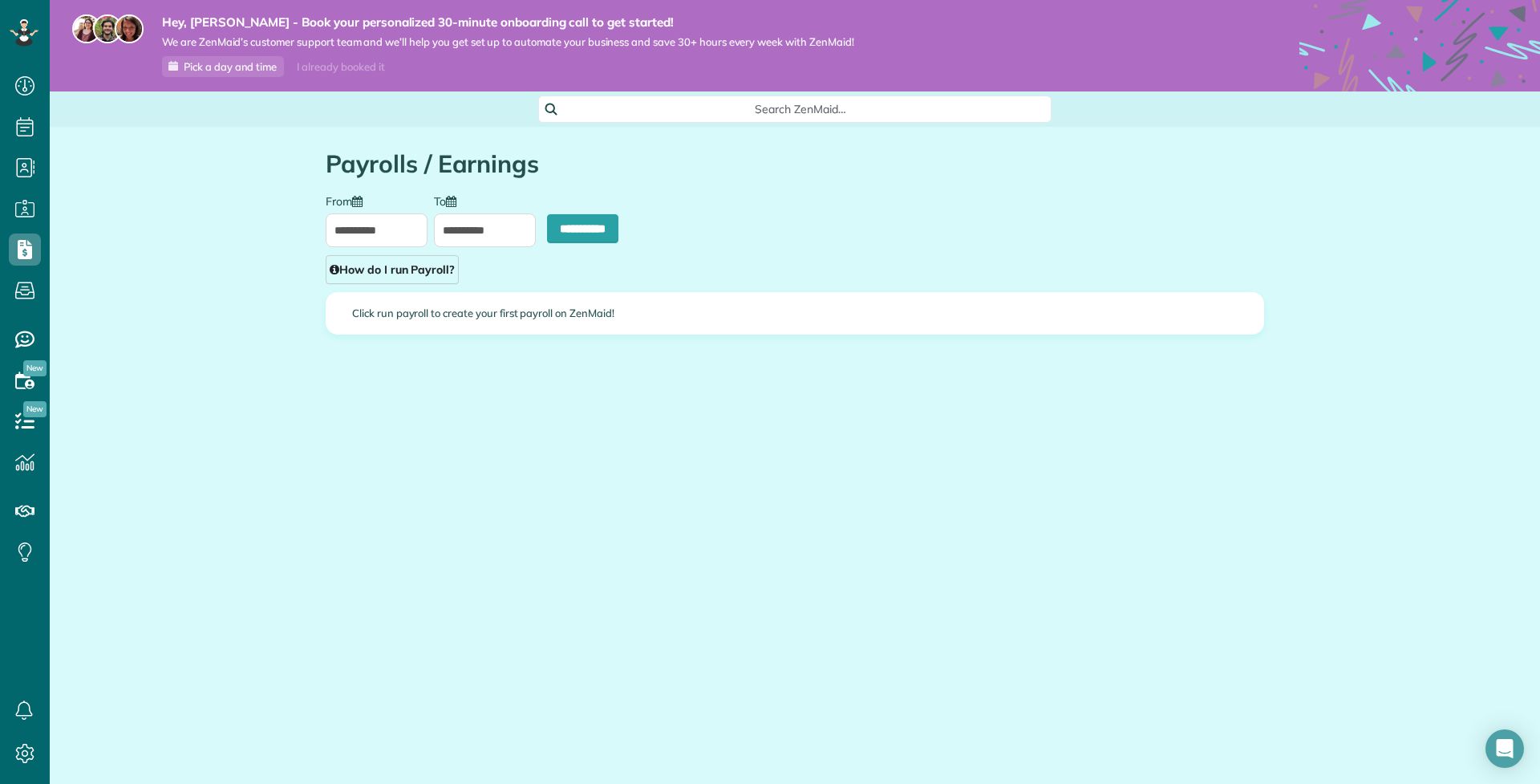
scroll to position [7, 7]
type input "**********"
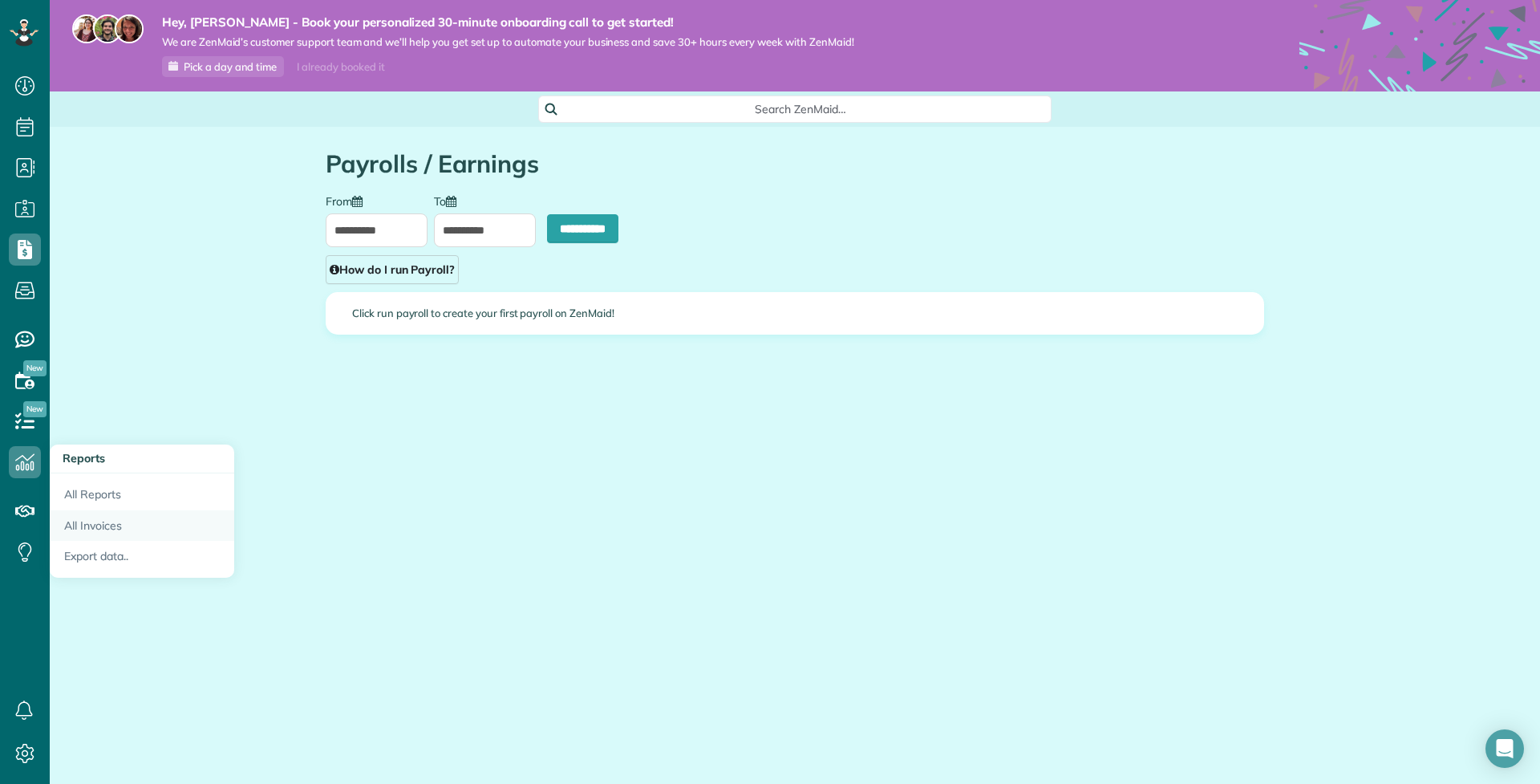
click at [113, 525] on link "All Invoices" at bounding box center [141, 526] width 185 height 32
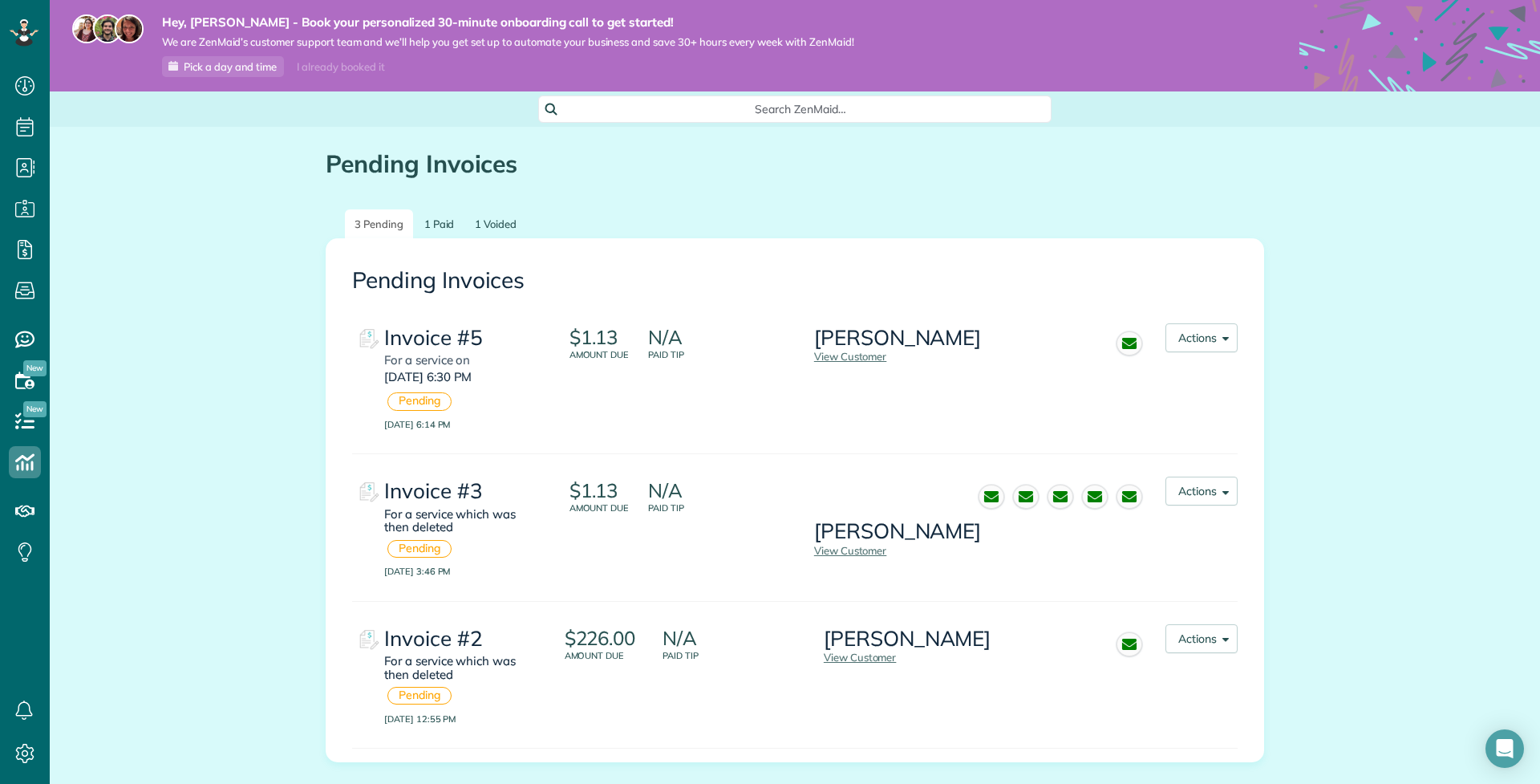
scroll to position [7, 7]
click at [1231, 343] on button "Actions" at bounding box center [1202, 337] width 72 height 29
click at [1190, 476] on link "Void Invoice" at bounding box center [1171, 475] width 130 height 32
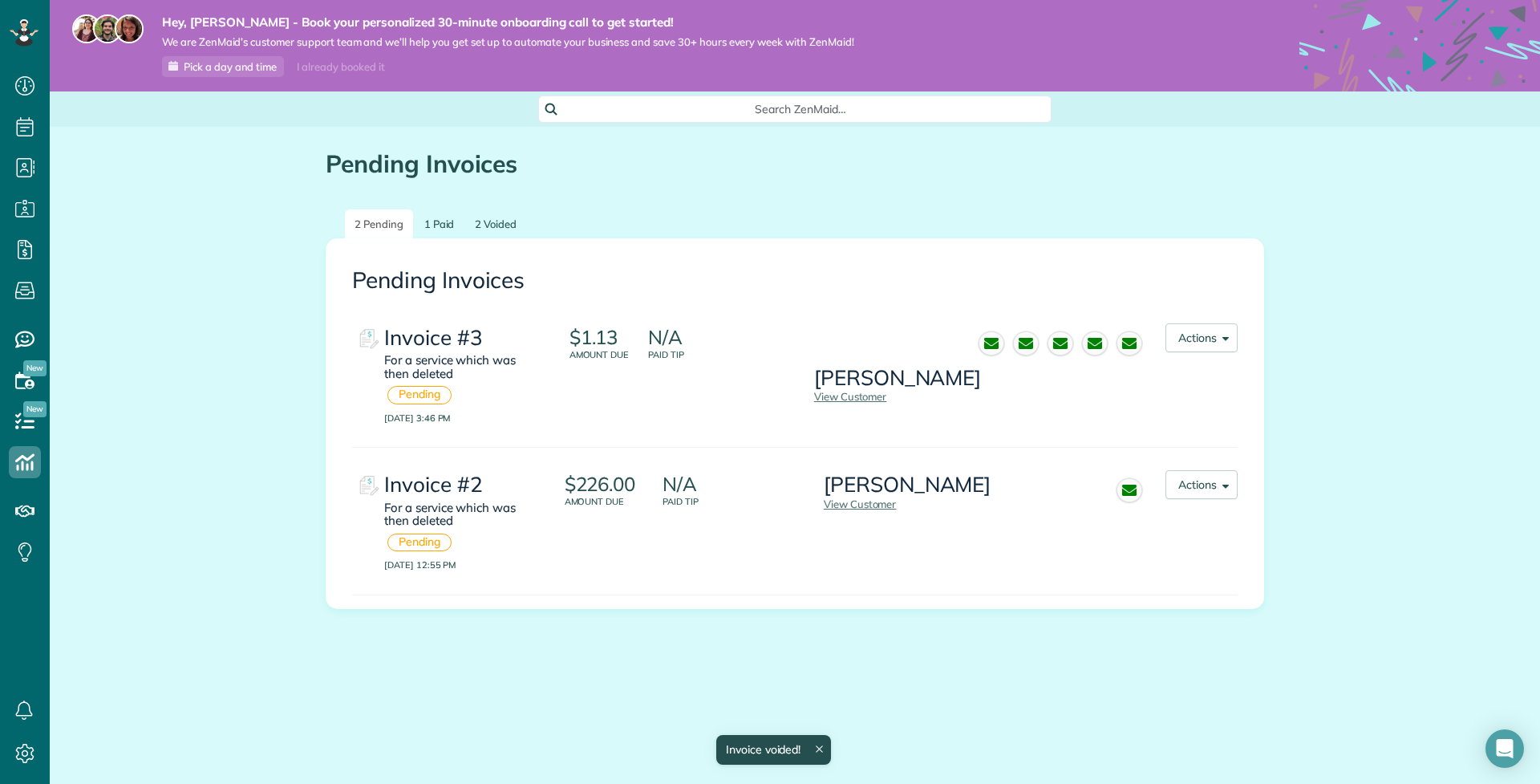
scroll to position [7, 7]
click at [1235, 337] on button "Actions" at bounding box center [1202, 337] width 72 height 29
click at [1202, 483] on link "Void Invoice" at bounding box center [1171, 475] width 130 height 32
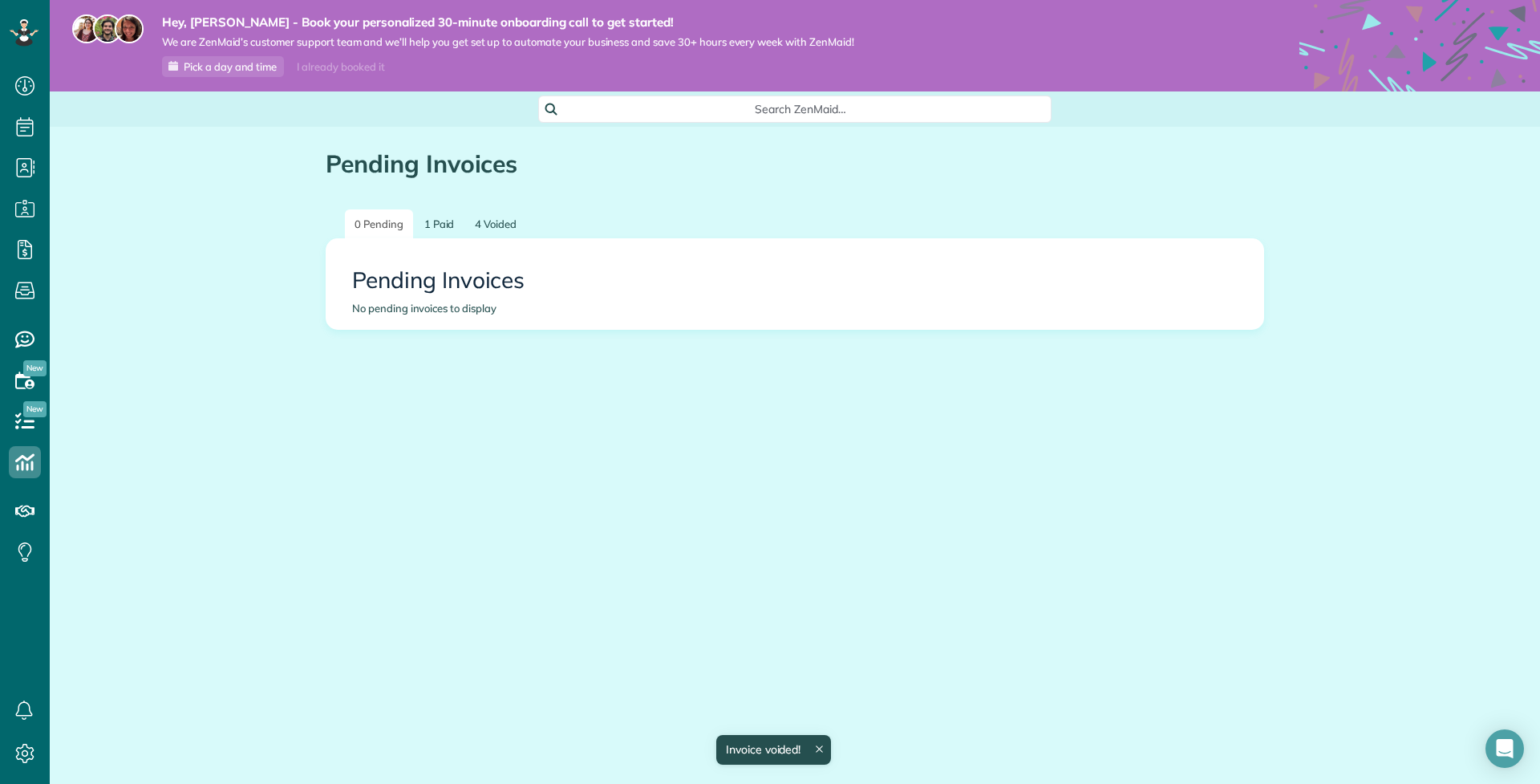
scroll to position [7, 7]
click at [20, 741] on icon at bounding box center [25, 753] width 32 height 32
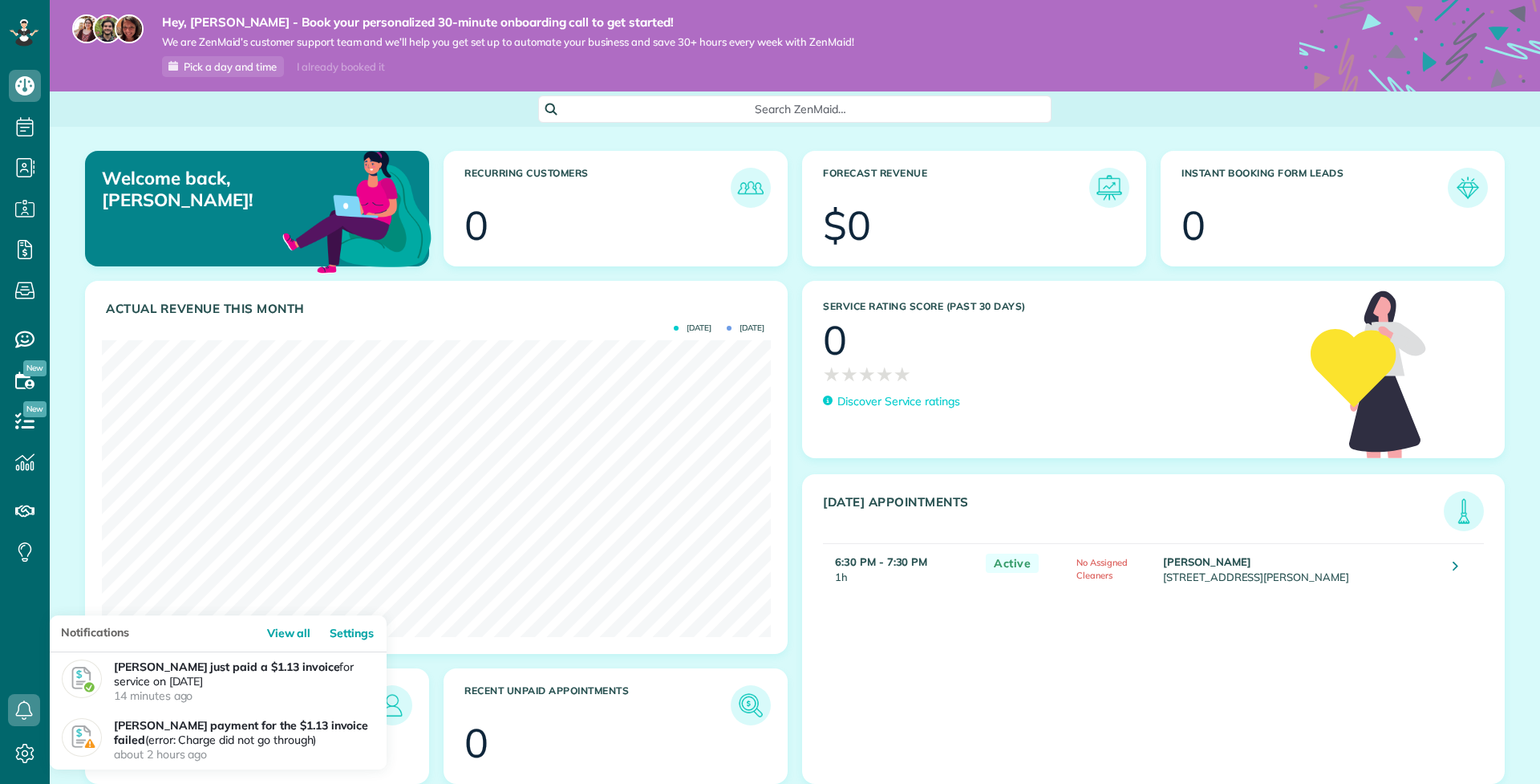
scroll to position [297, 669]
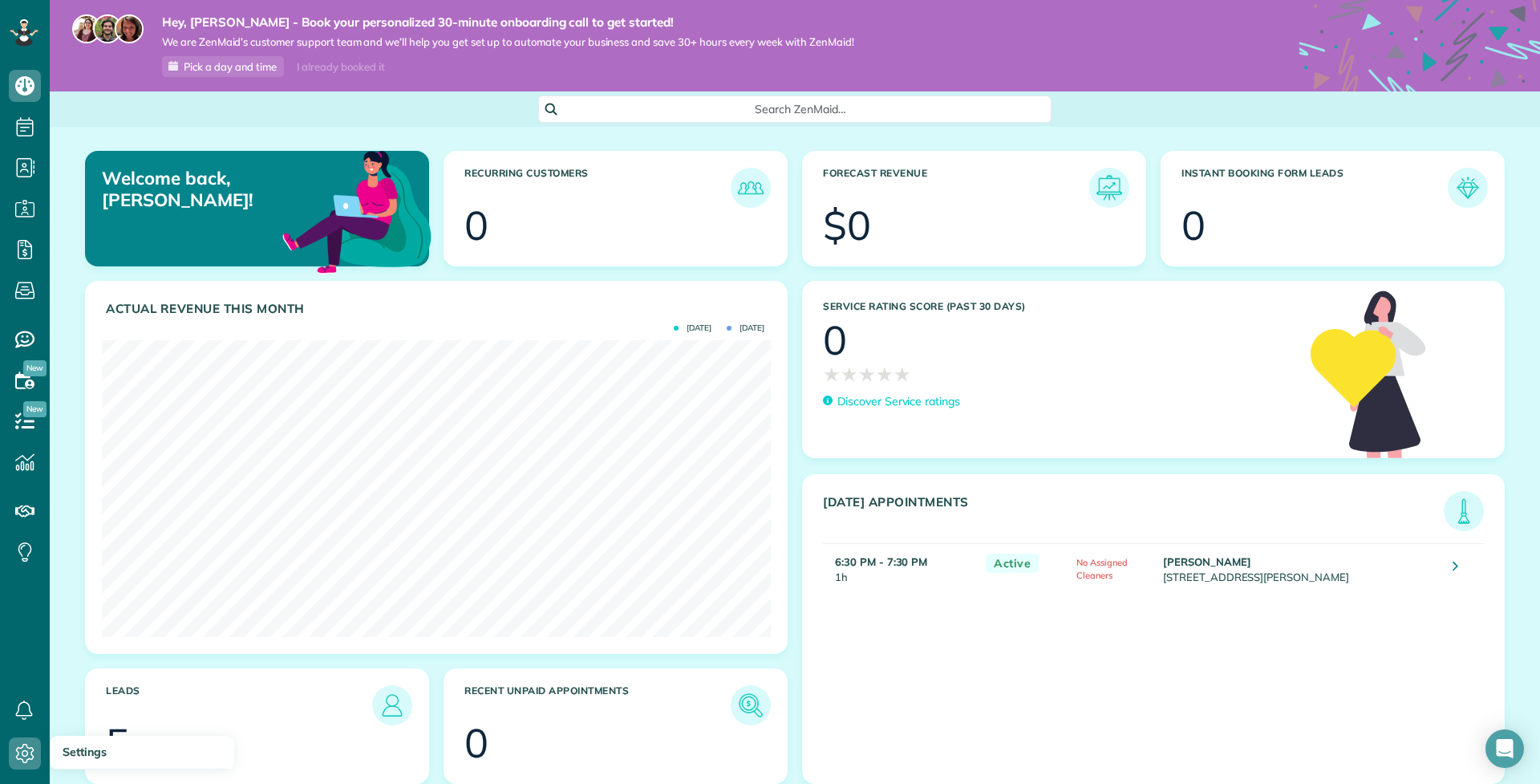
click at [26, 746] on icon at bounding box center [25, 753] width 32 height 32
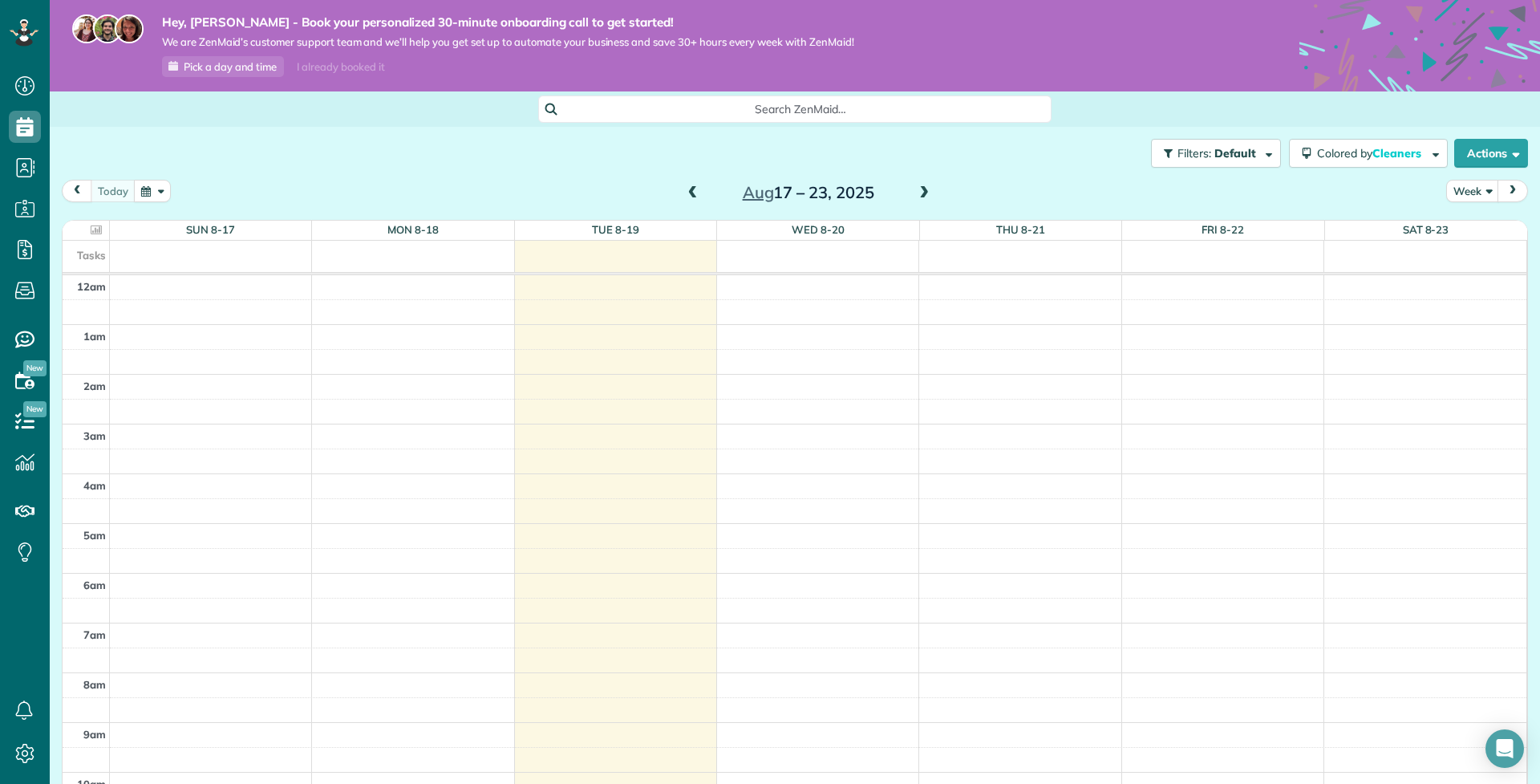
scroll to position [349, 0]
click at [637, 470] on div "12am 1am 2am 3am 4am 5am 6am 7am 8am 9am 10am 11am 12pm 1pm 2pm 3pm 4pm 5pm 6pm…" at bounding box center [794, 523] width 1464 height 1193
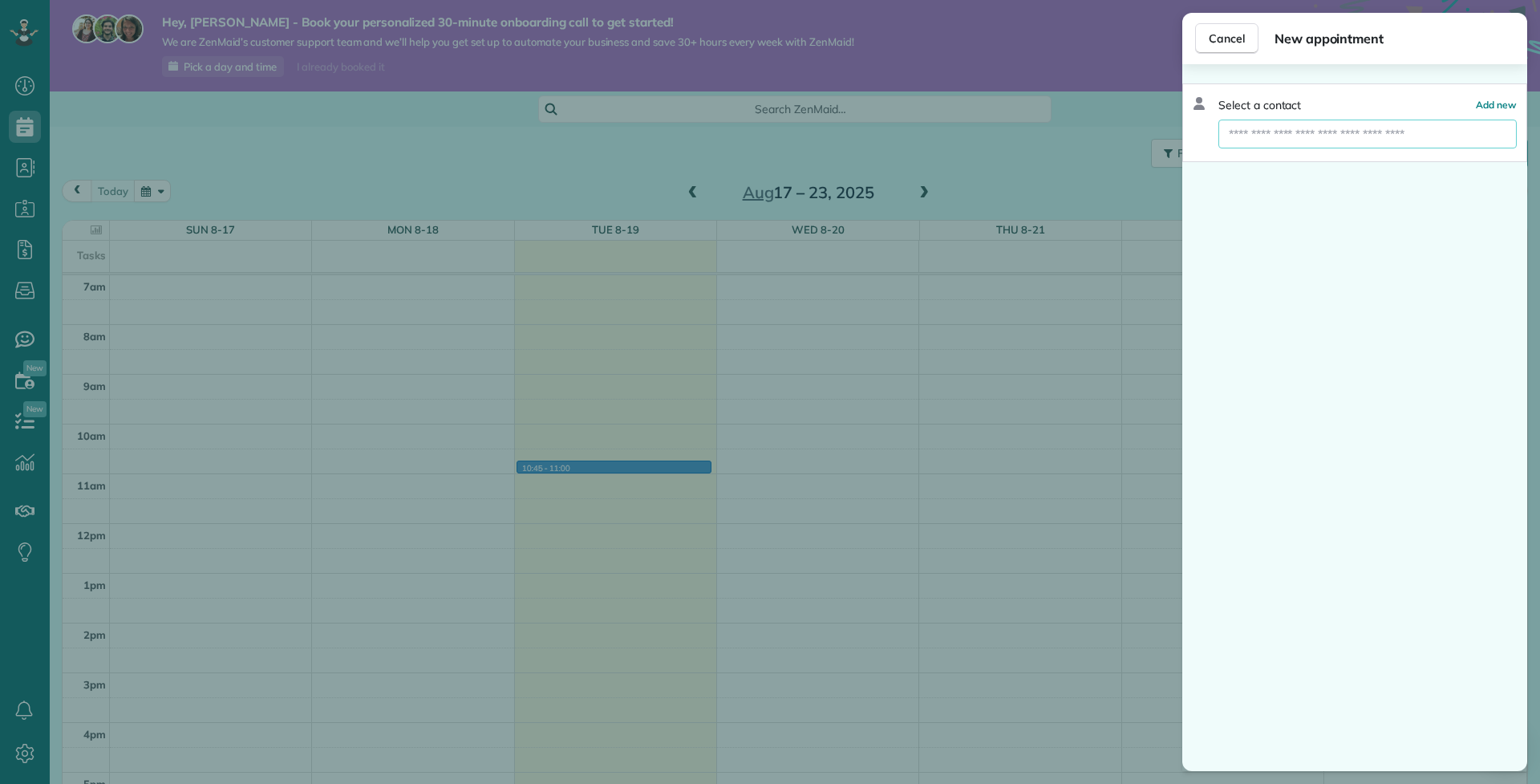
click at [1265, 141] on input "text" at bounding box center [1368, 134] width 298 height 29
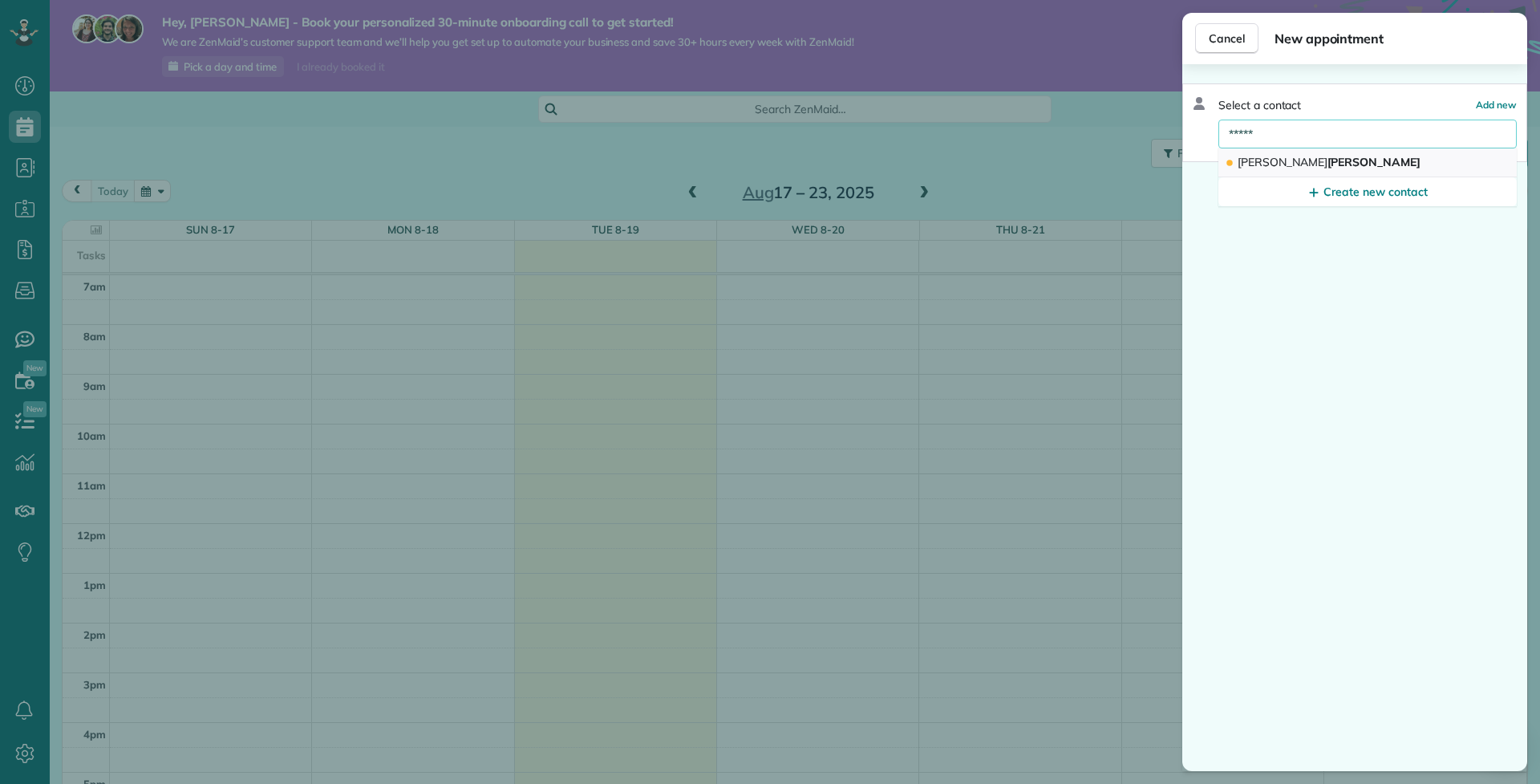
type input "*****"
click at [1319, 158] on button "Chris Vassiliou" at bounding box center [1368, 163] width 298 height 29
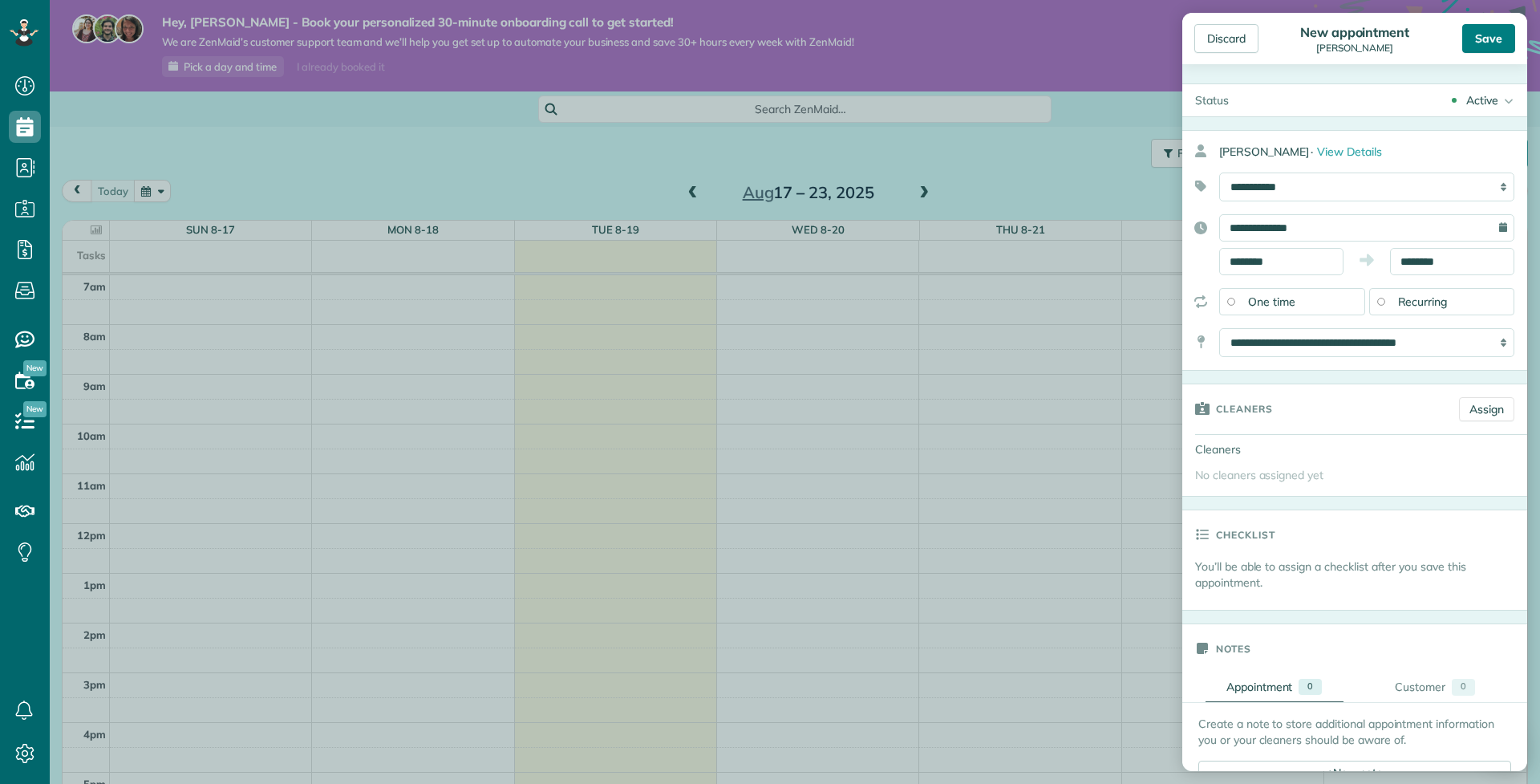
click at [1496, 32] on div "Save" at bounding box center [1489, 38] width 53 height 29
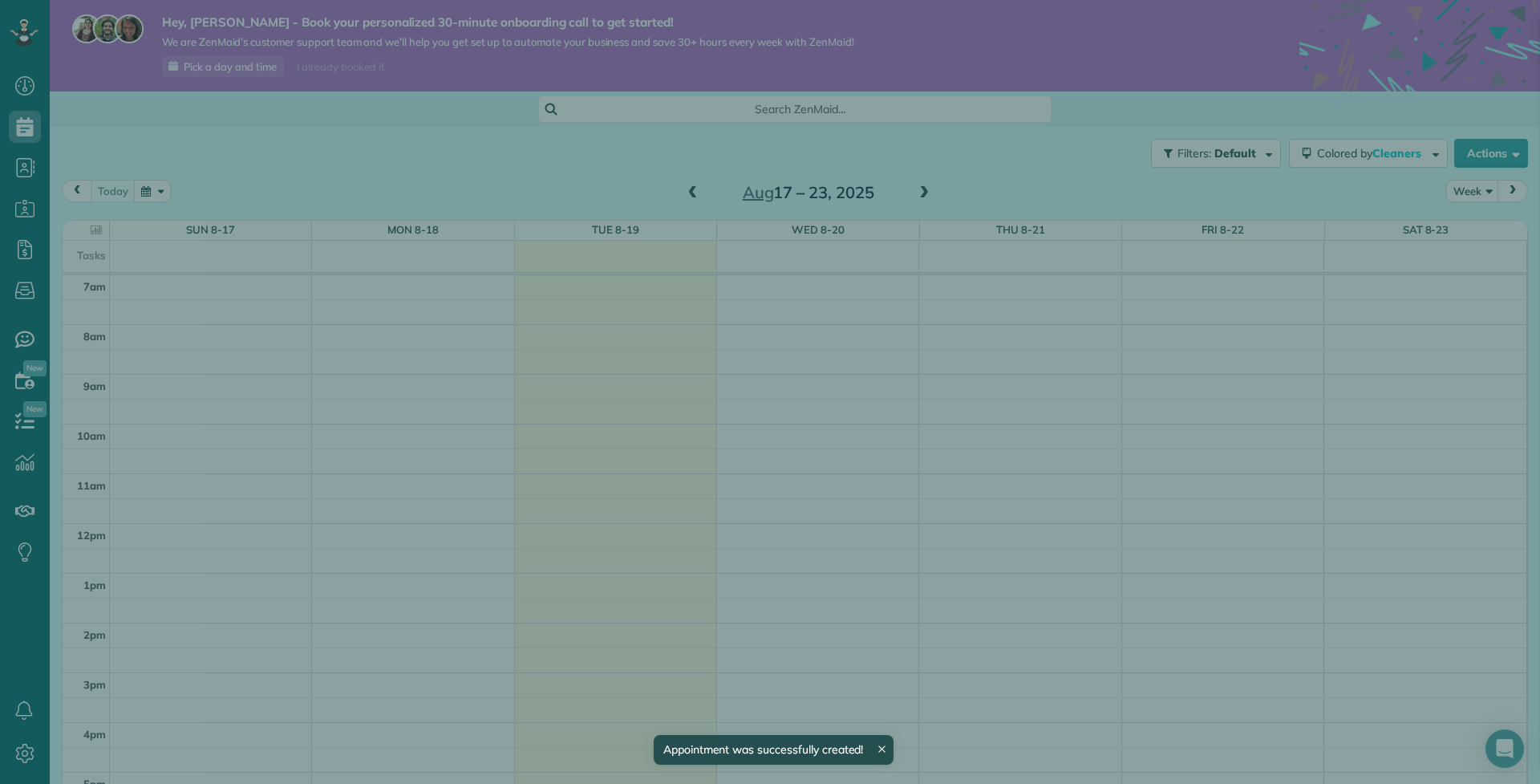
scroll to position [349, 0]
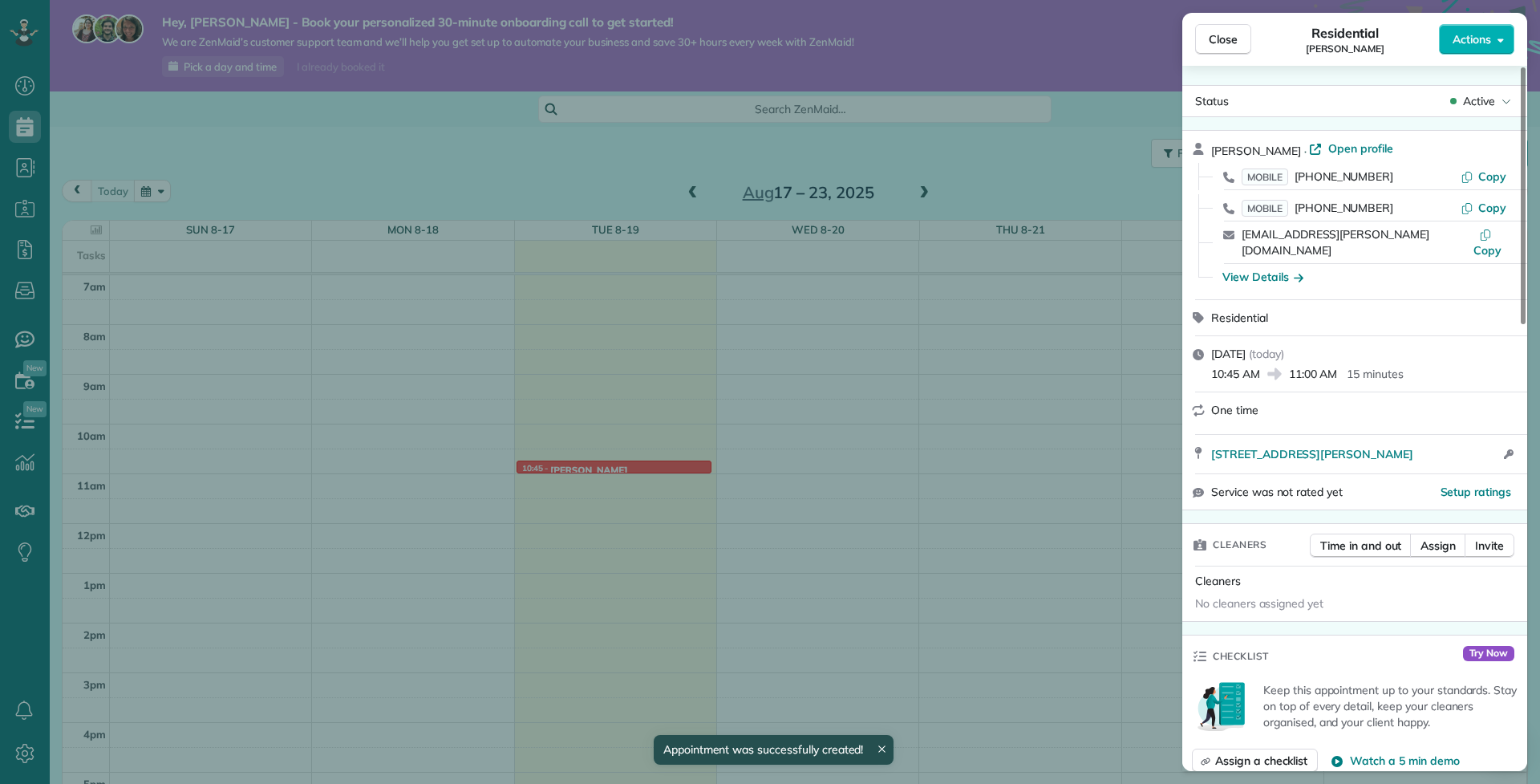
click at [556, 461] on div "Close Residential Chris Vassiliou Actions Status Active Chris Vassiliou · Open …" at bounding box center [770, 392] width 1540 height 784
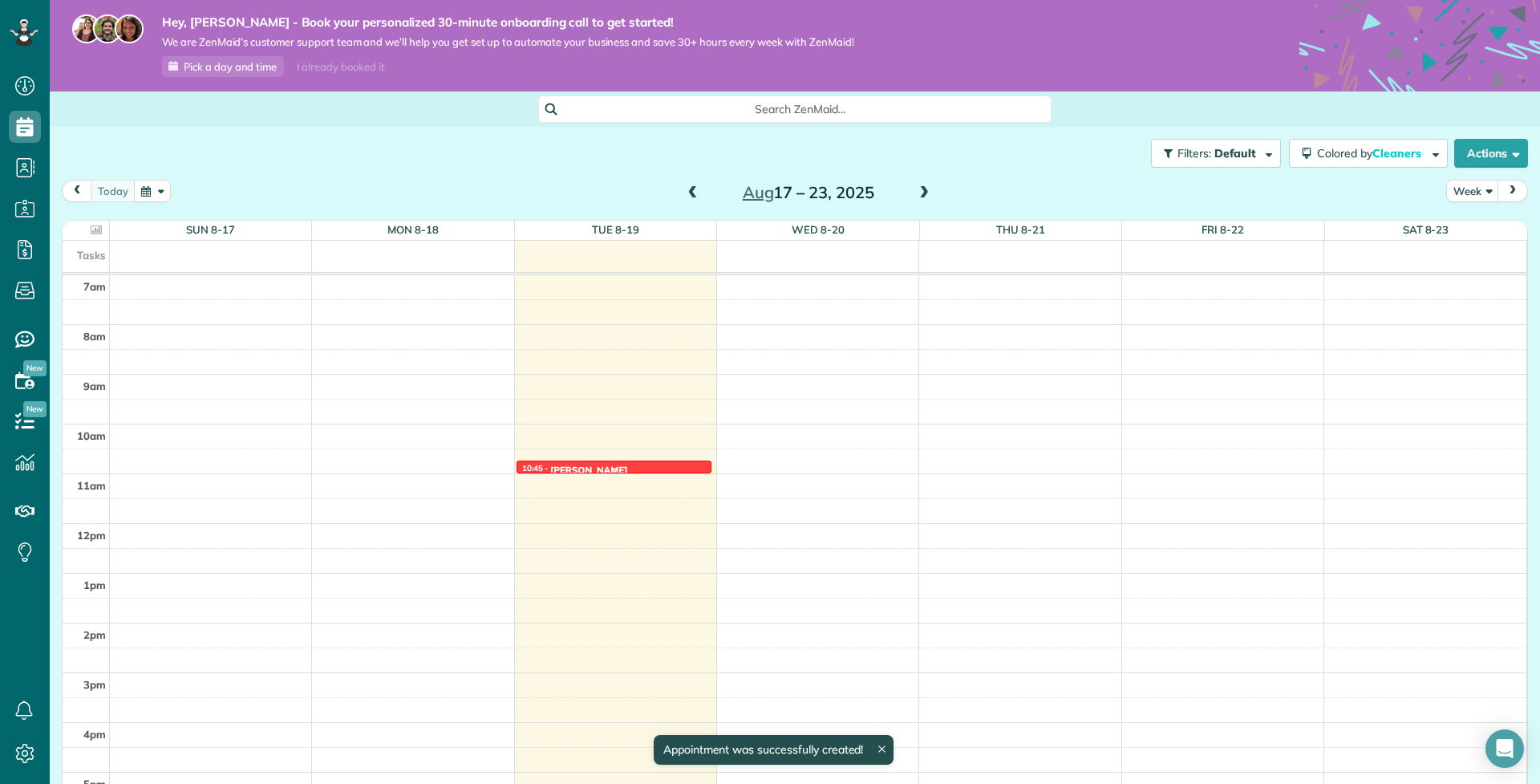
click at [659, 463] on div "10:45 - 11:00 Chris Vassiliou" at bounding box center [614, 469] width 185 height 13
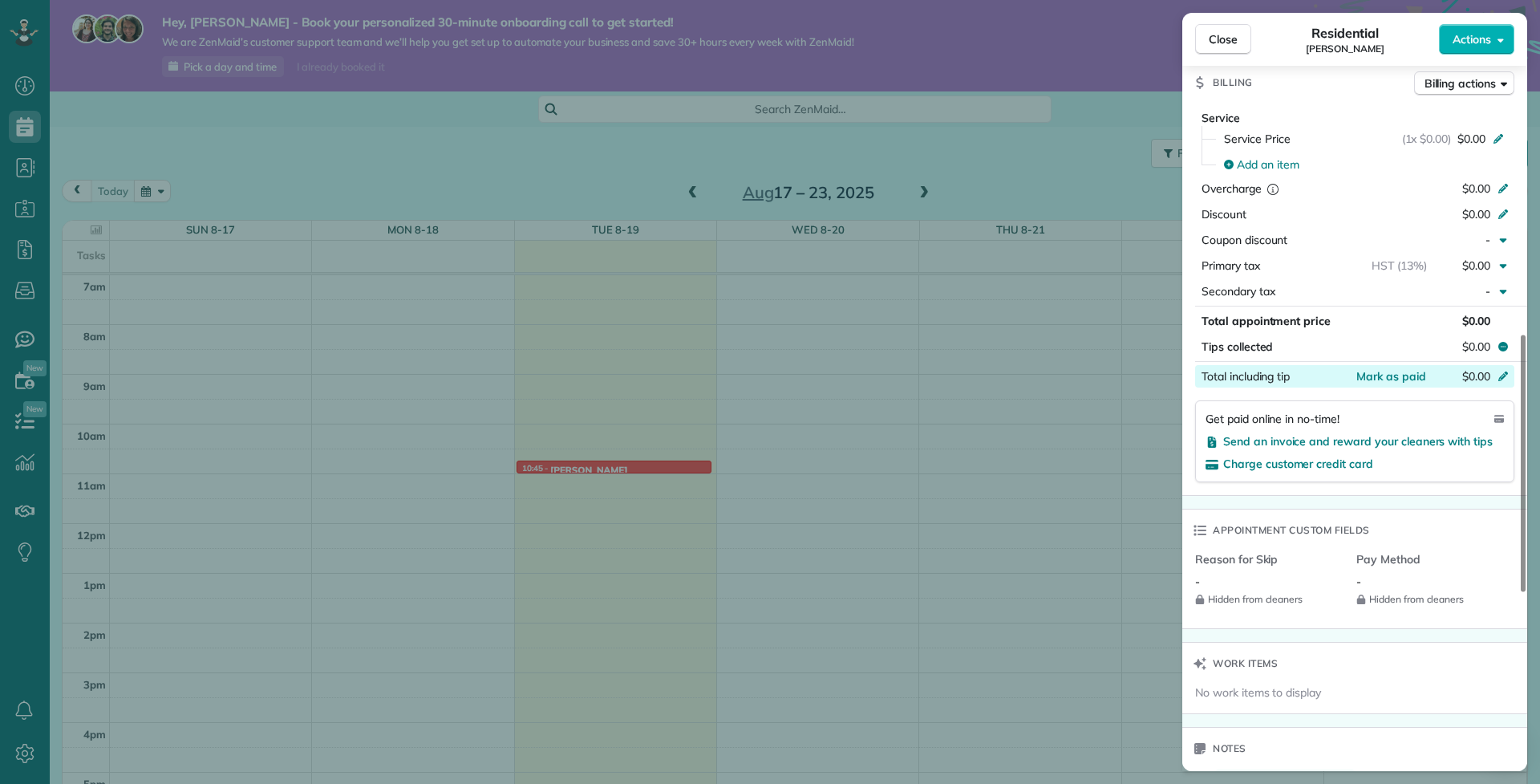
scroll to position [735, 0]
click at [1440, 437] on span "Send an invoice and reward your cleaners with tips" at bounding box center [1358, 444] width 269 height 14
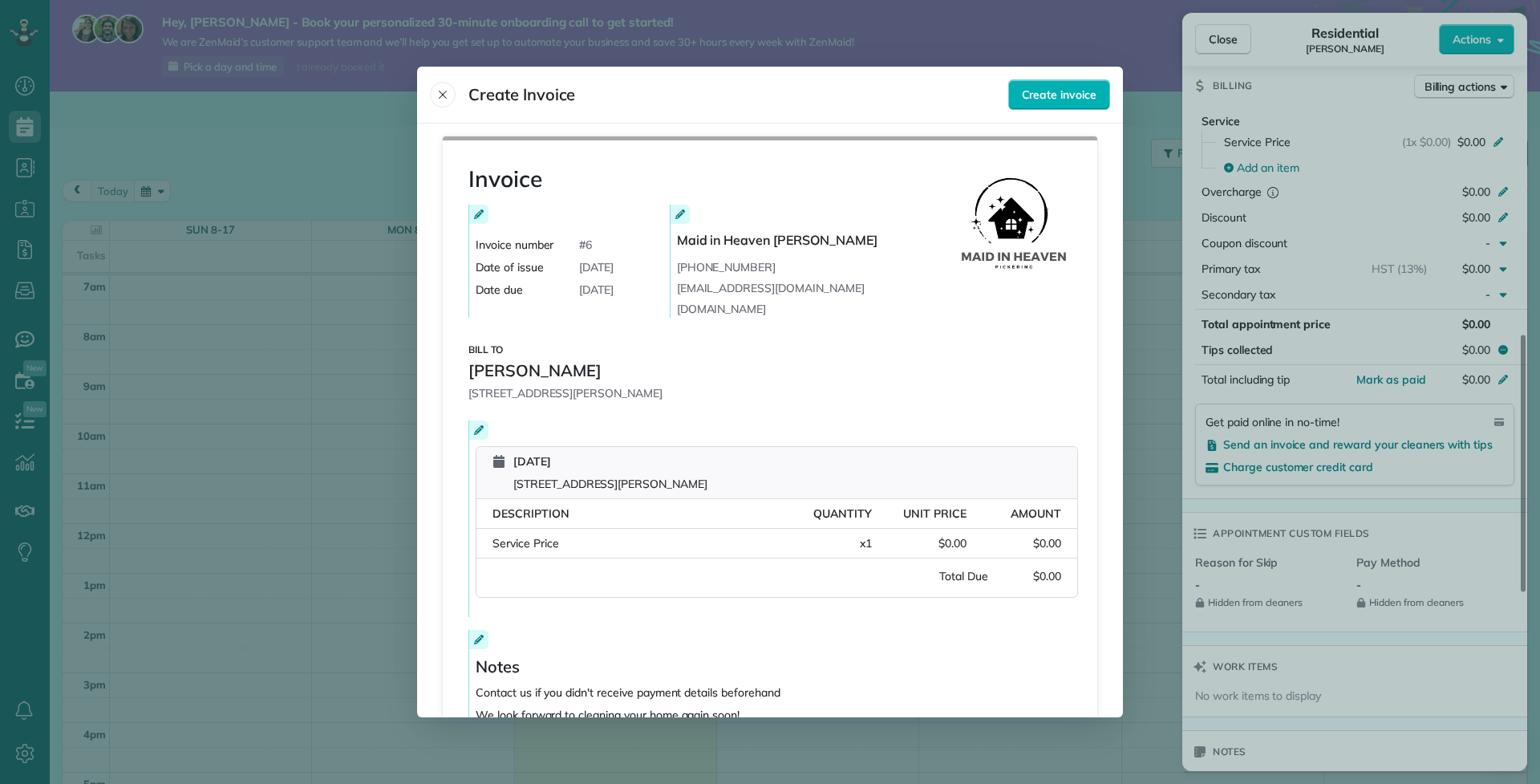
click at [1041, 536] on span "$0.00" at bounding box center [1047, 543] width 28 height 16
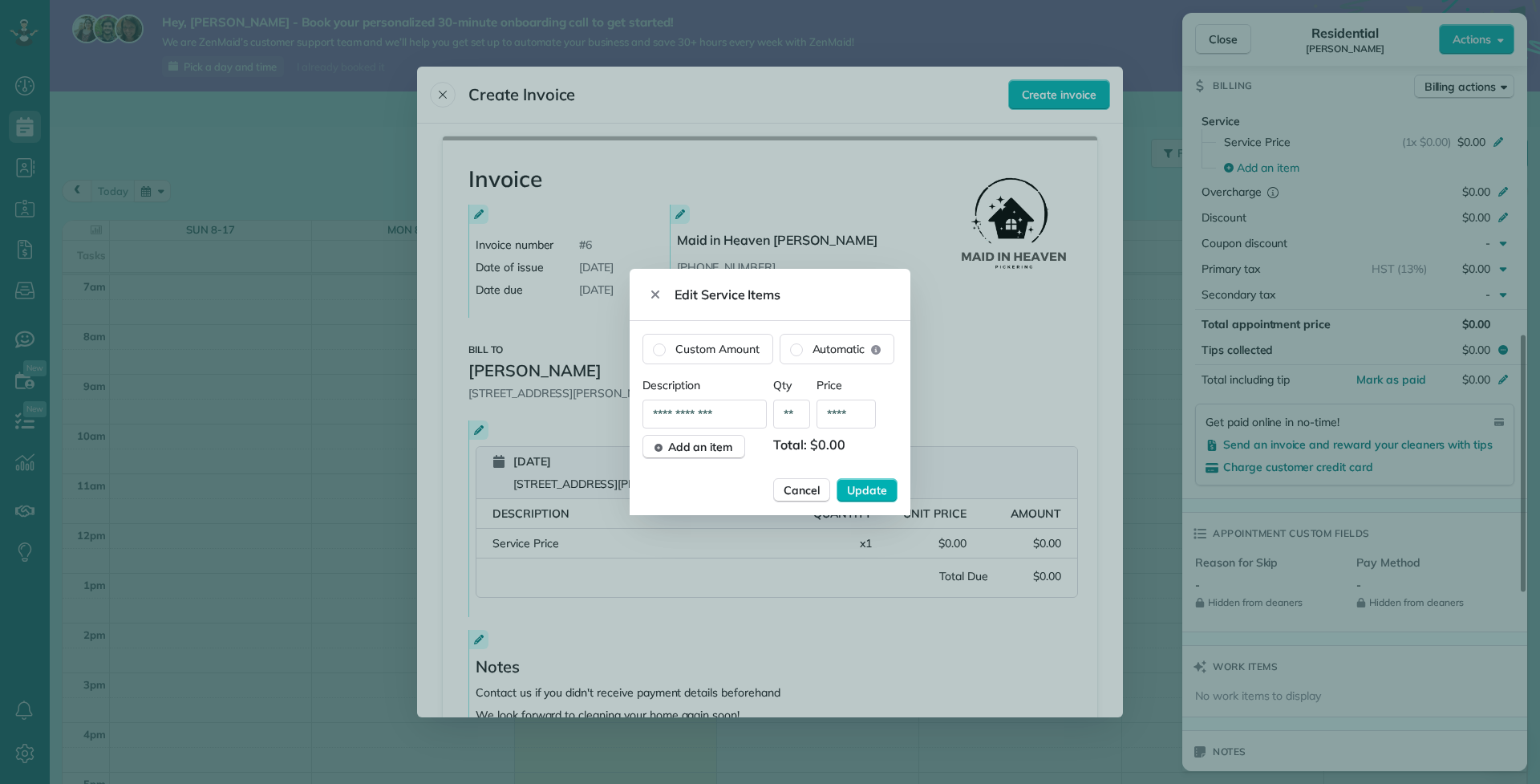
click at [846, 416] on input "****" at bounding box center [846, 414] width 60 height 29
click at [863, 418] on input "****" at bounding box center [846, 414] width 60 height 29
type input "****"
click at [864, 486] on span "Update" at bounding box center [867, 490] width 40 height 16
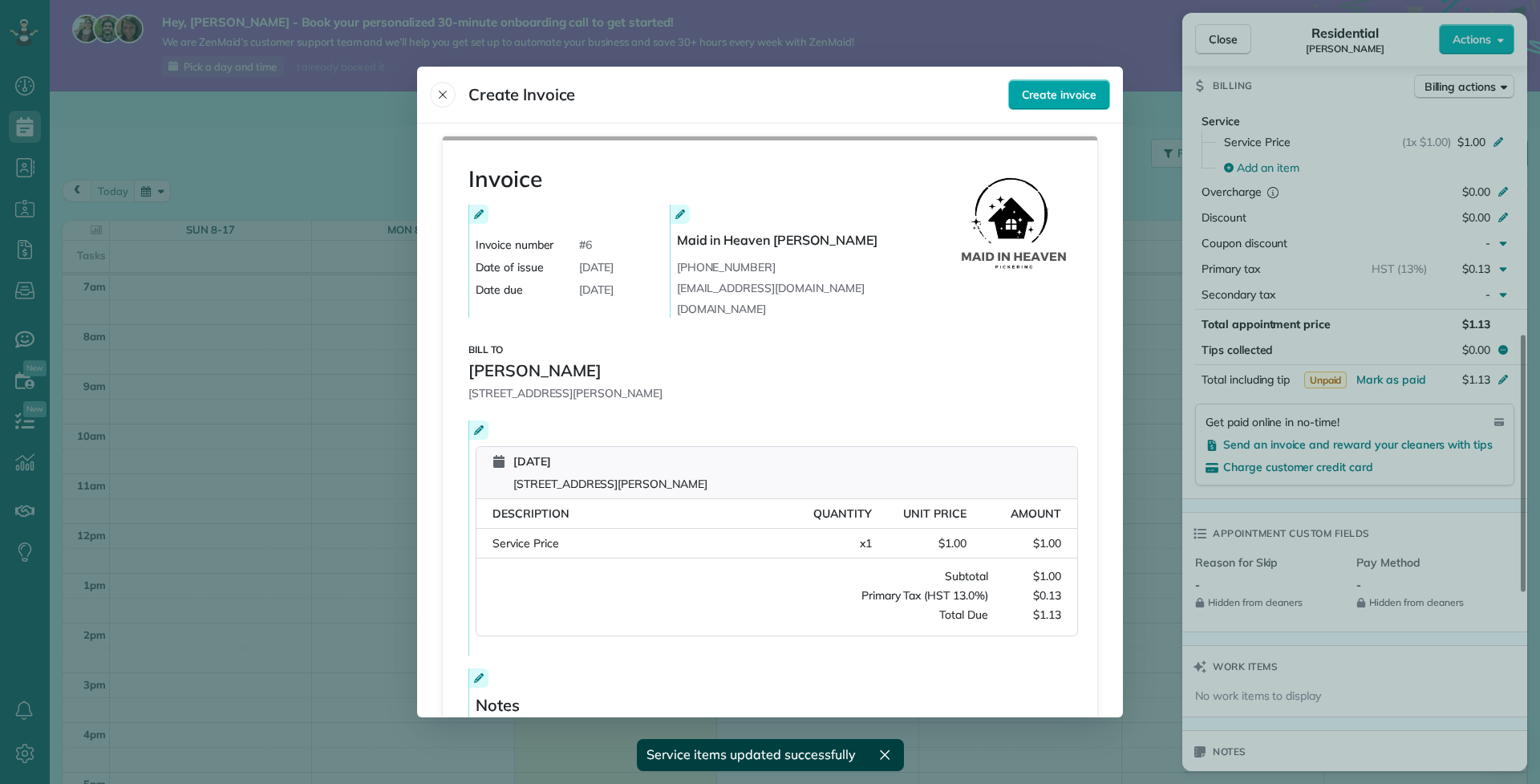
click at [1058, 95] on span "Create invoice" at bounding box center [1059, 95] width 75 height 16
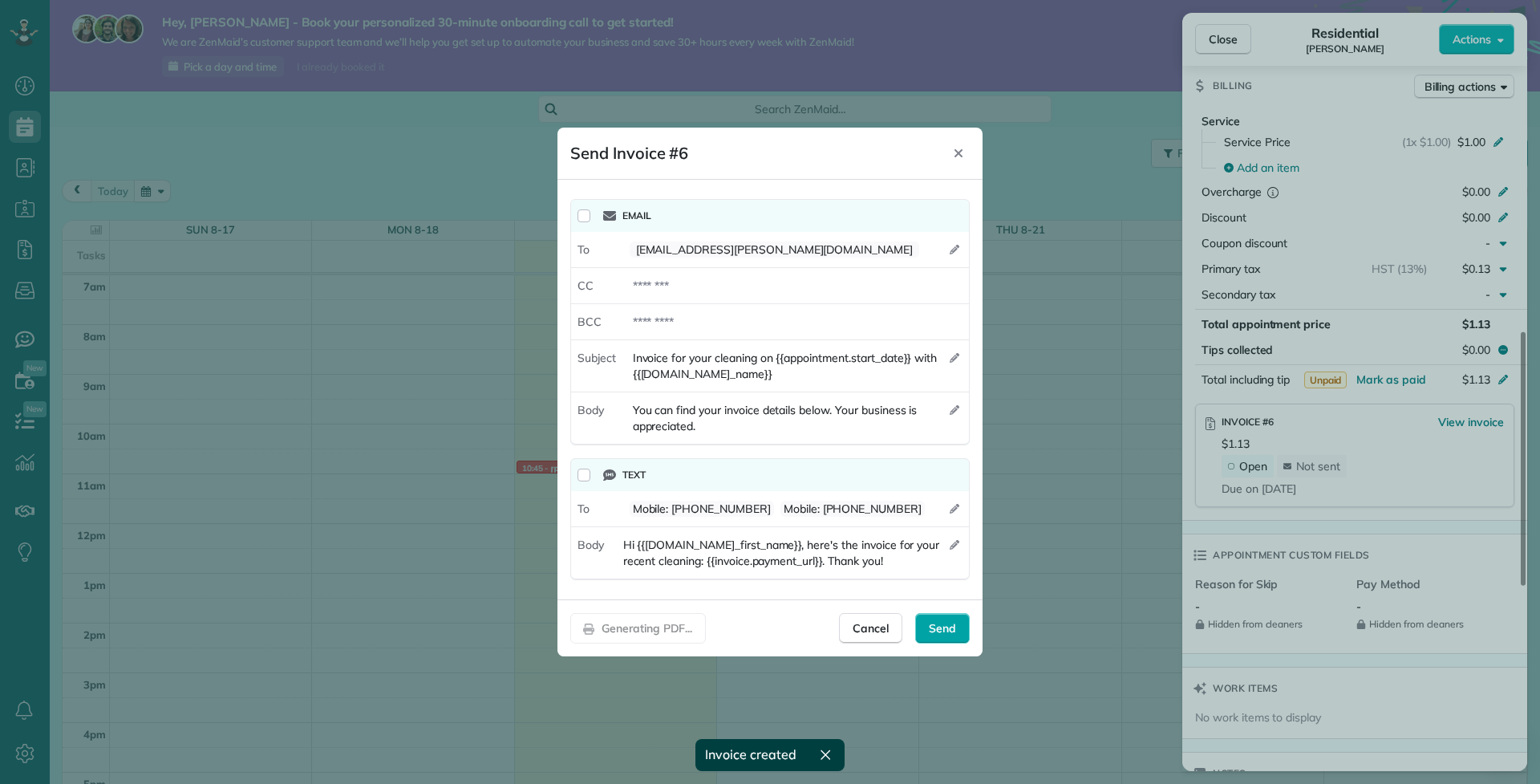
click at [940, 633] on span "Send" at bounding box center [943, 628] width 27 height 16
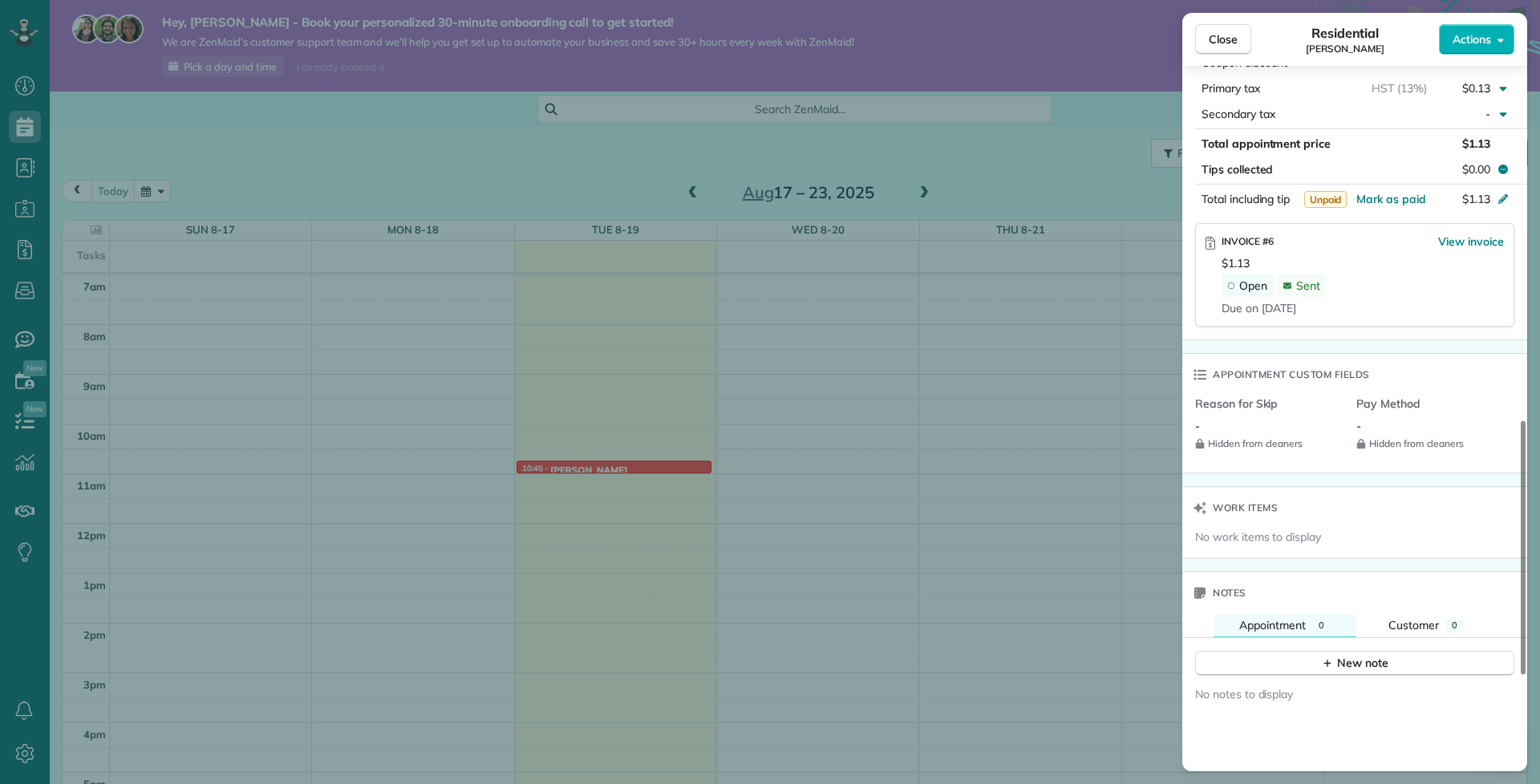
scroll to position [901, 0]
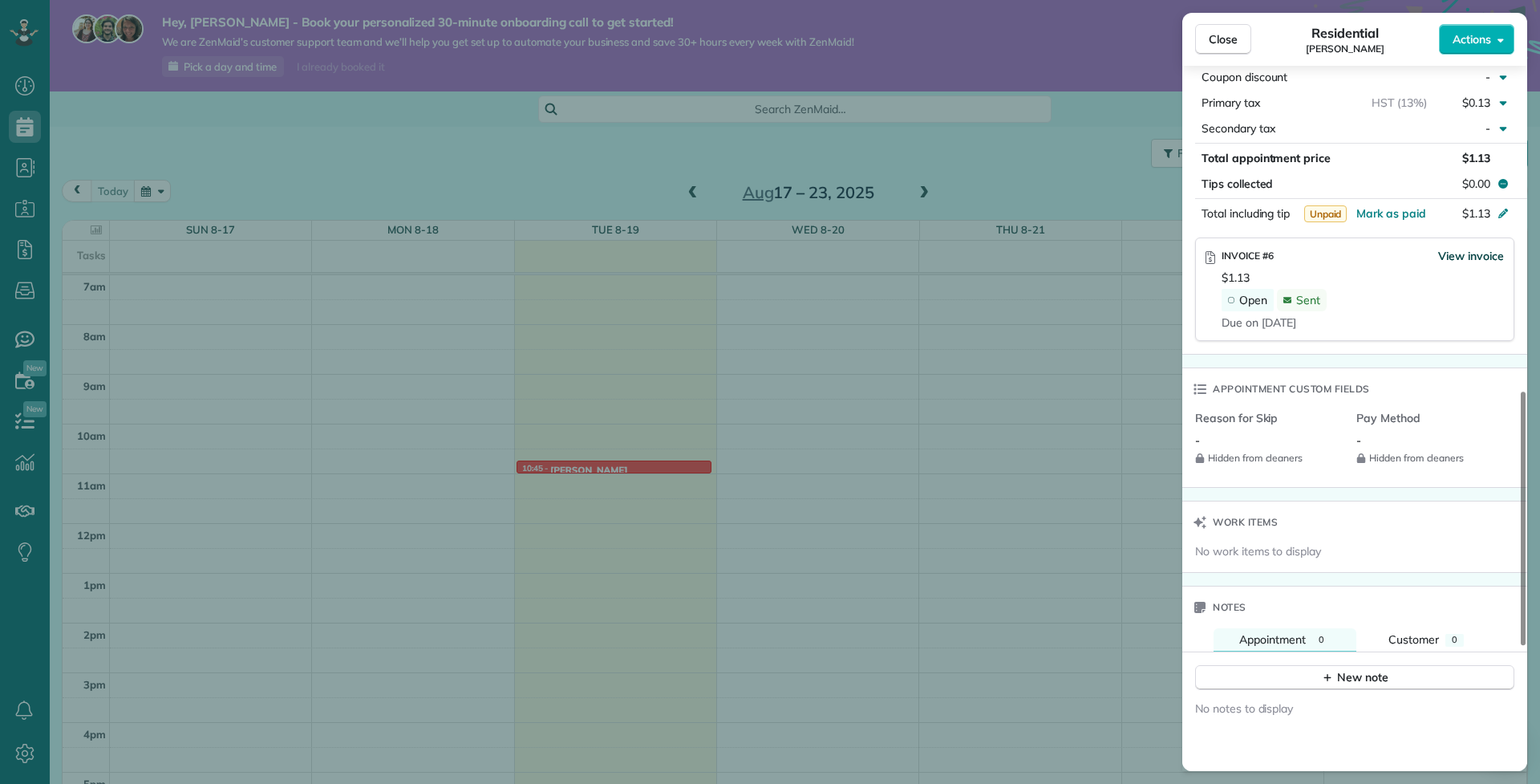
click at [1473, 248] on span "View invoice" at bounding box center [1471, 256] width 66 height 16
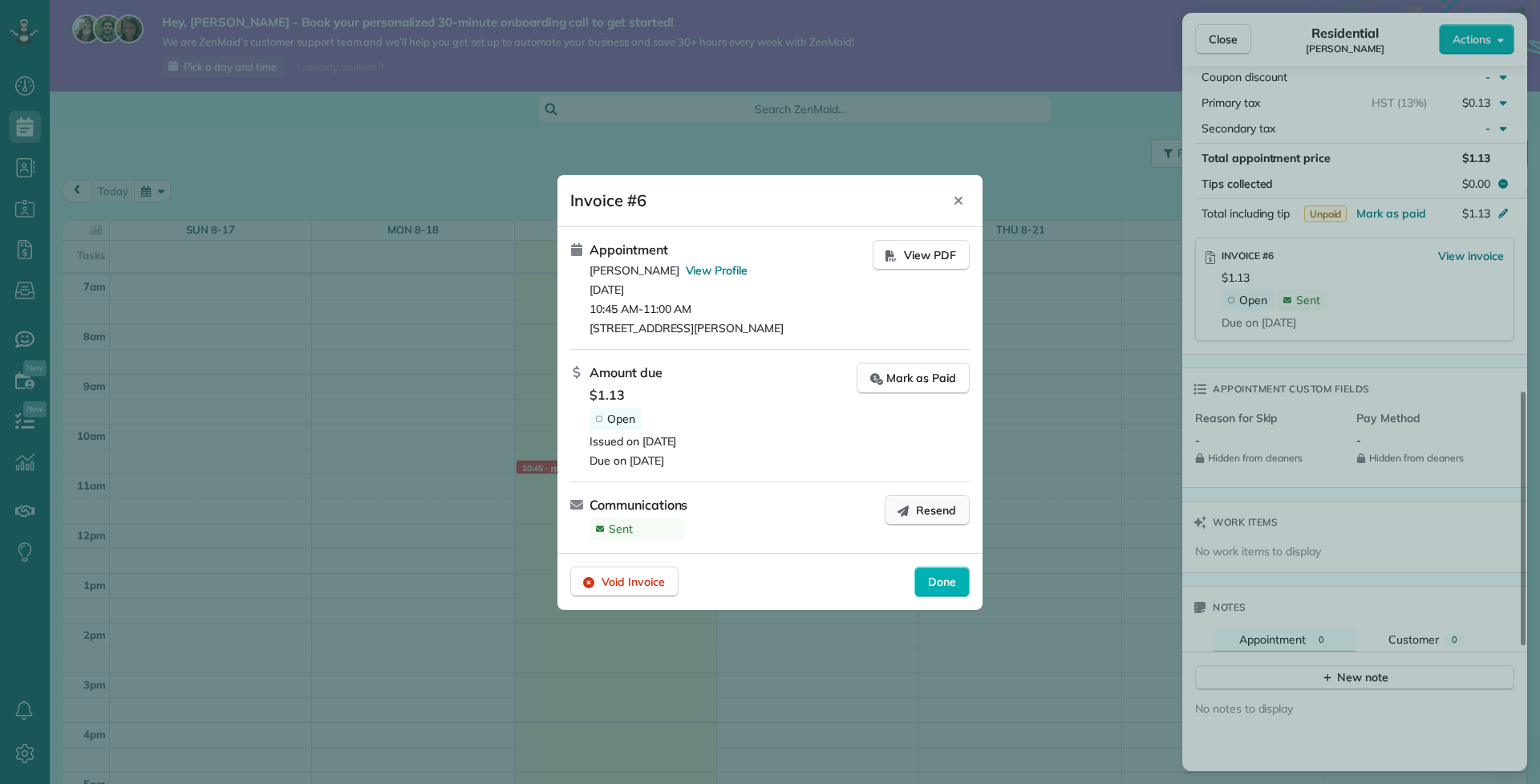
click at [960, 516] on button "Resend" at bounding box center [927, 510] width 85 height 31
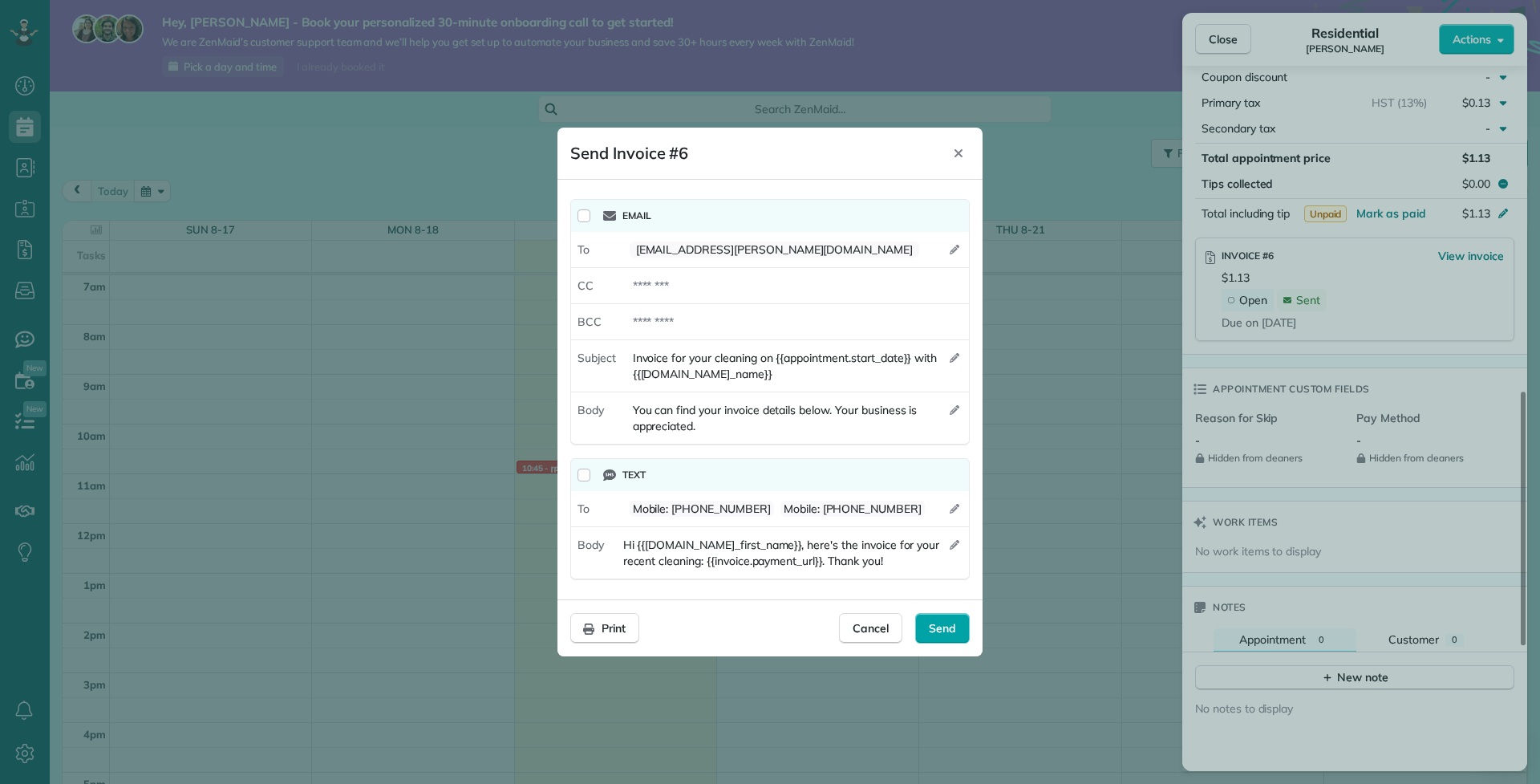
click at [946, 637] on div "Send" at bounding box center [943, 628] width 55 height 31
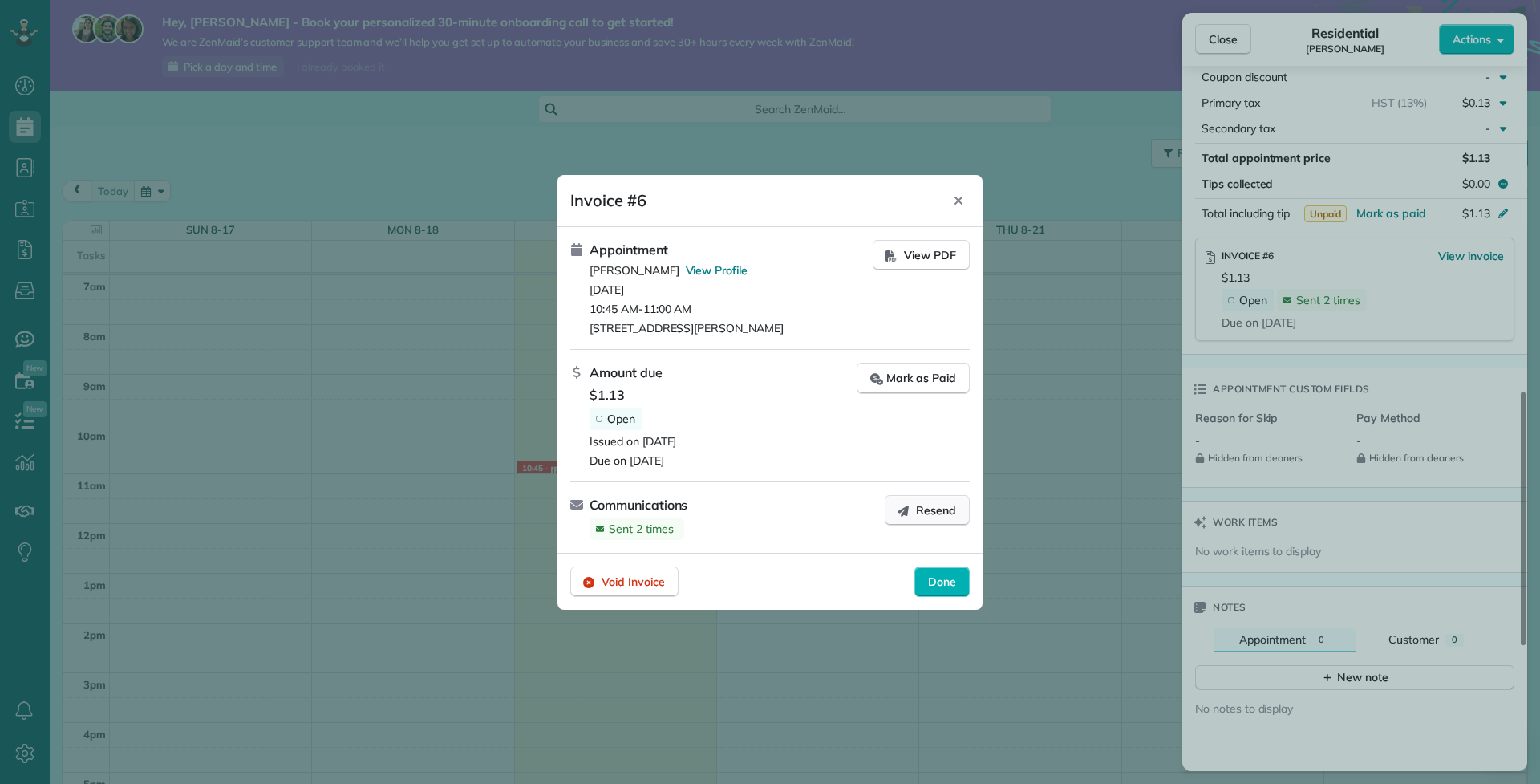
click at [909, 510] on icon "button" at bounding box center [903, 510] width 13 height 13
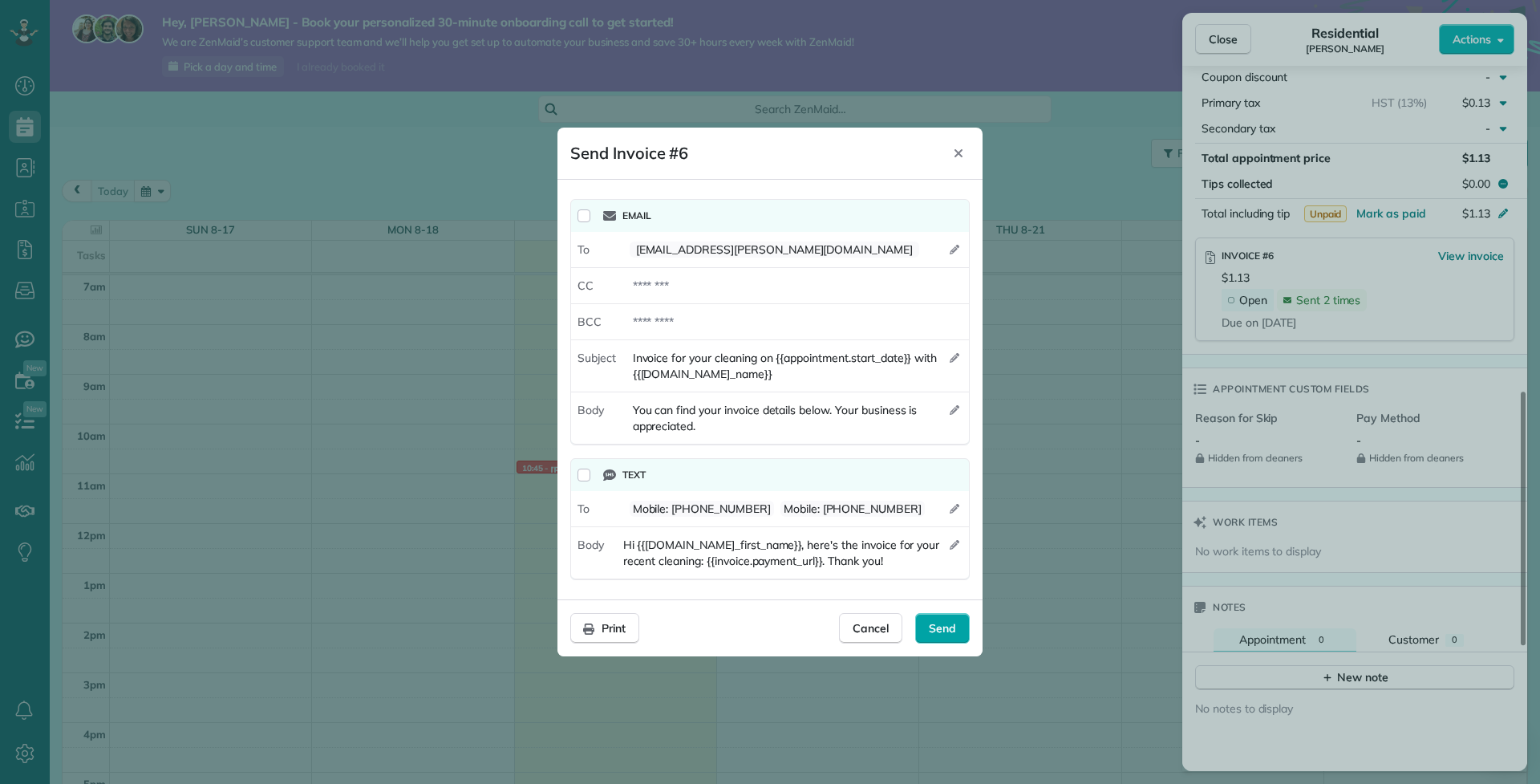
click at [954, 624] on span "Send" at bounding box center [943, 628] width 27 height 16
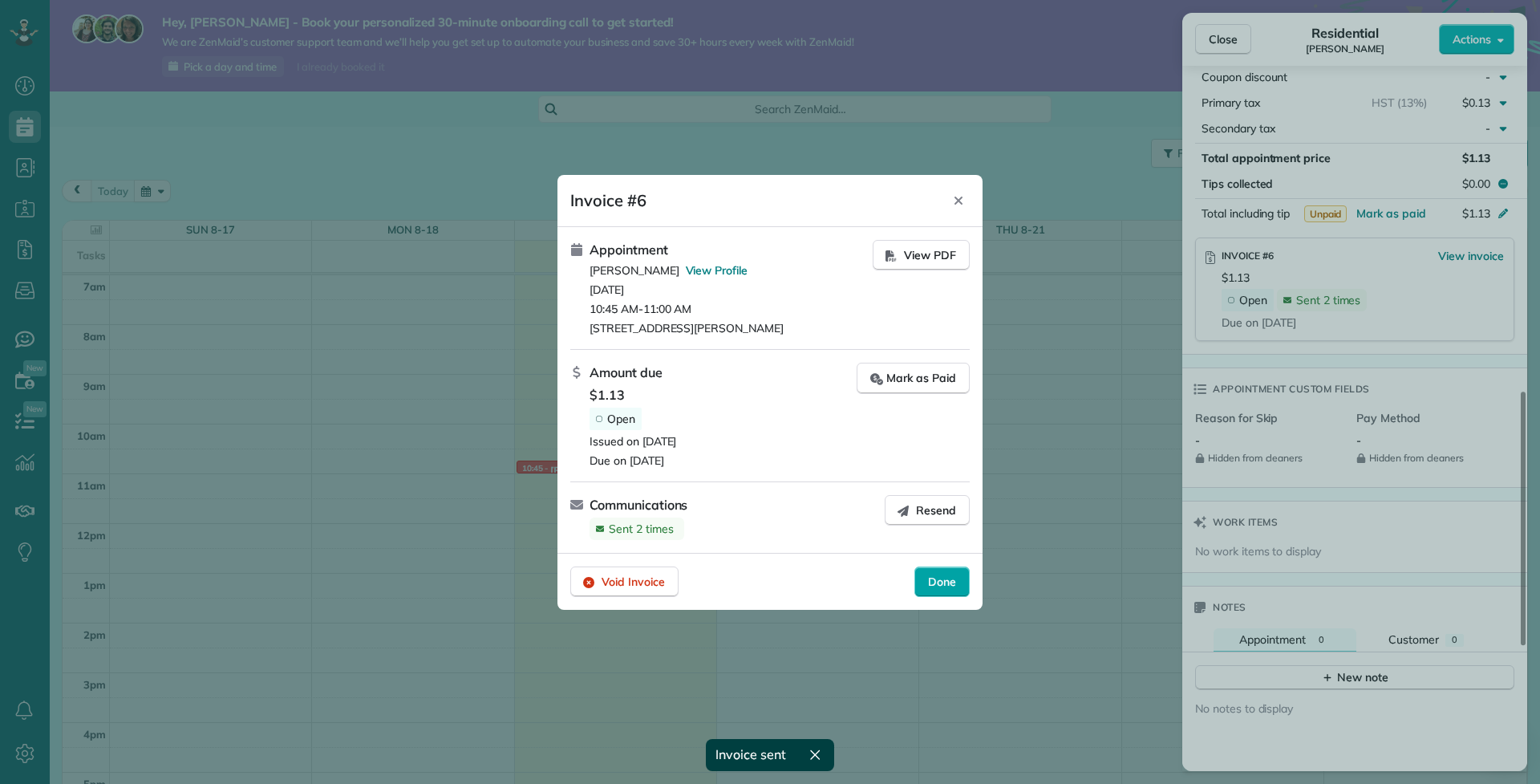
click at [937, 585] on span "Done" at bounding box center [942, 581] width 28 height 16
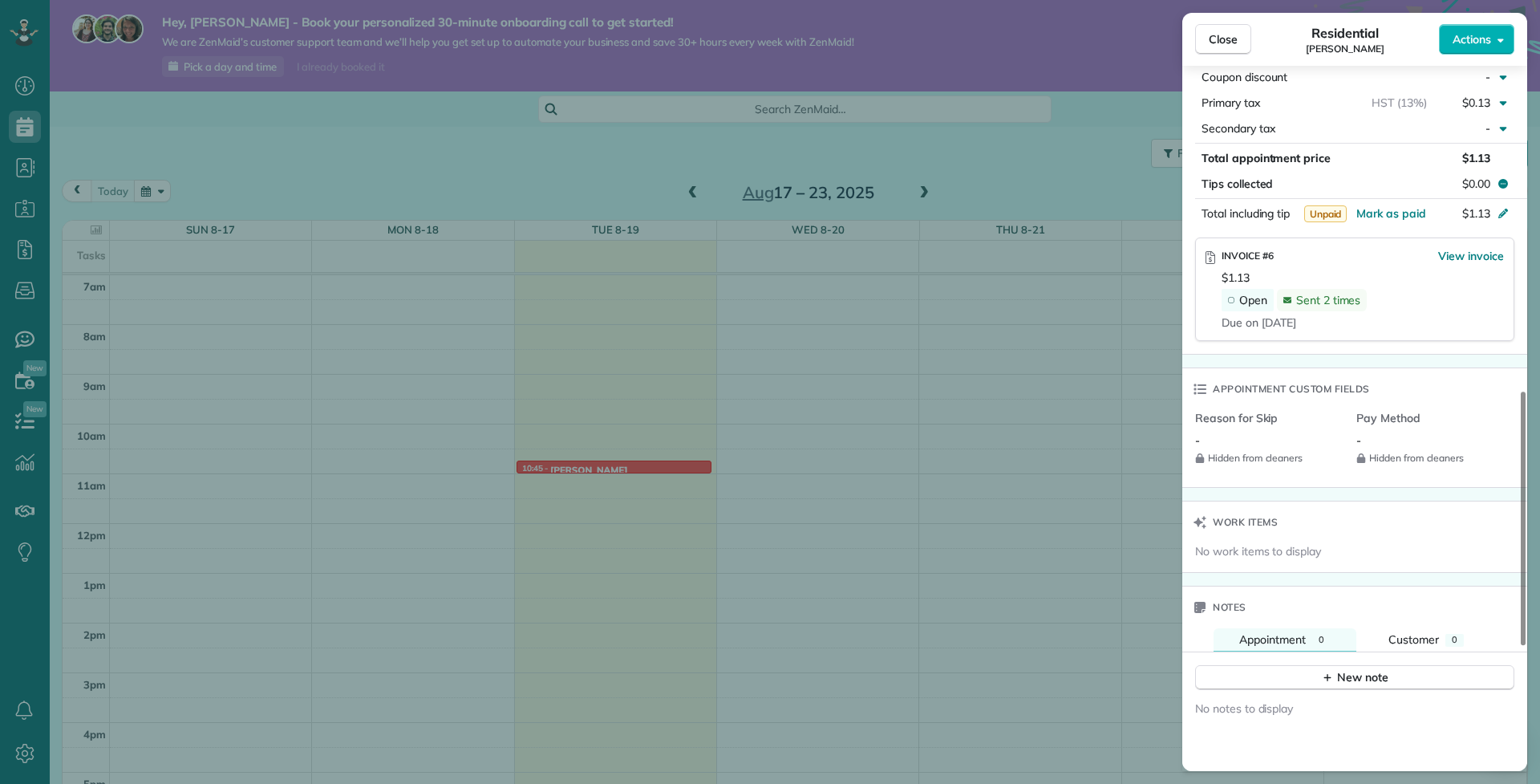
click at [949, 457] on div "Close Residential Chris Vassiliou Actions Status Active Chris Vassiliou · Open …" at bounding box center [770, 392] width 1540 height 784
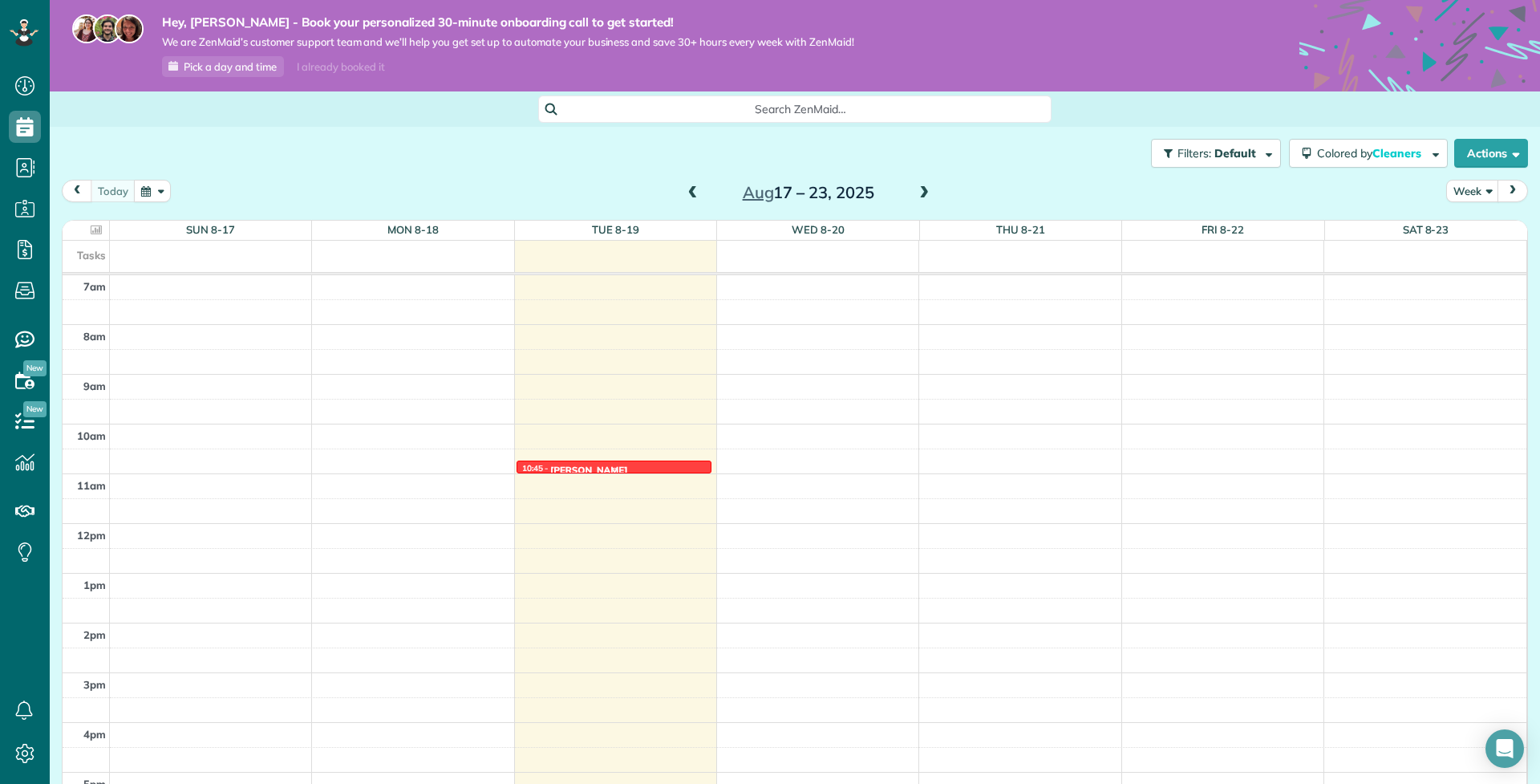
click at [539, 466] on div at bounding box center [614, 470] width 193 height 7
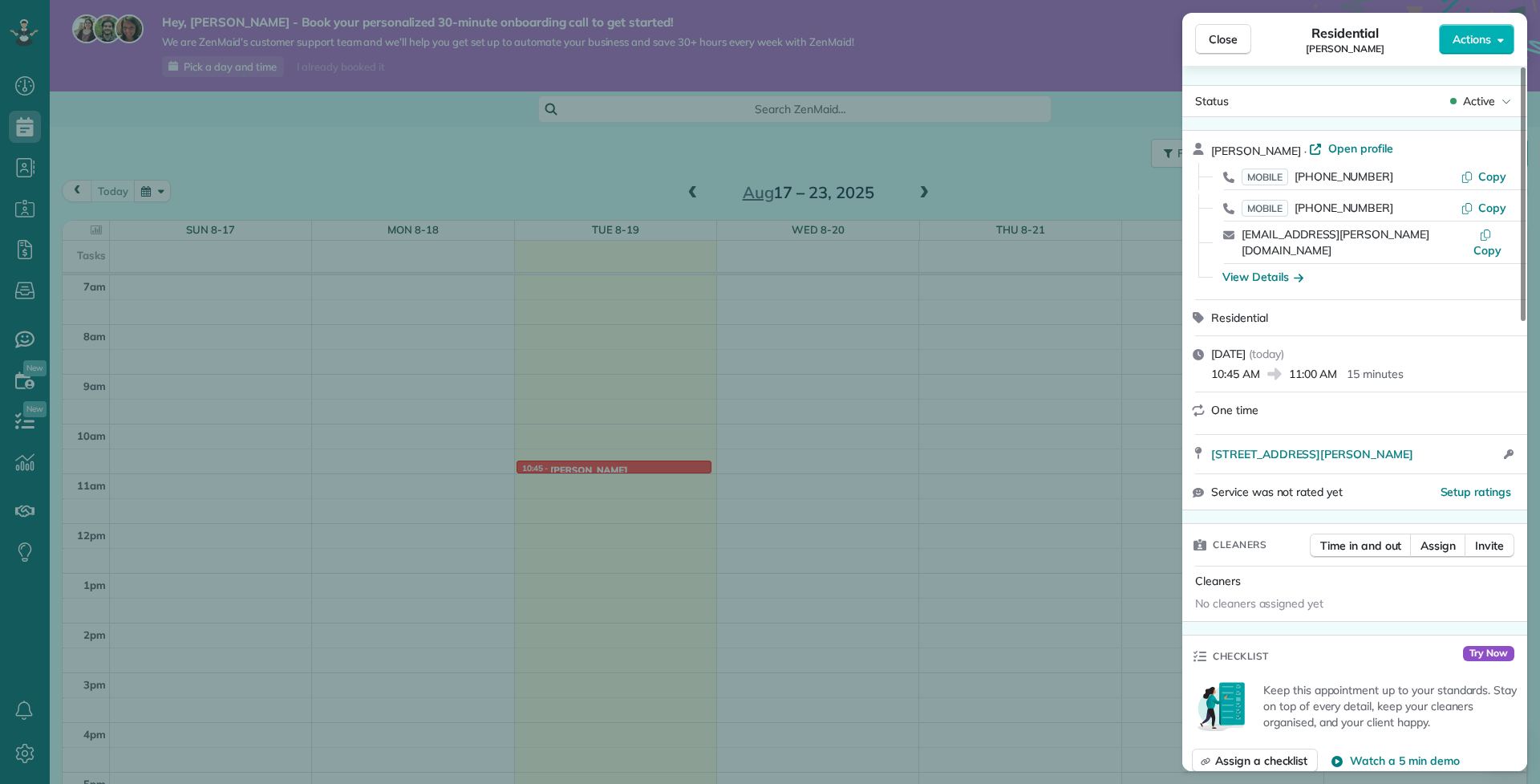
click at [1443, 56] on div "Close Residential Chris Vassiliou Actions" at bounding box center [1355, 39] width 345 height 53
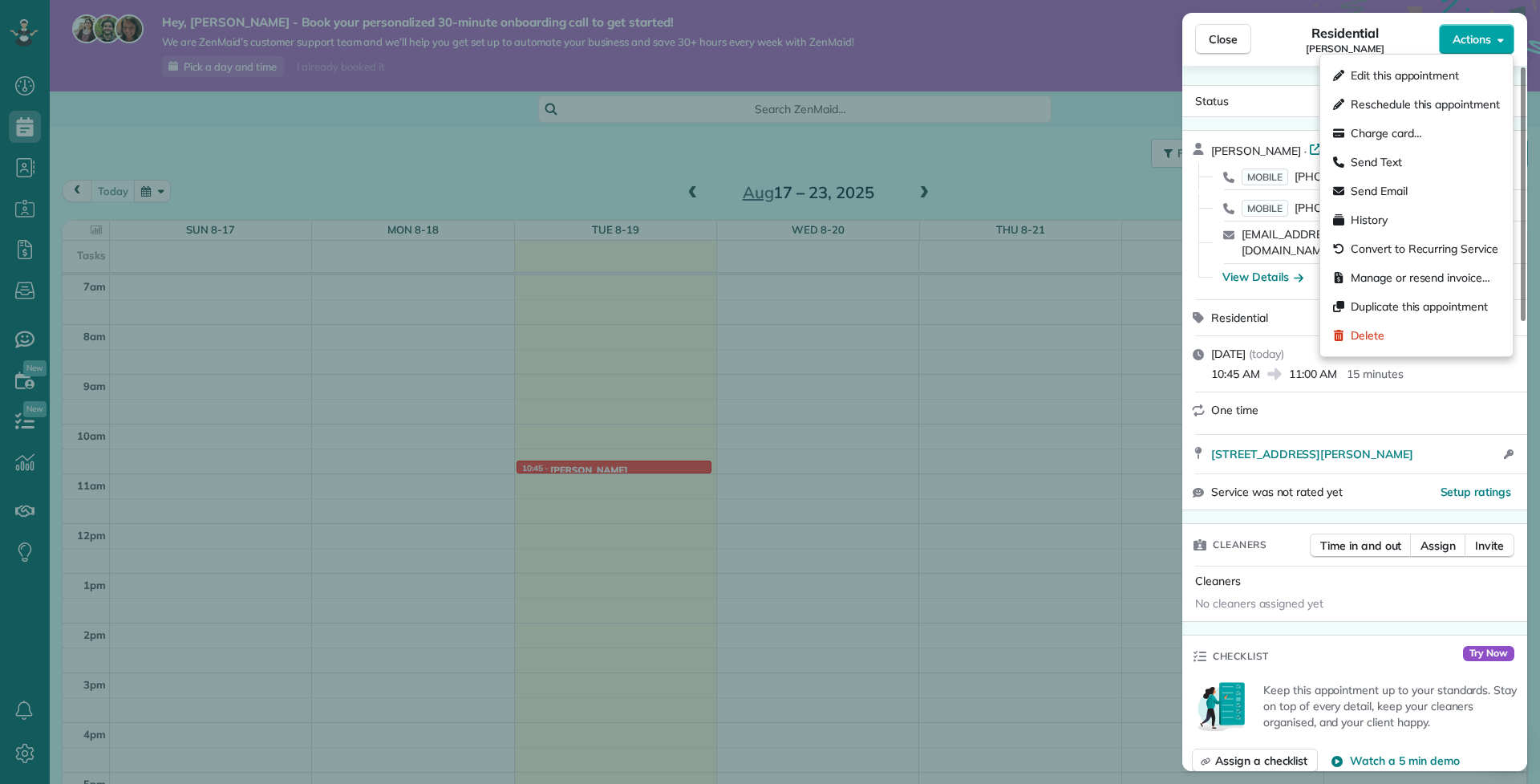
click at [1454, 49] on button "Actions" at bounding box center [1477, 39] width 75 height 31
click at [1269, 111] on div "Status Active" at bounding box center [1354, 101] width 338 height 24
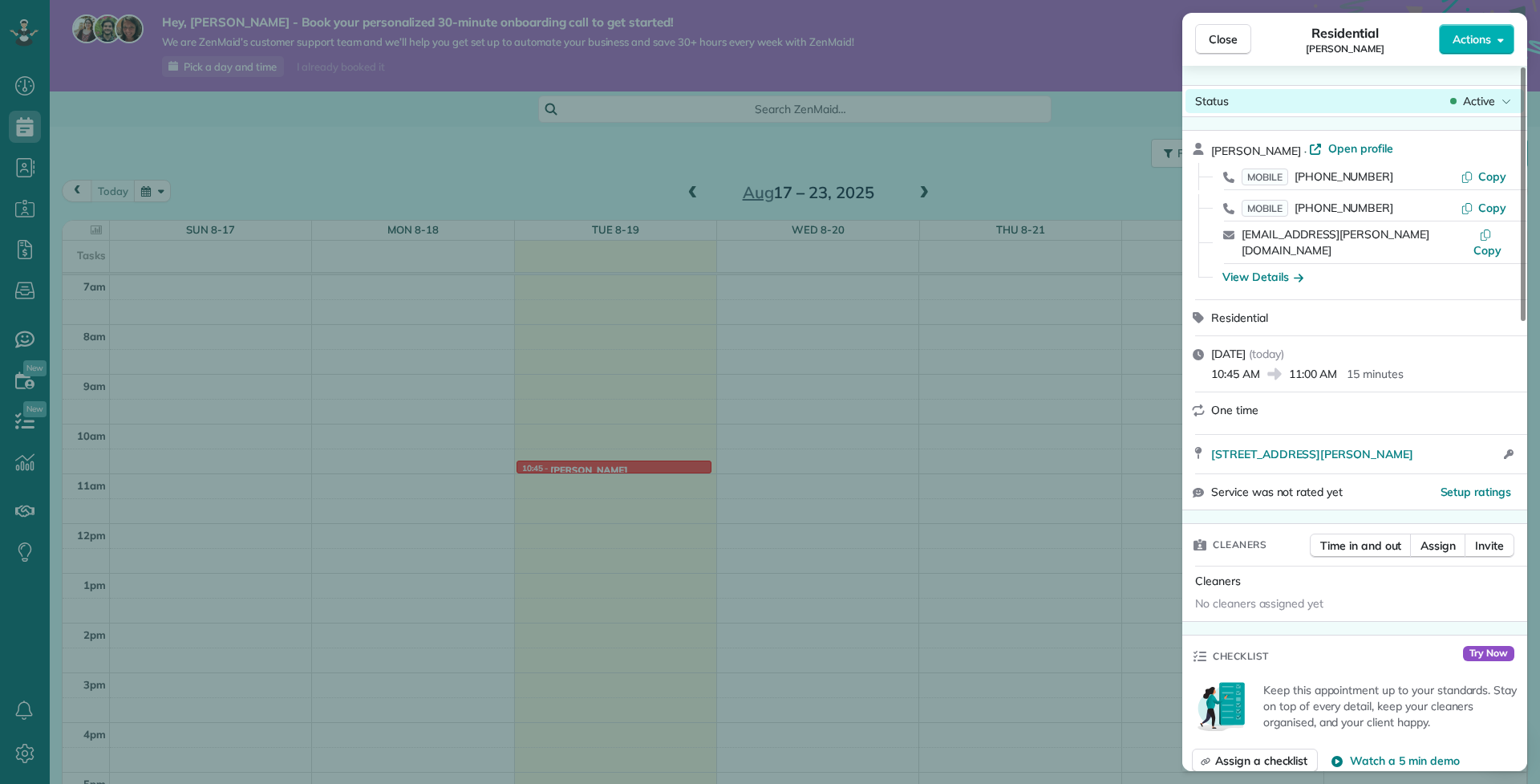
click at [1497, 89] on div "Status Active" at bounding box center [1354, 101] width 338 height 24
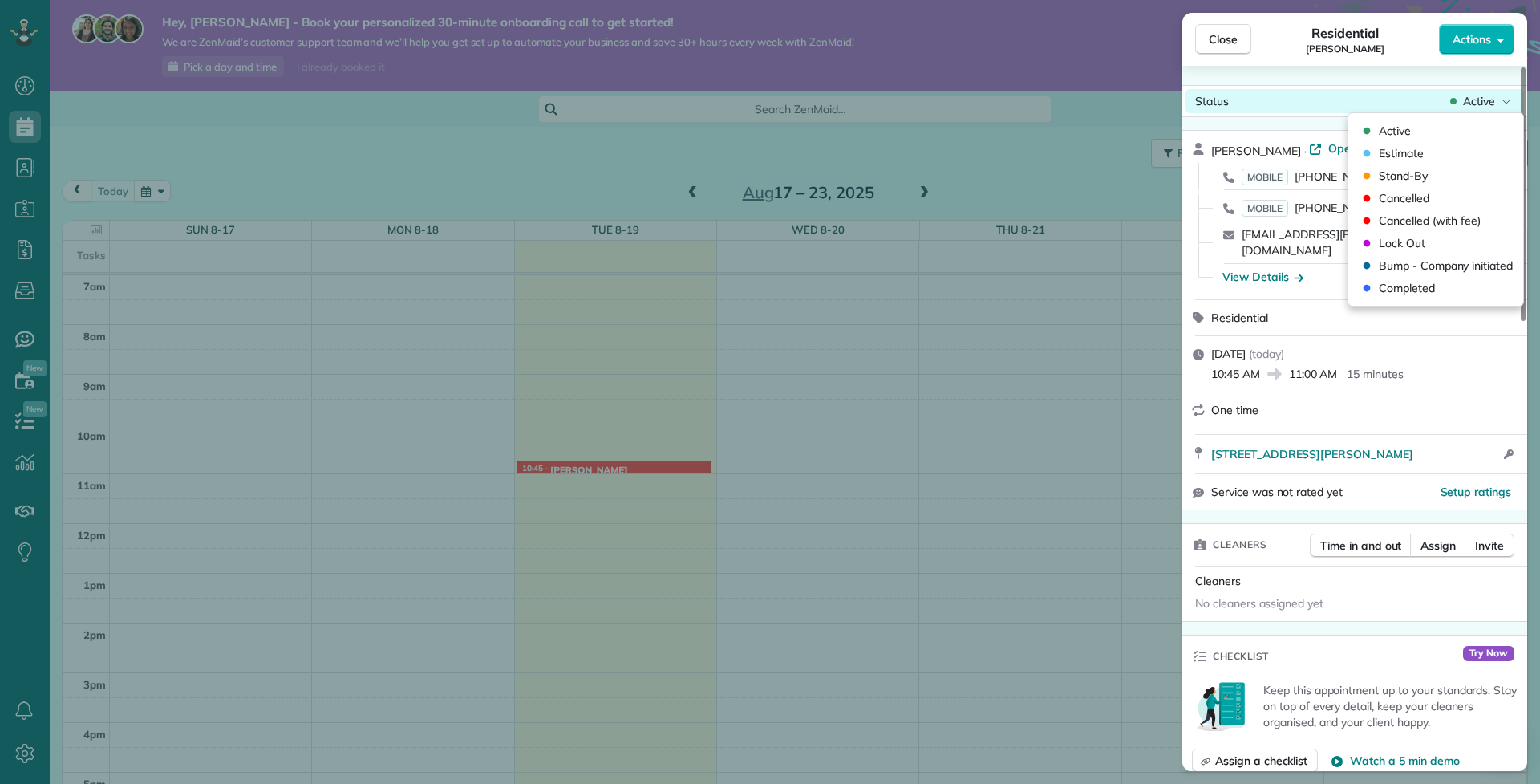
click at [1497, 101] on div "Active" at bounding box center [1480, 101] width 67 height 16
click at [1433, 285] on span "Completed" at bounding box center [1407, 288] width 56 height 16
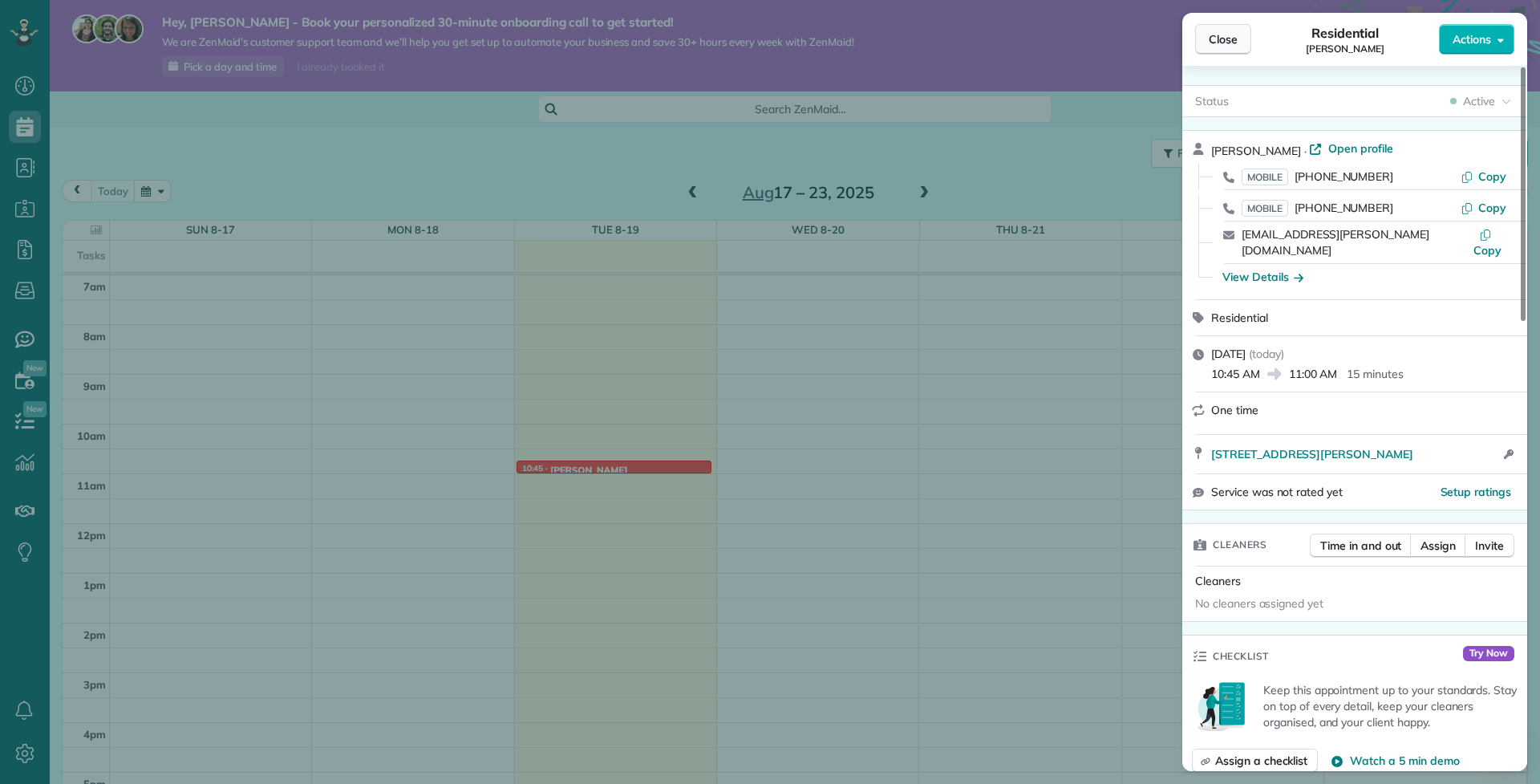
click at [1222, 28] on button "Close" at bounding box center [1224, 39] width 56 height 31
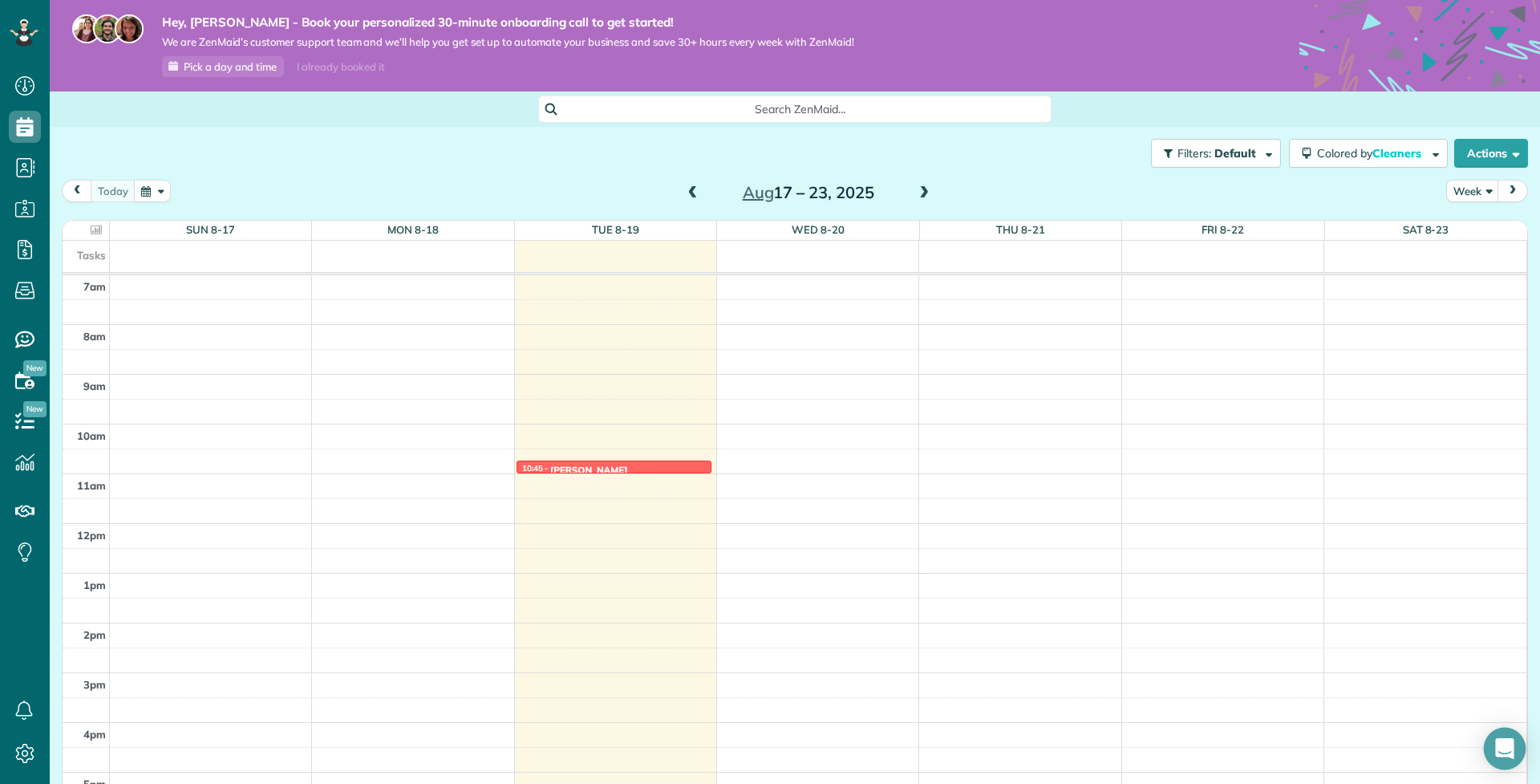
click at [1511, 752] on icon "Open Intercom Messenger" at bounding box center [1505, 748] width 20 height 20
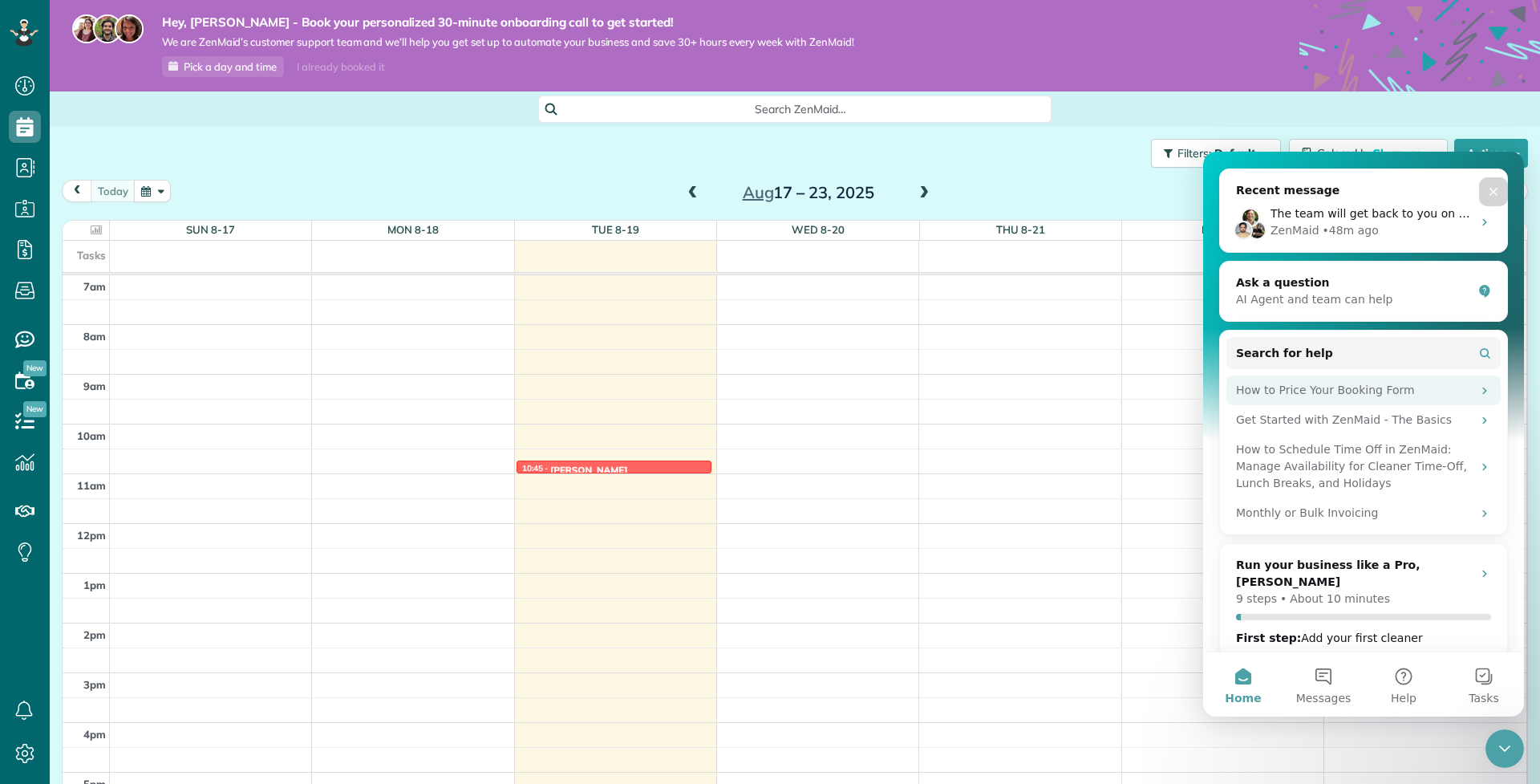
scroll to position [171, 0]
click at [1364, 323] on div "Recent message The team will get back to you on this. ZenMaid typically replies…" at bounding box center [1364, 419] width 289 height 499
click at [1363, 294] on div "AI Agent and team can help" at bounding box center [1354, 301] width 236 height 17
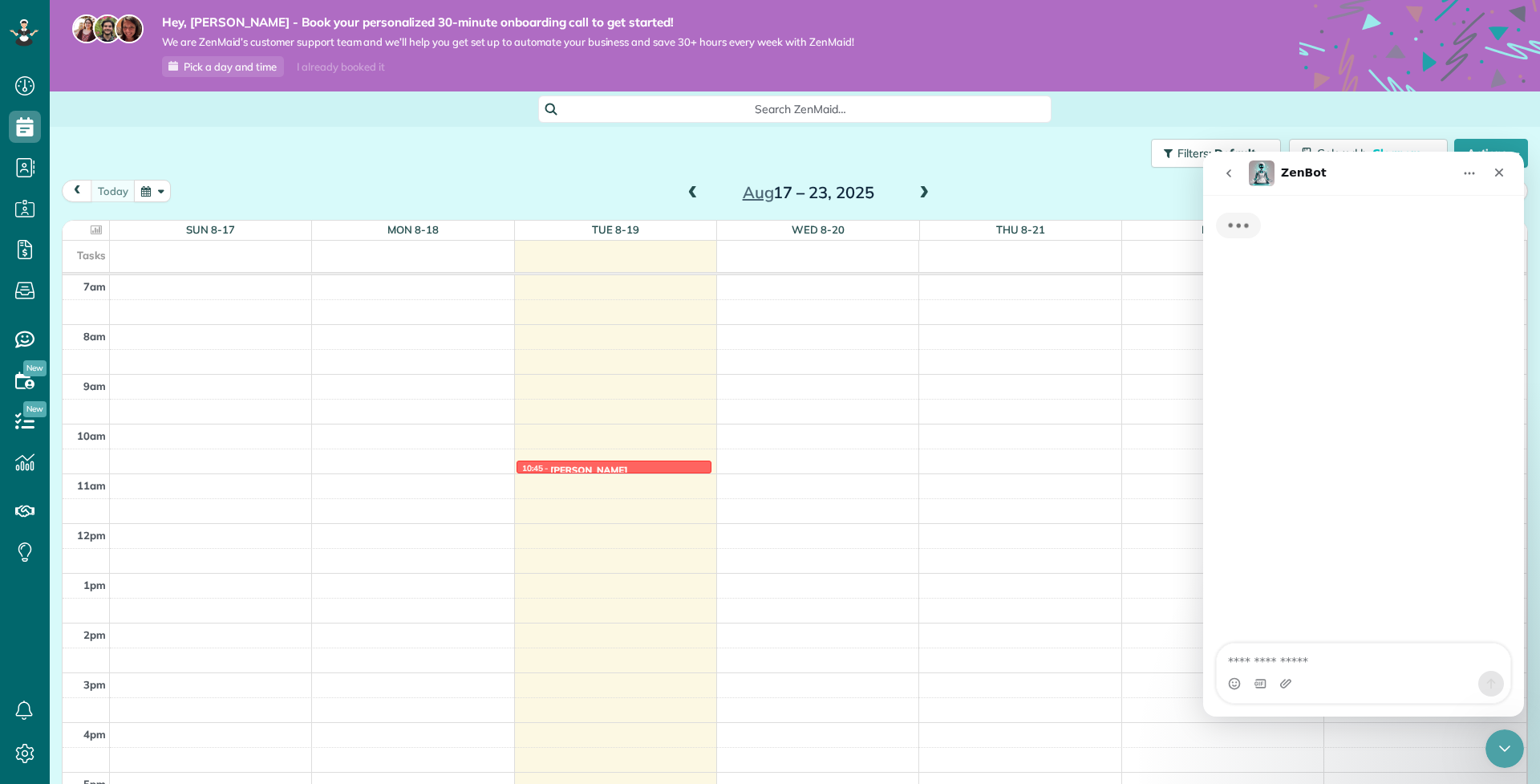
scroll to position [0, 0]
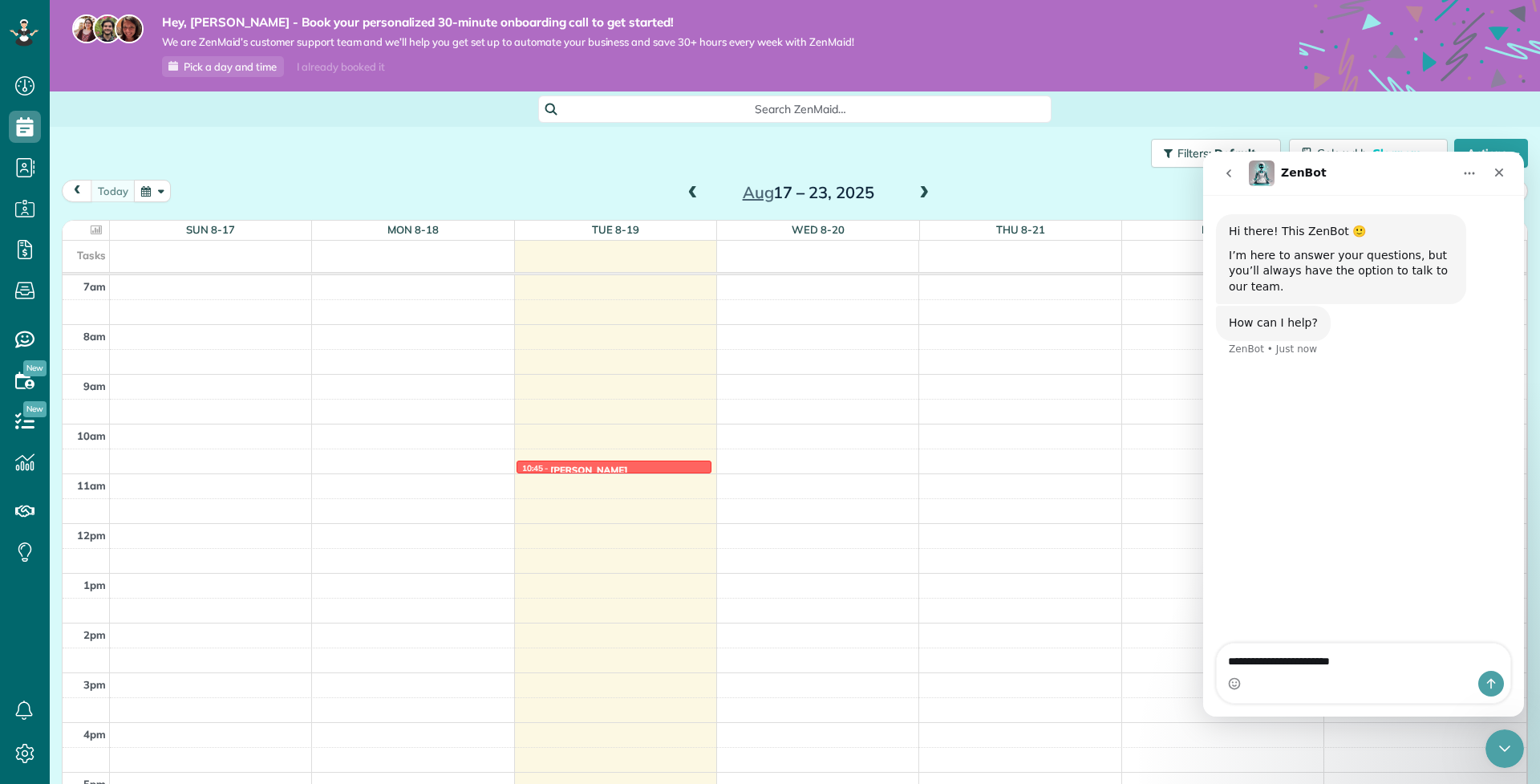
type textarea "**********"
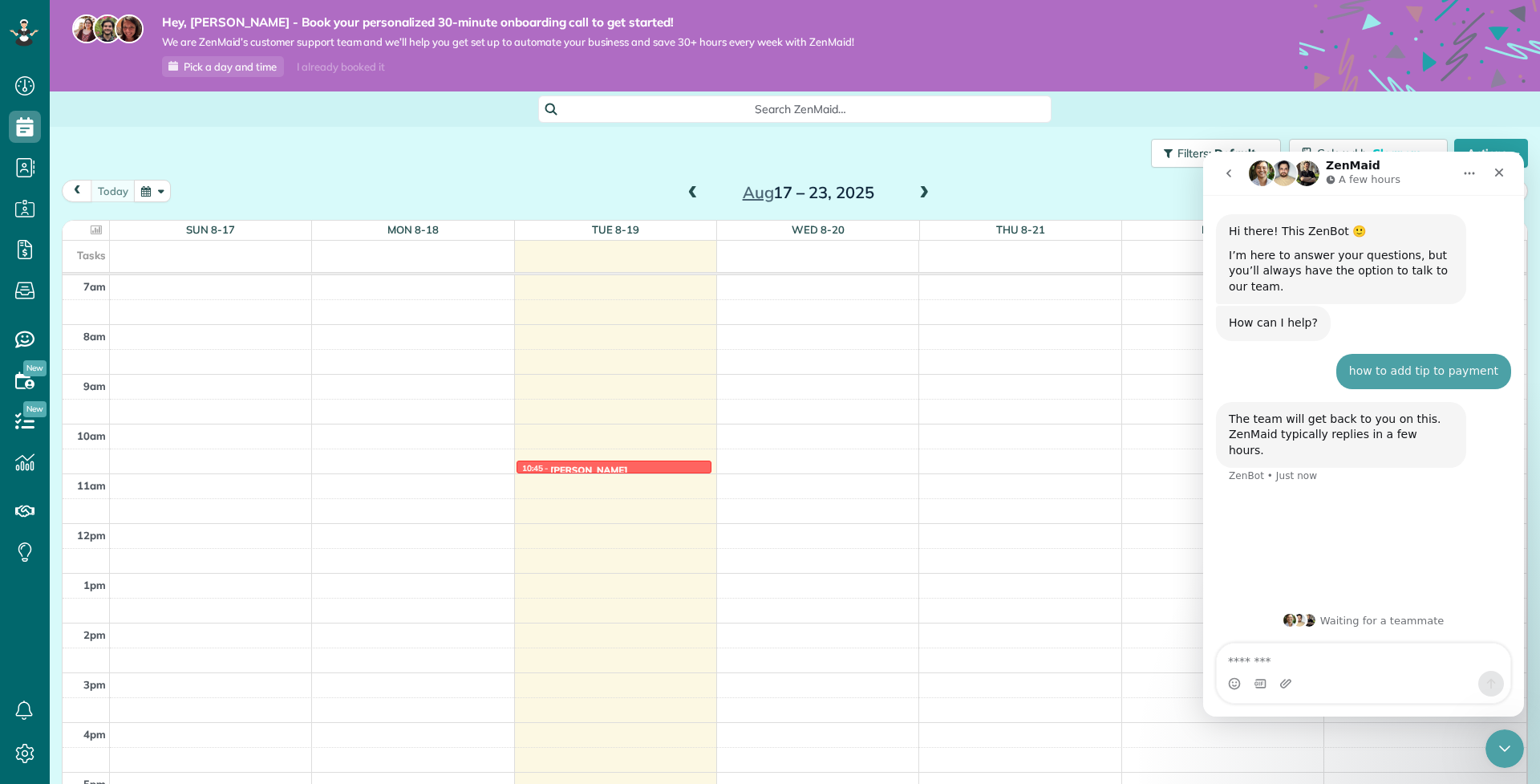
click at [1363, 294] on div "Hi there! This ZenBot 🙂 I’m here to answer your questions, but you’ll always ha…" at bounding box center [1341, 258] width 251 height 89
